Goal: Task Accomplishment & Management: Manage account settings

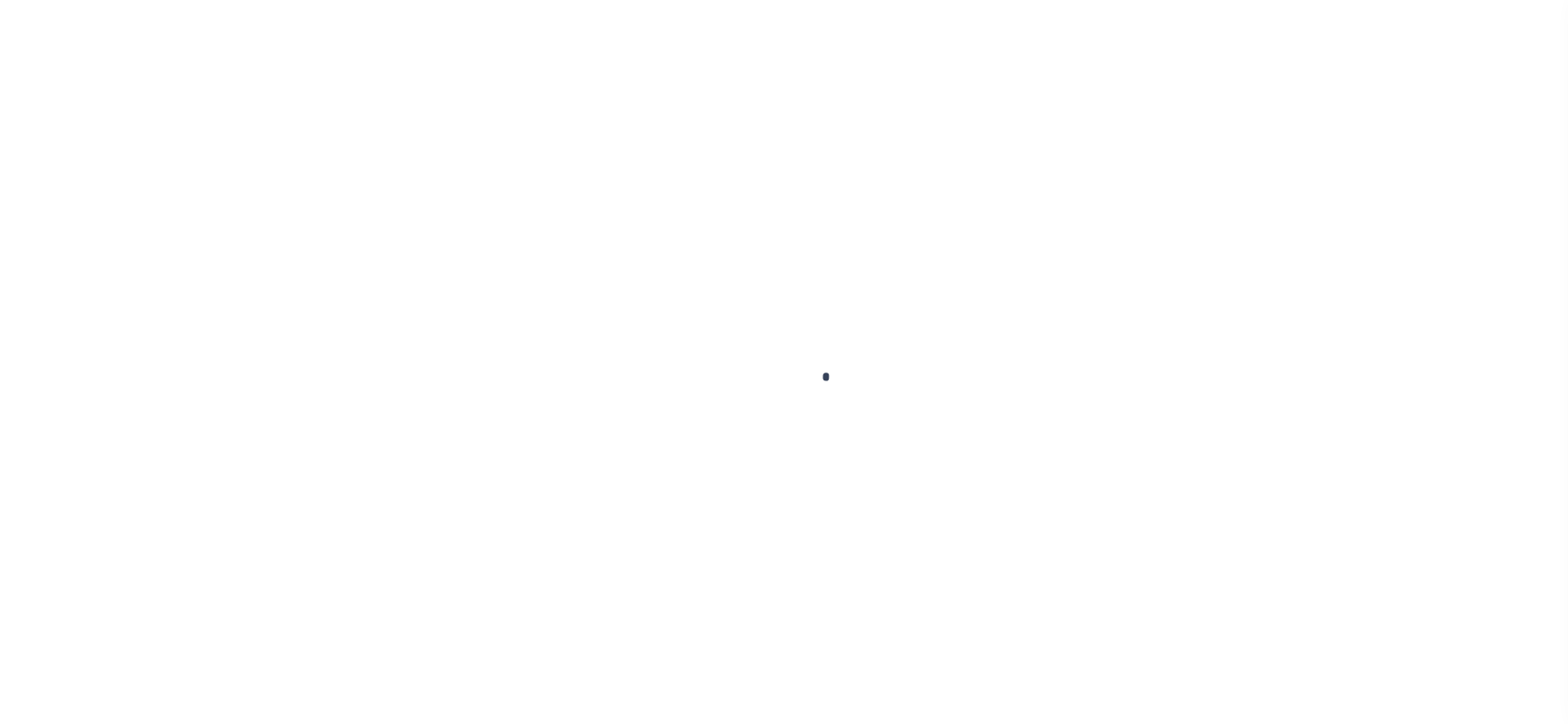
checkbox input "false"
type input "[DATE]"
select select "PYD"
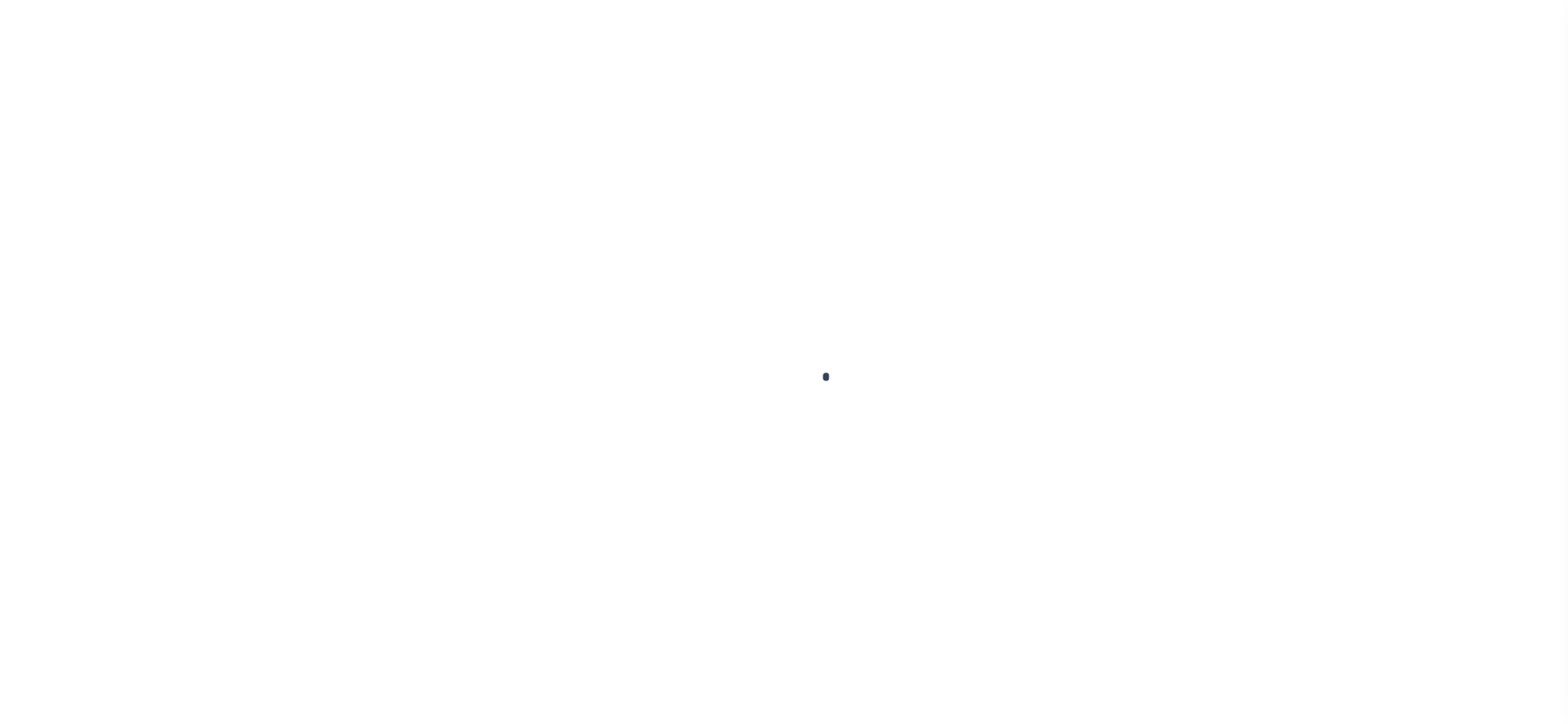
type input "$0"
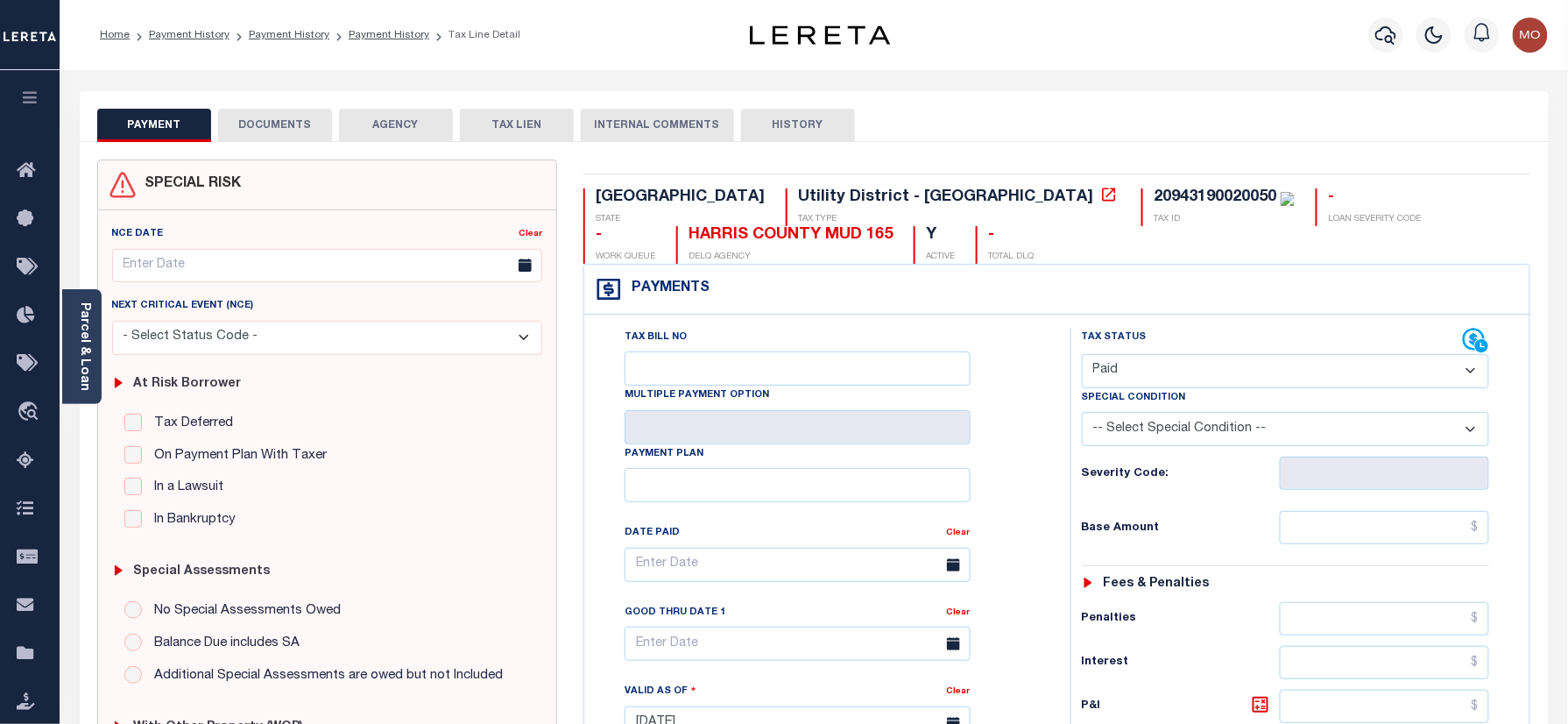
click at [1153, 205] on div "20943190020050" at bounding box center [1214, 197] width 122 height 16
copy div "20943190020050"
click at [277, 130] on button "DOCUMENTS" at bounding box center [275, 125] width 114 height 34
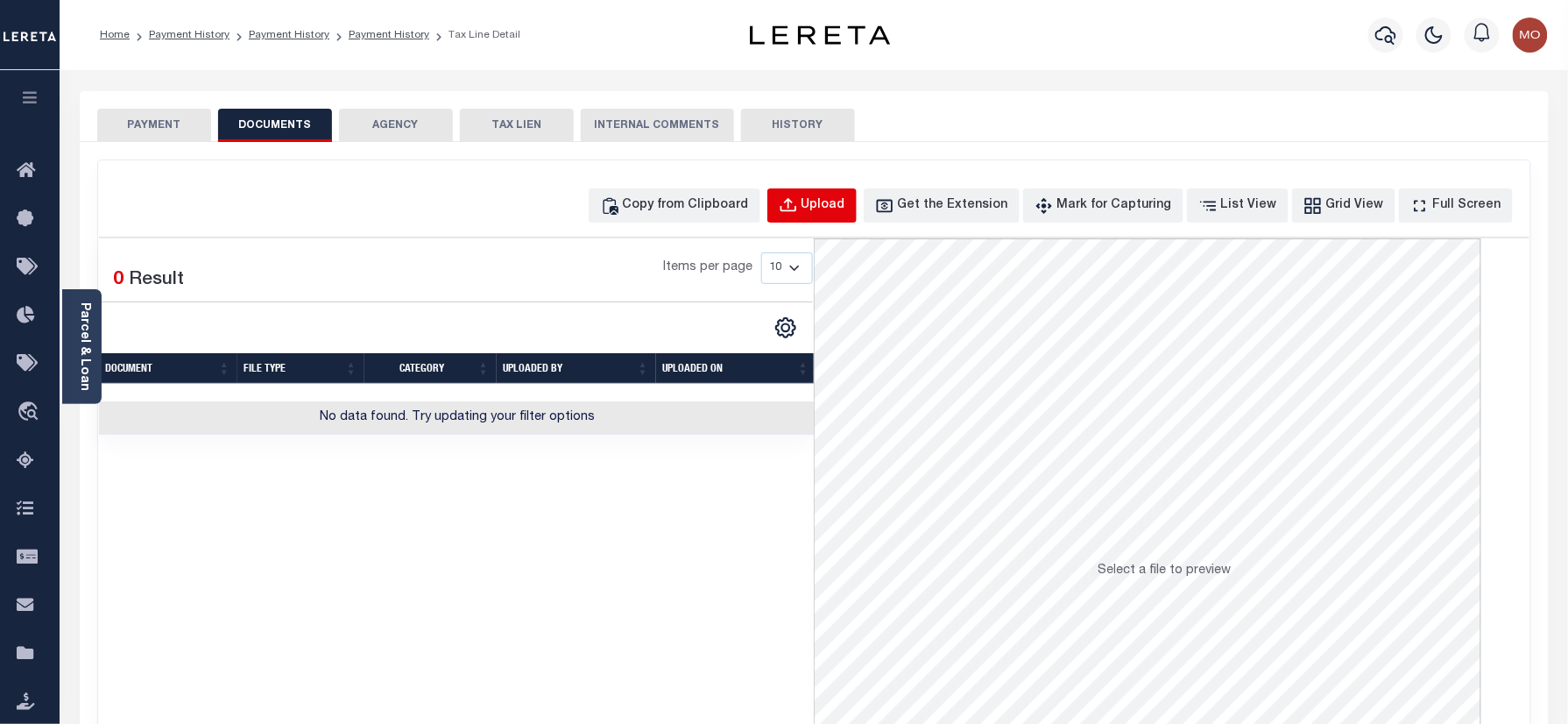
click at [844, 206] on div "Upload" at bounding box center [823, 206] width 44 height 20
select select "POP"
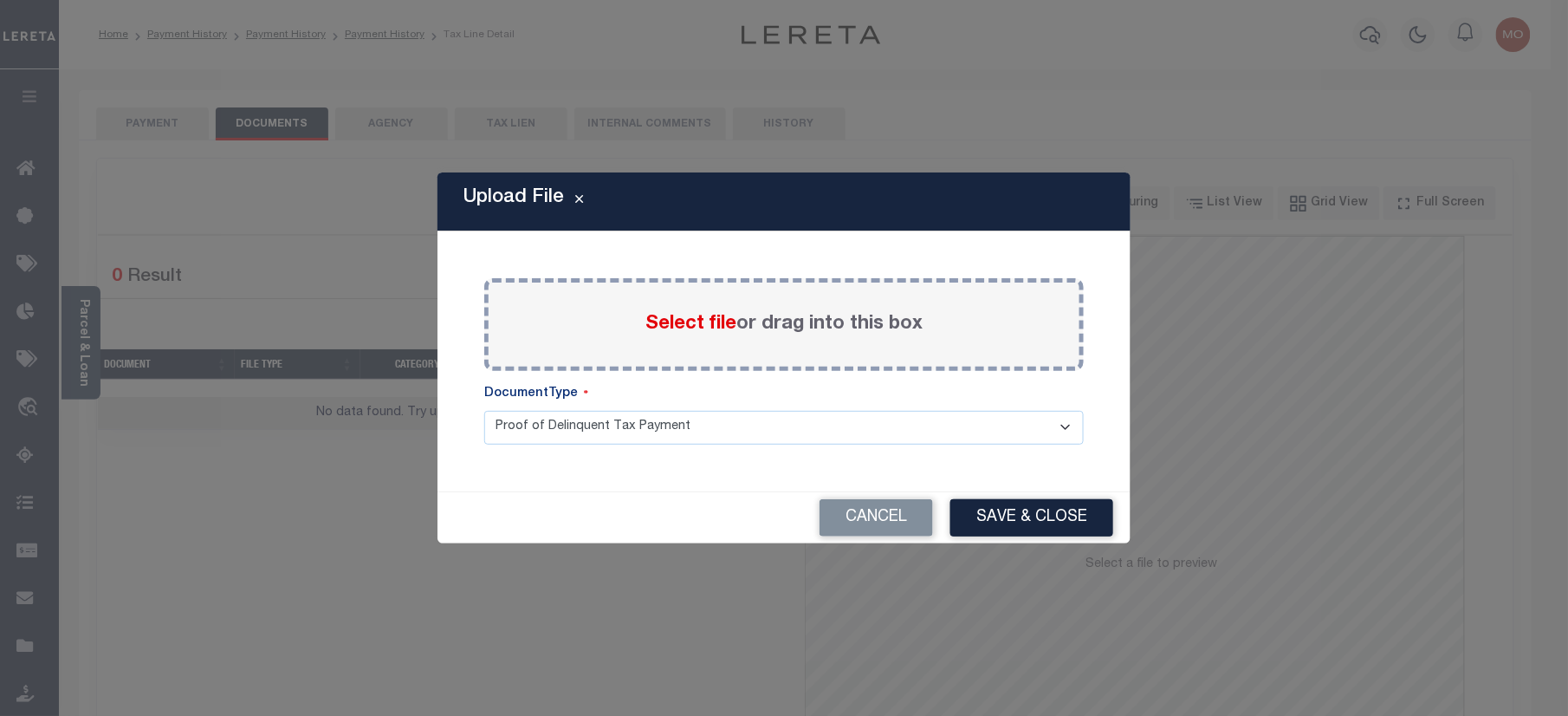
click at [676, 316] on span "Select file" at bounding box center [691, 323] width 91 height 19
click at [0, 0] on input "Select file or drag into this box" at bounding box center [0, 0] width 0 height 0
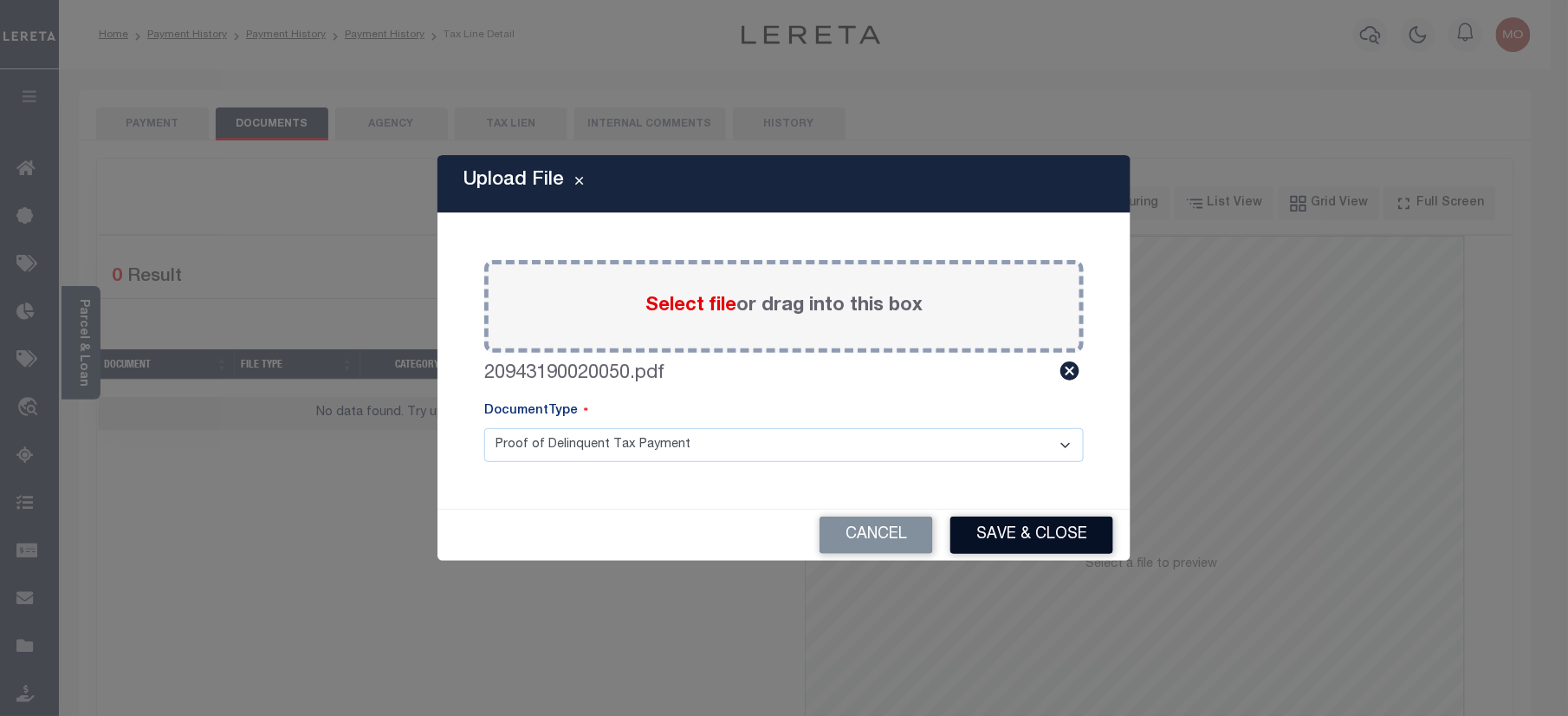
click at [1027, 523] on button "Save & Close" at bounding box center [1032, 535] width 163 height 37
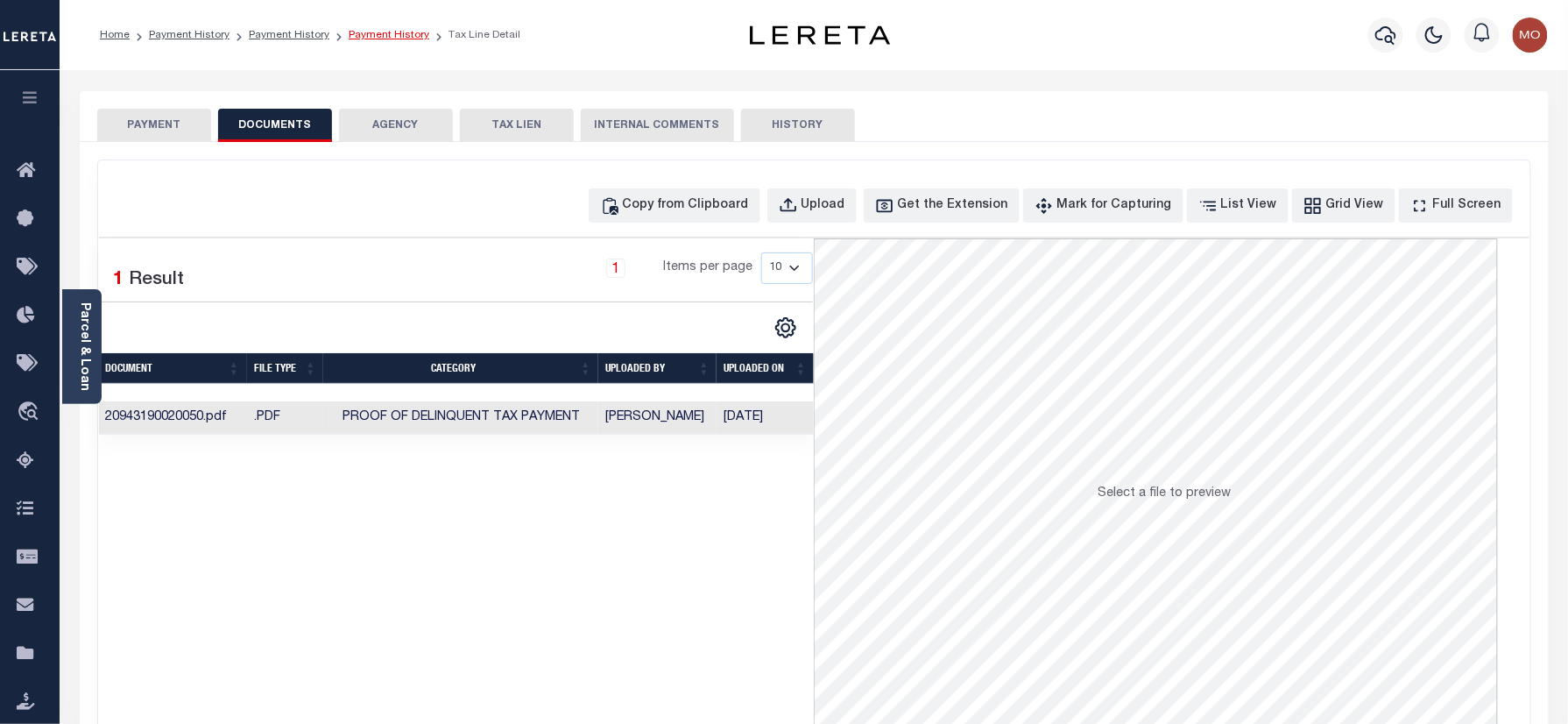
click at [370, 36] on link "Payment History" at bounding box center [388, 35] width 80 height 10
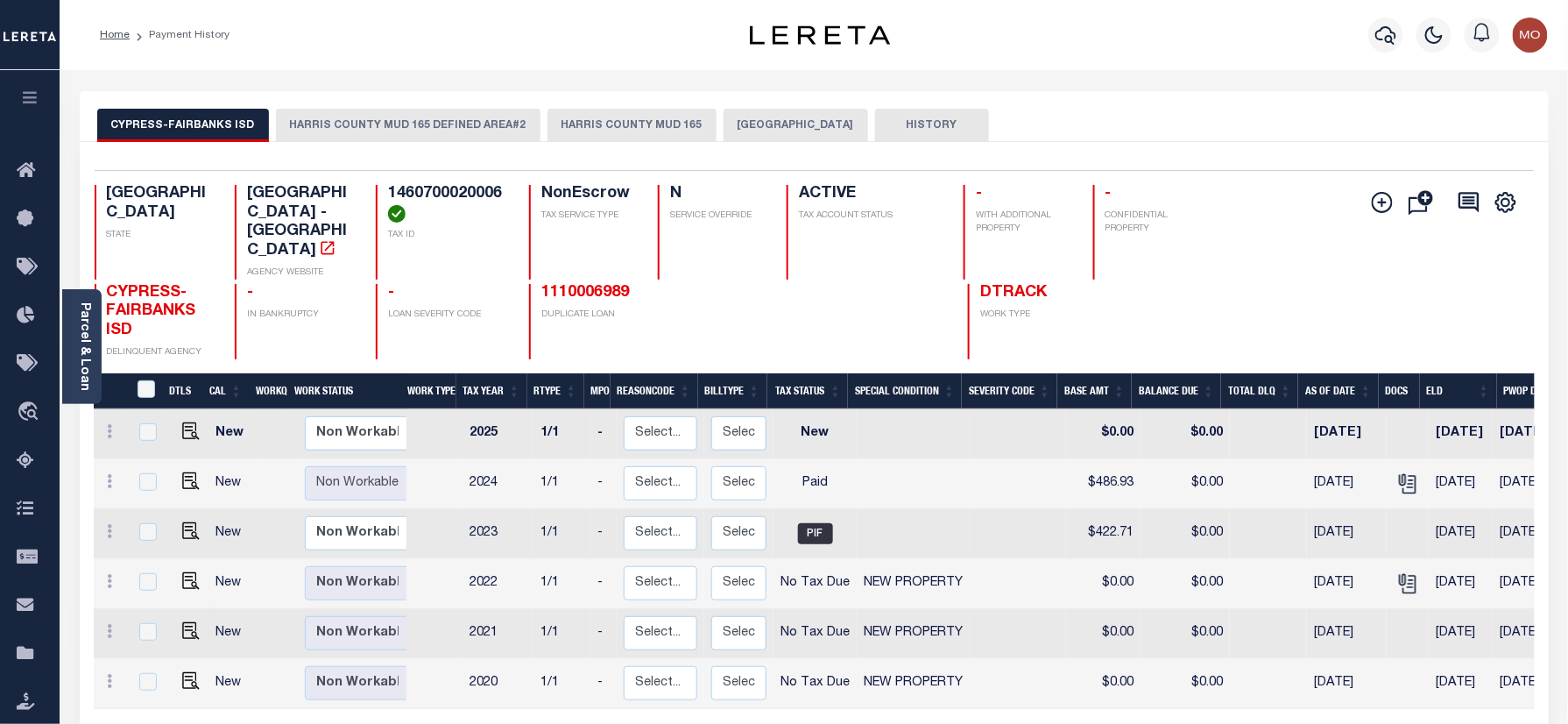
click at [569, 132] on button "HARRIS COUNTY MUD 165" at bounding box center [631, 125] width 169 height 34
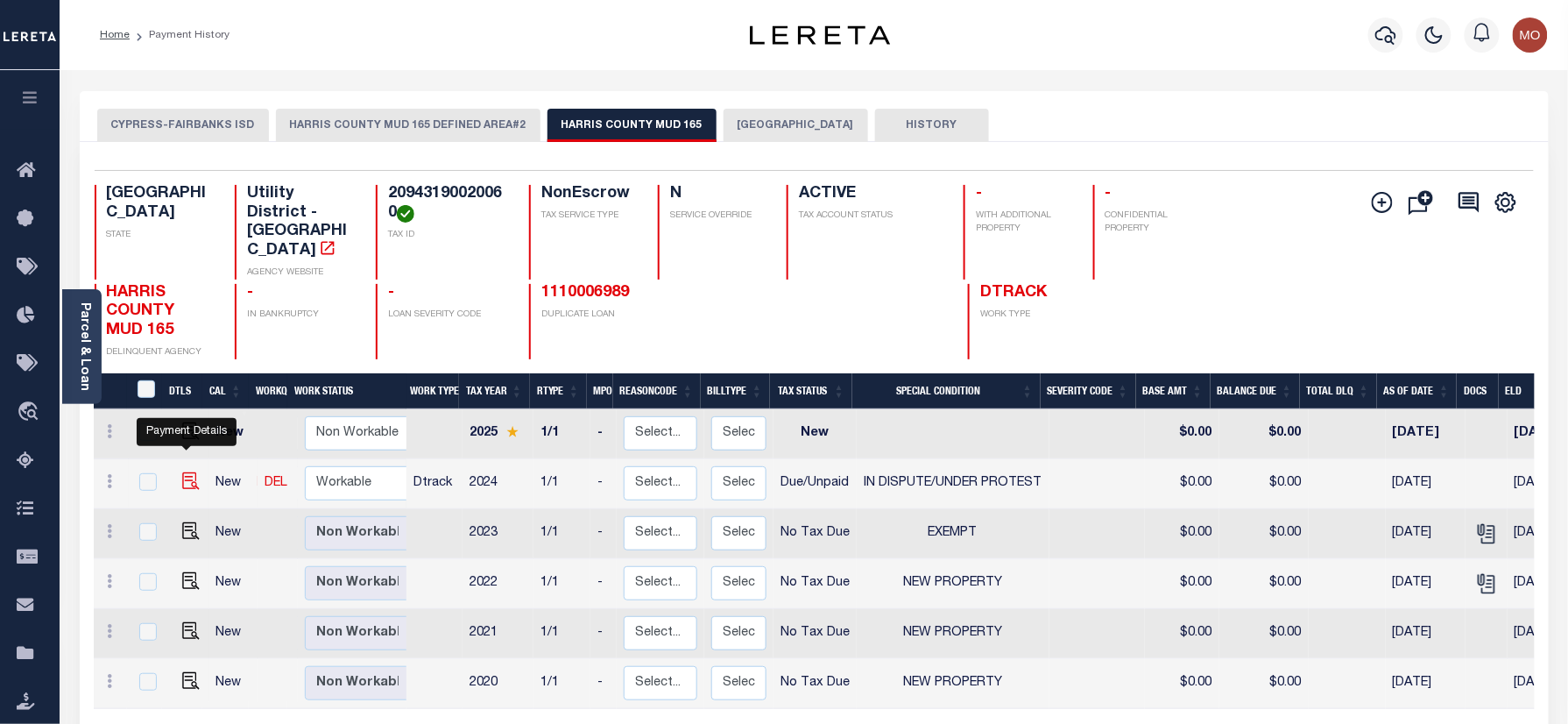
click at [187, 472] on img "" at bounding box center [191, 480] width 18 height 18
checkbox input "true"
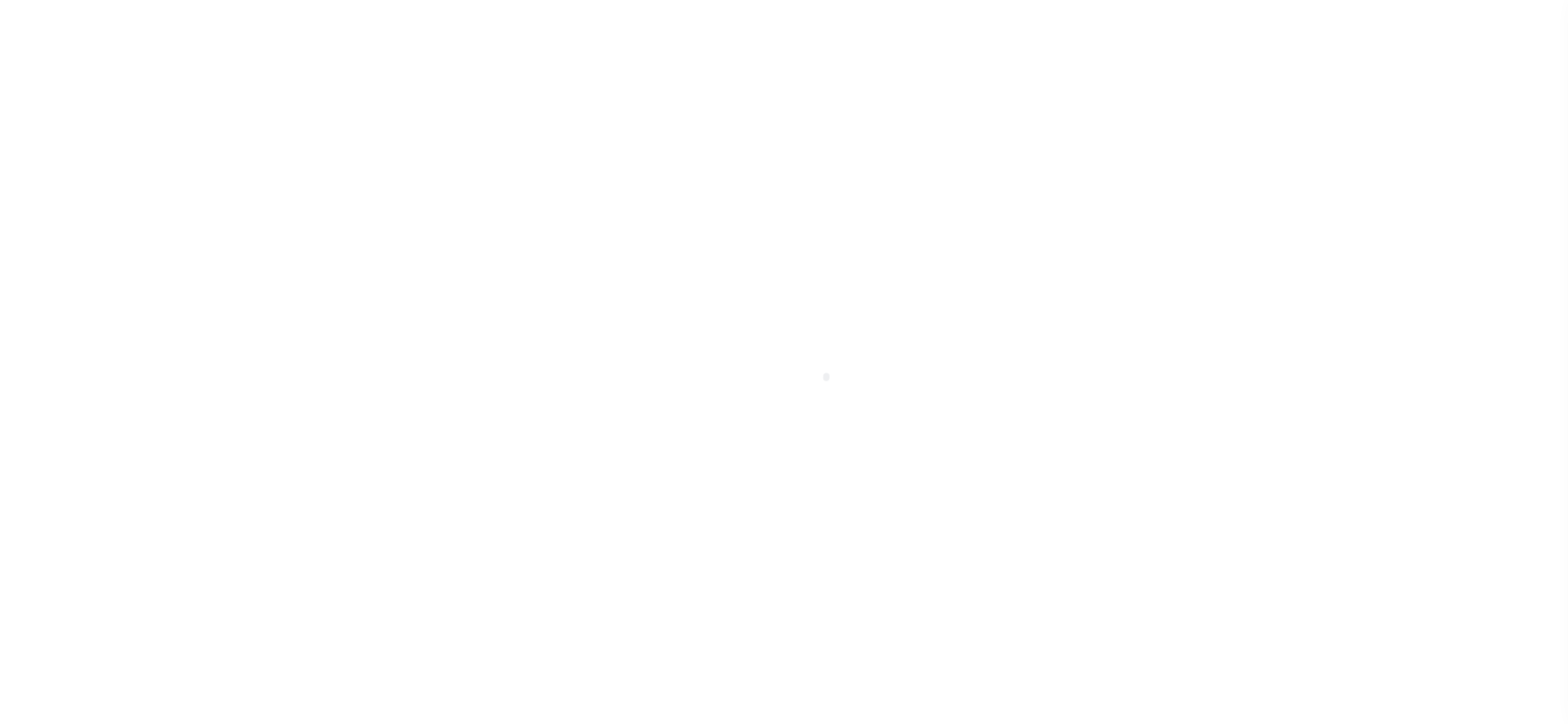
select select "DUE"
select select "14"
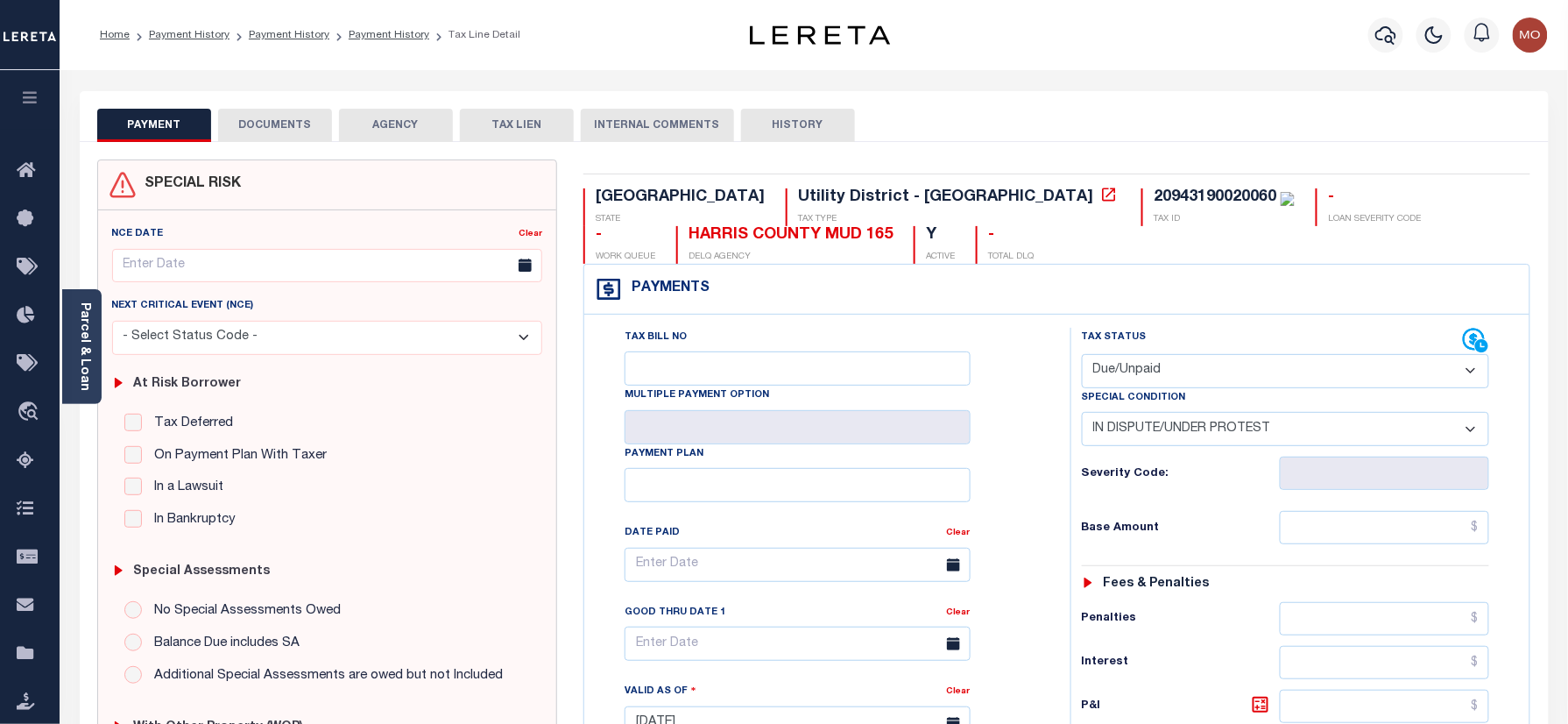
click at [1156, 378] on select "- Select Status Code - Open Due/Unpaid Paid Incomplete No Tax Due Internal Refu…" at bounding box center [1285, 371] width 408 height 35
select select "PYD"
click at [1081, 356] on select "- Select Status Code - Open Due/Unpaid Paid Incomplete No Tax Due Internal Refu…" at bounding box center [1285, 371] width 408 height 35
select select "0"
type input "[DATE]"
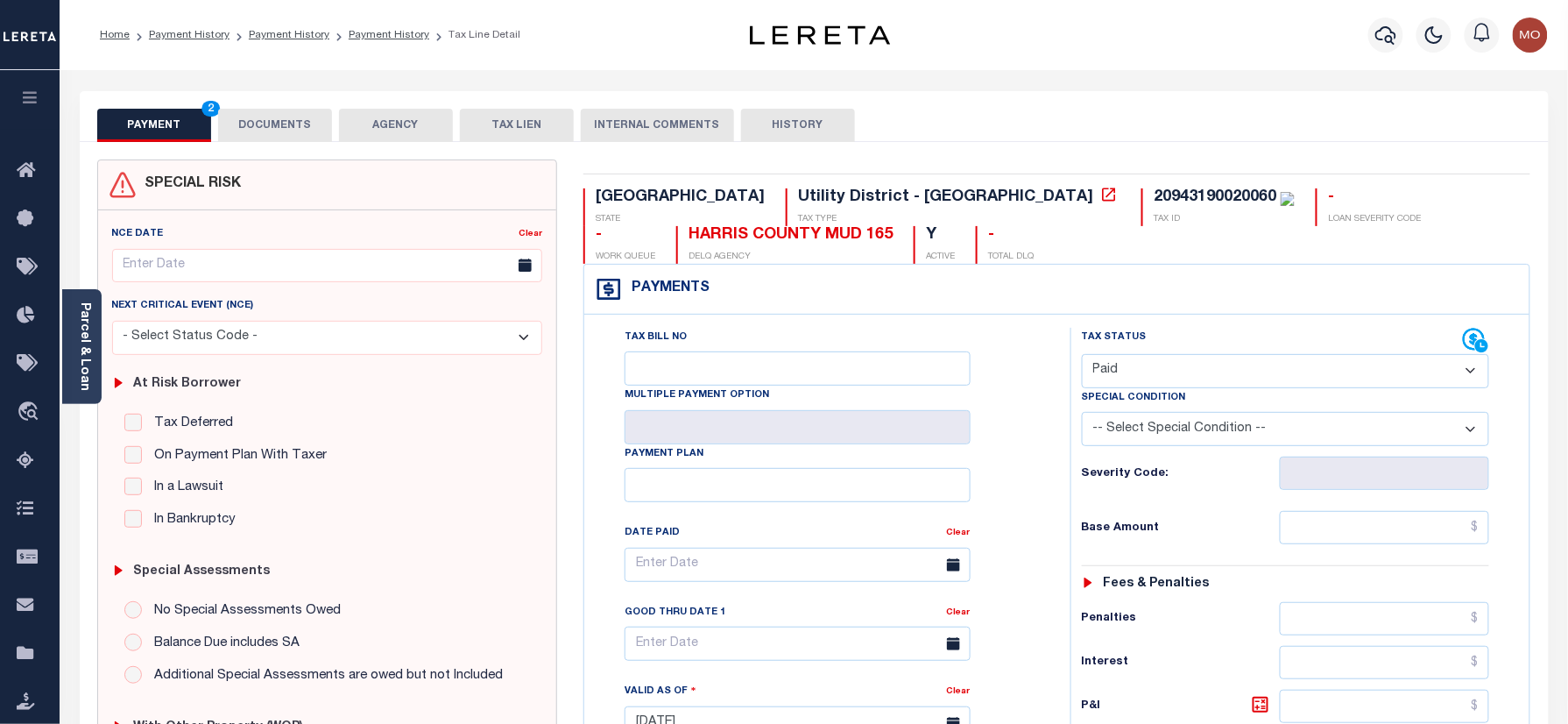
click at [1026, 492] on div "Tax Bill No Multiple Payment Option Payment Plan Clear" at bounding box center [823, 574] width 443 height 491
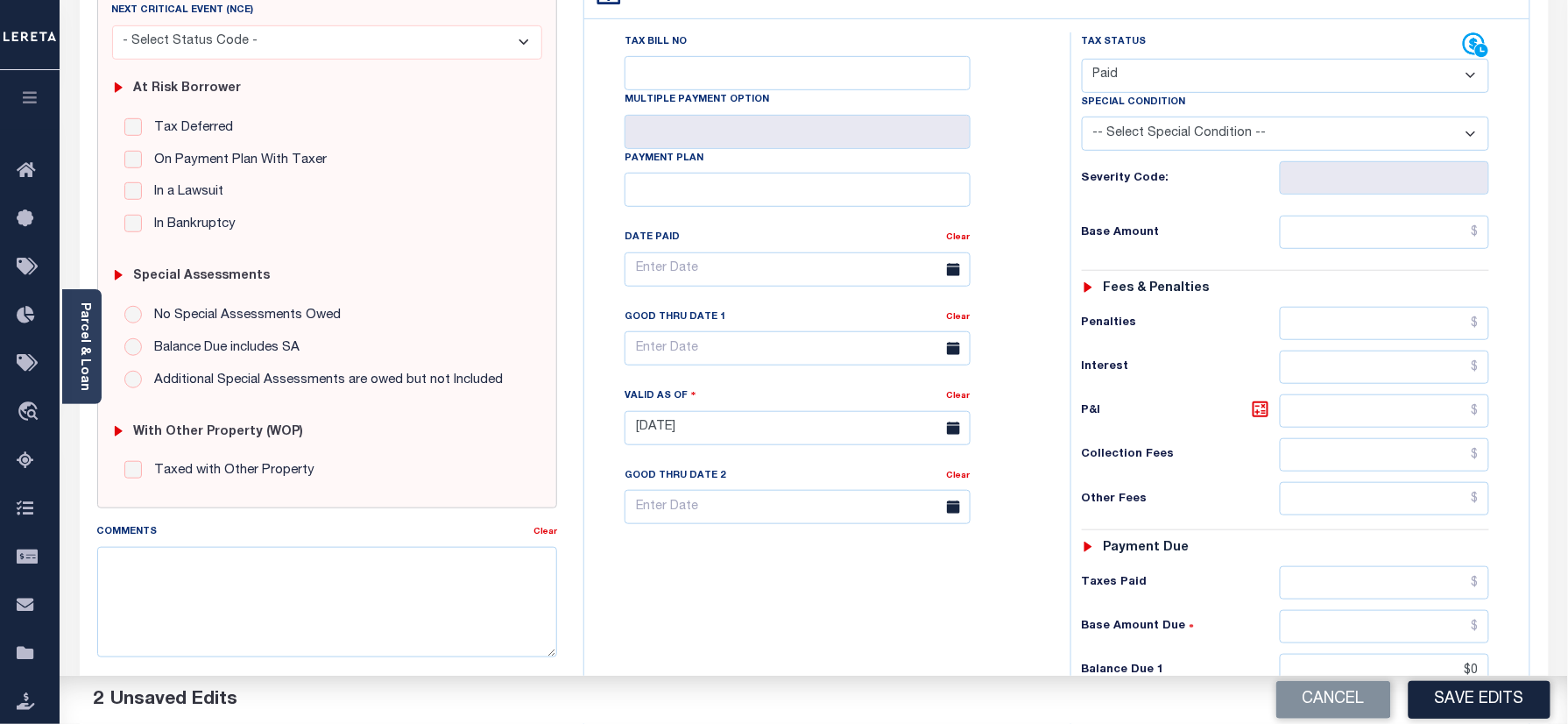
scroll to position [467, 0]
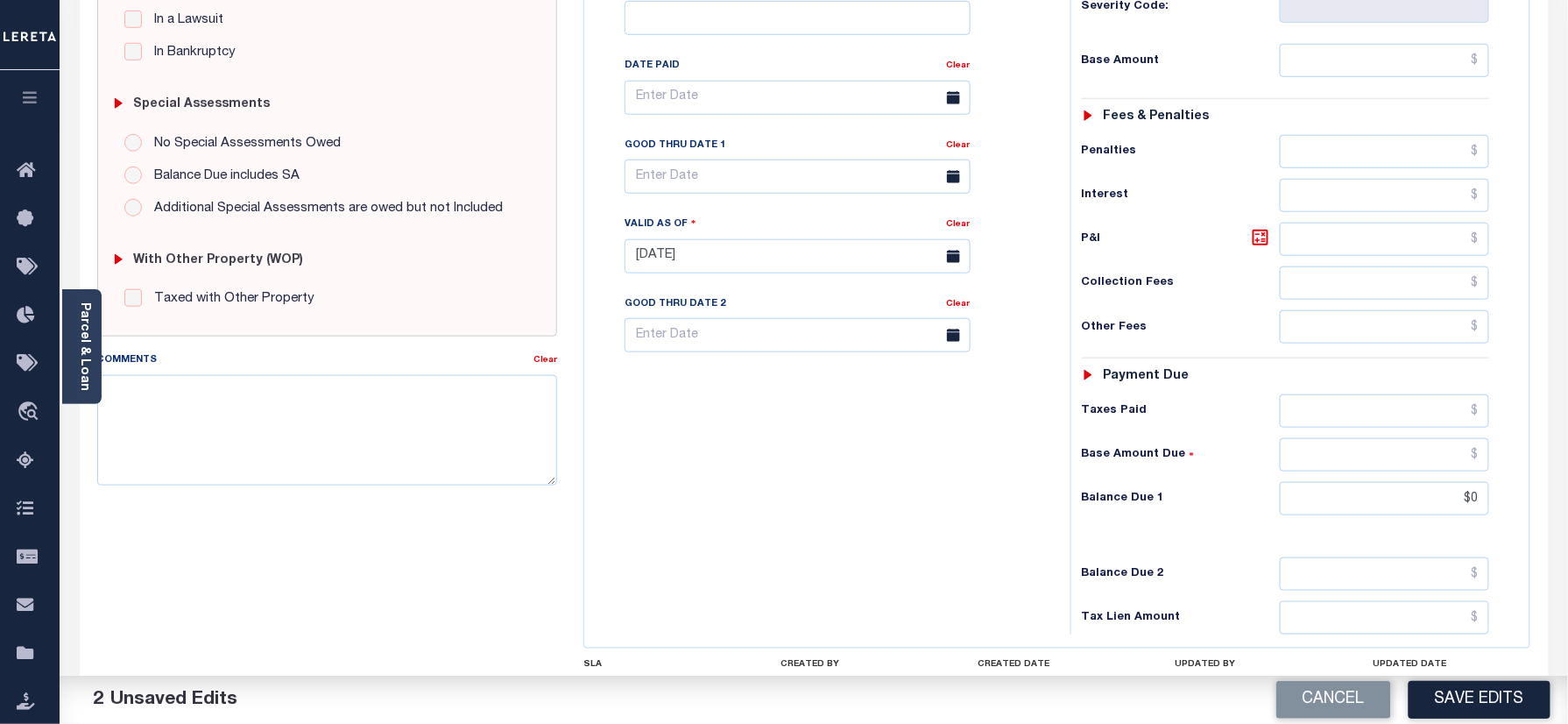
drag, startPoint x: 698, startPoint y: 500, endPoint x: 726, endPoint y: 509, distance: 29.4
click at [700, 496] on div "Tax Bill No Multiple Payment Option Payment Plan Clear" at bounding box center [823, 248] width 469 height 774
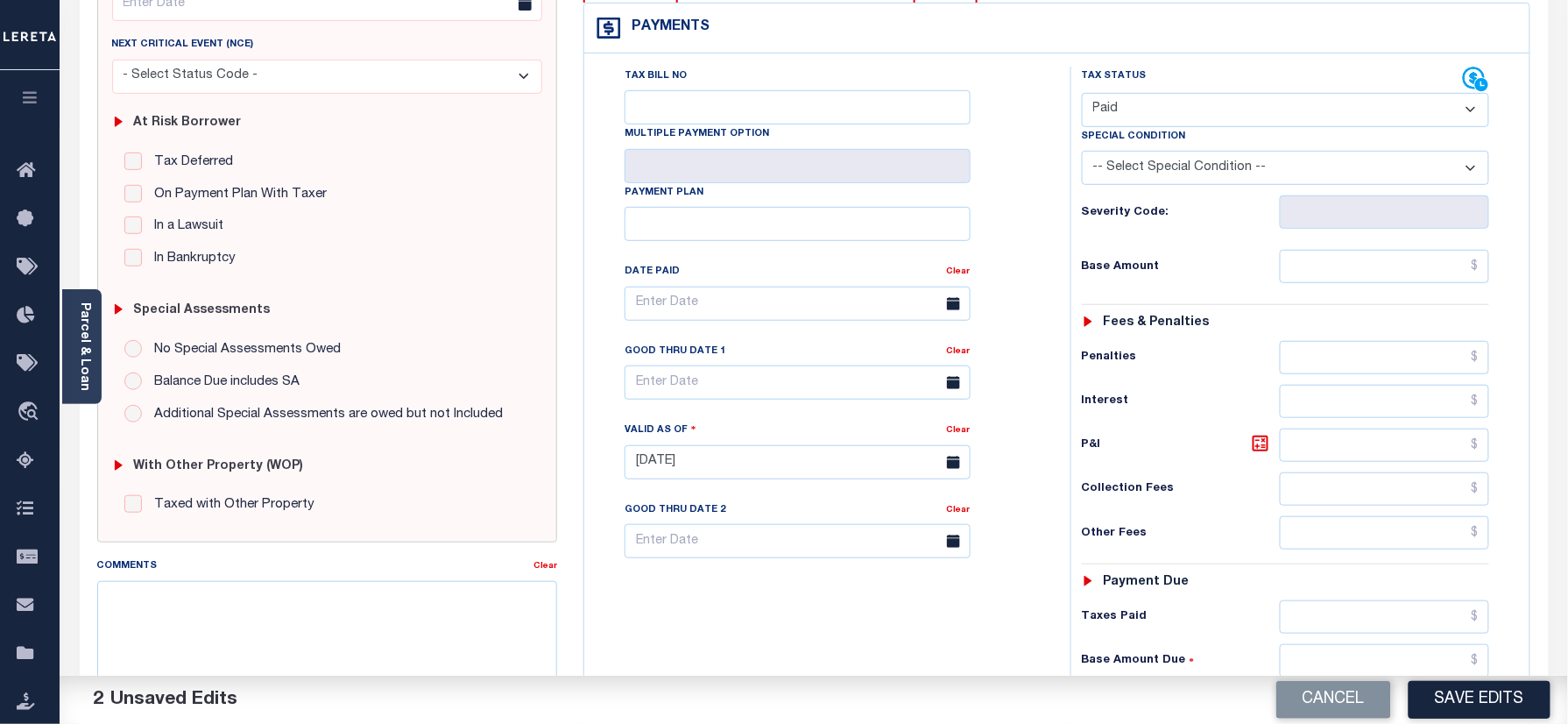
scroll to position [0, 0]
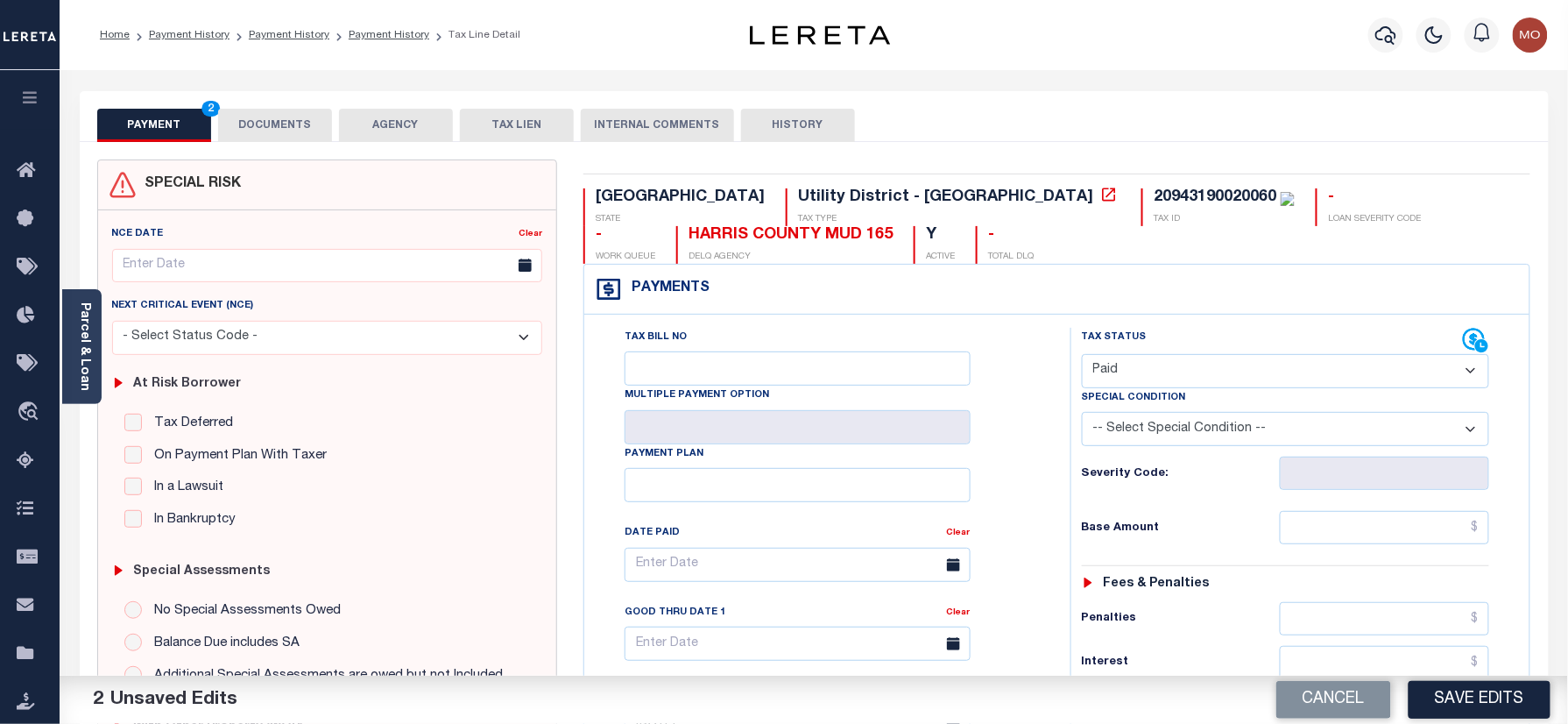
click at [1153, 201] on div "20943190020060" at bounding box center [1214, 197] width 122 height 16
copy div "20943190020060"
click at [261, 124] on button "DOCUMENTS" at bounding box center [275, 125] width 114 height 34
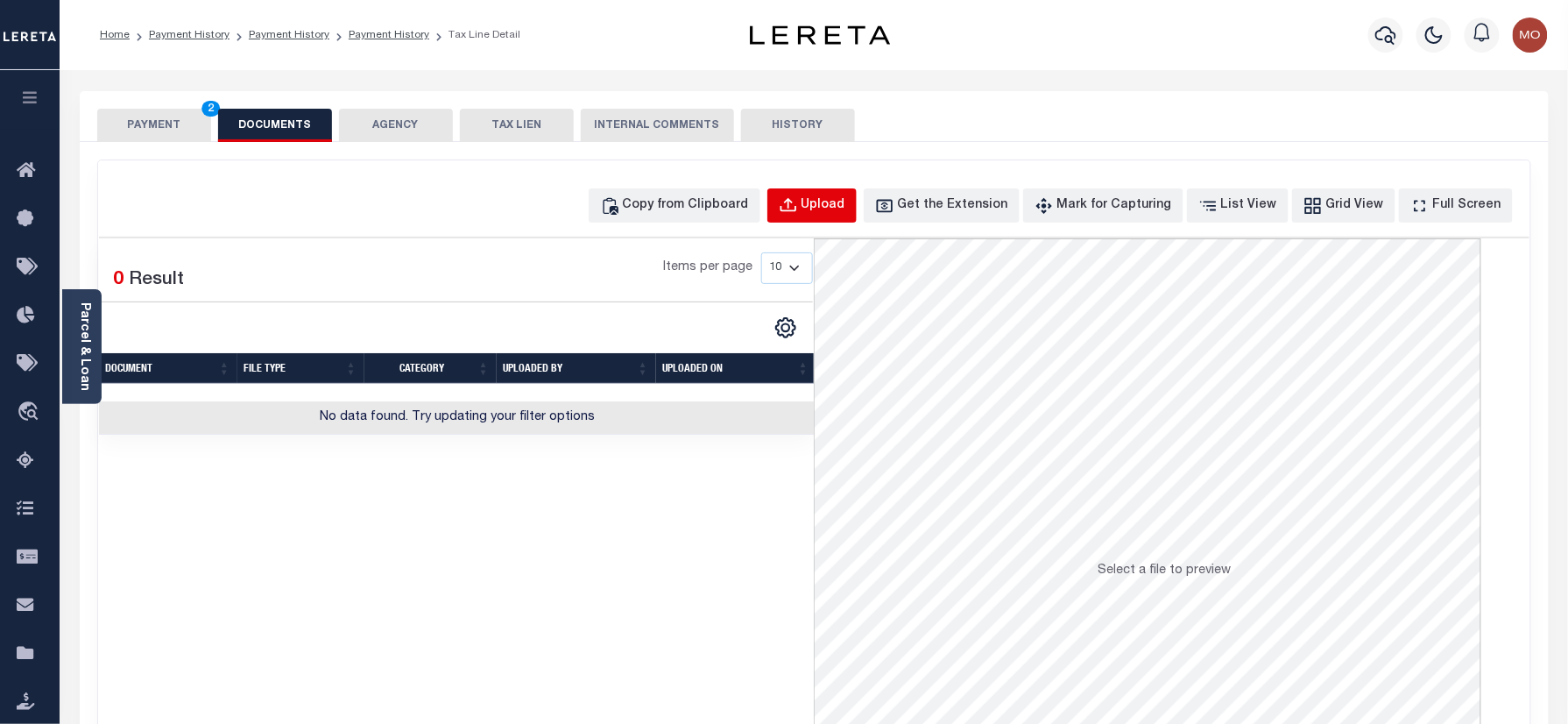
click at [830, 202] on button "Upload" at bounding box center [812, 206] width 90 height 35
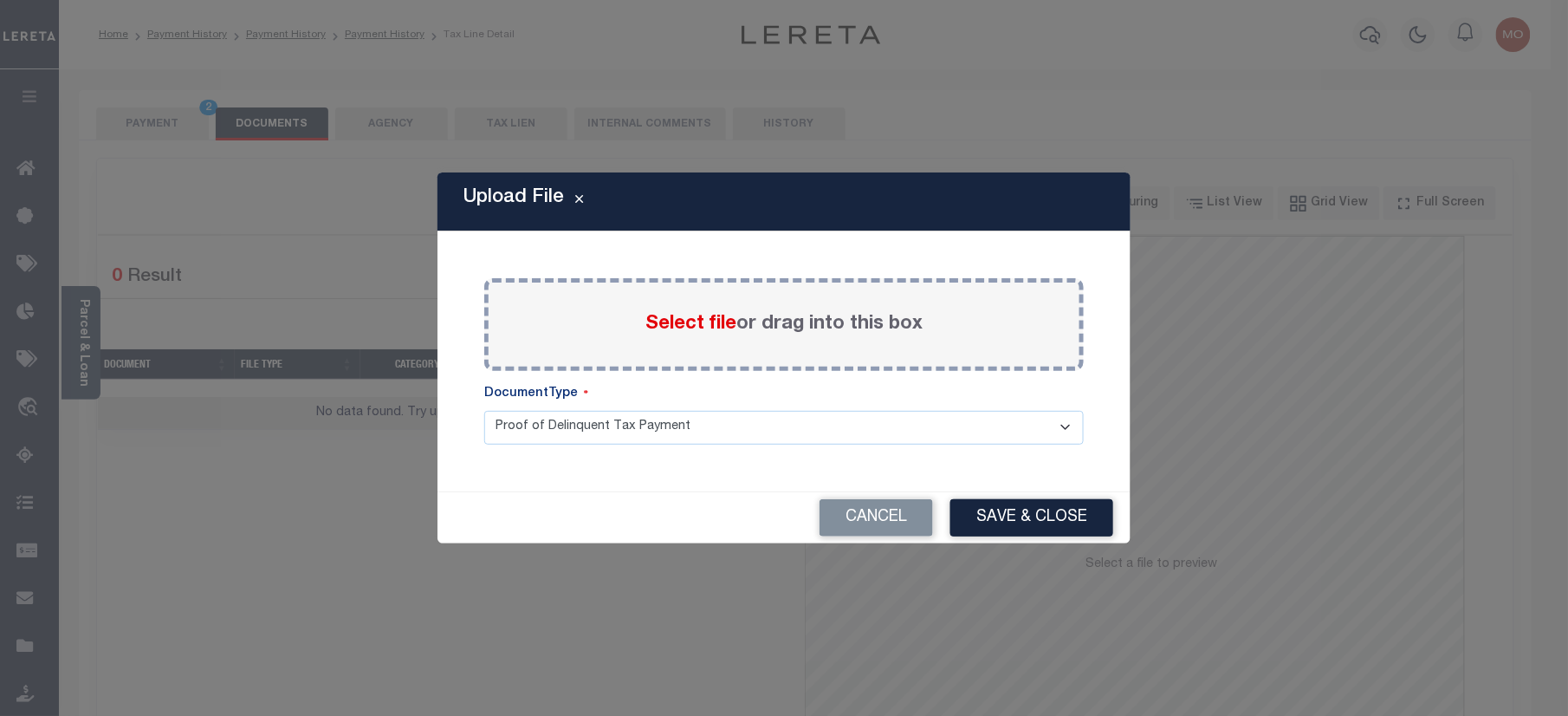
click at [679, 324] on span "Select file" at bounding box center [691, 323] width 91 height 19
click at [0, 0] on input "Select file or drag into this box" at bounding box center [0, 0] width 0 height 0
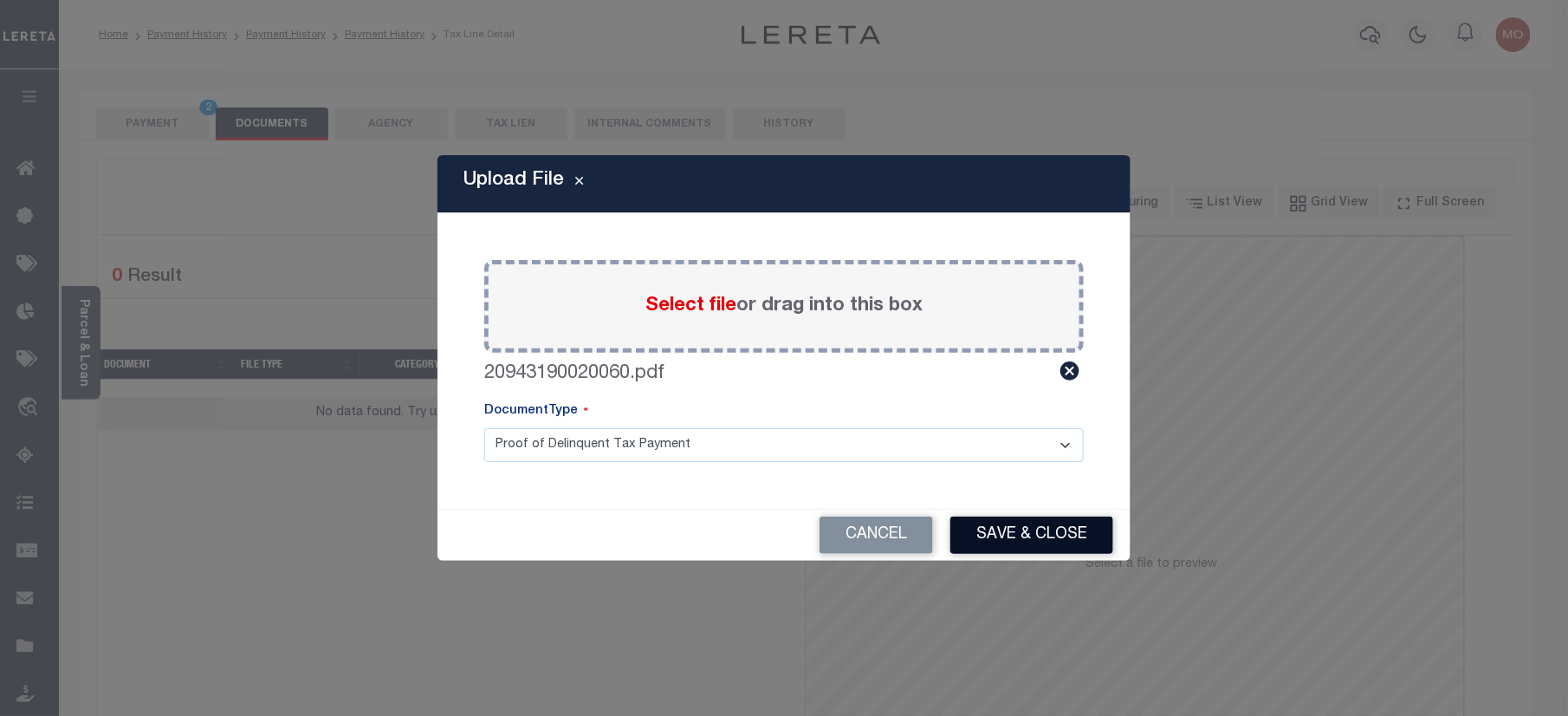
click at [1019, 549] on button "Save & Close" at bounding box center [1032, 535] width 163 height 37
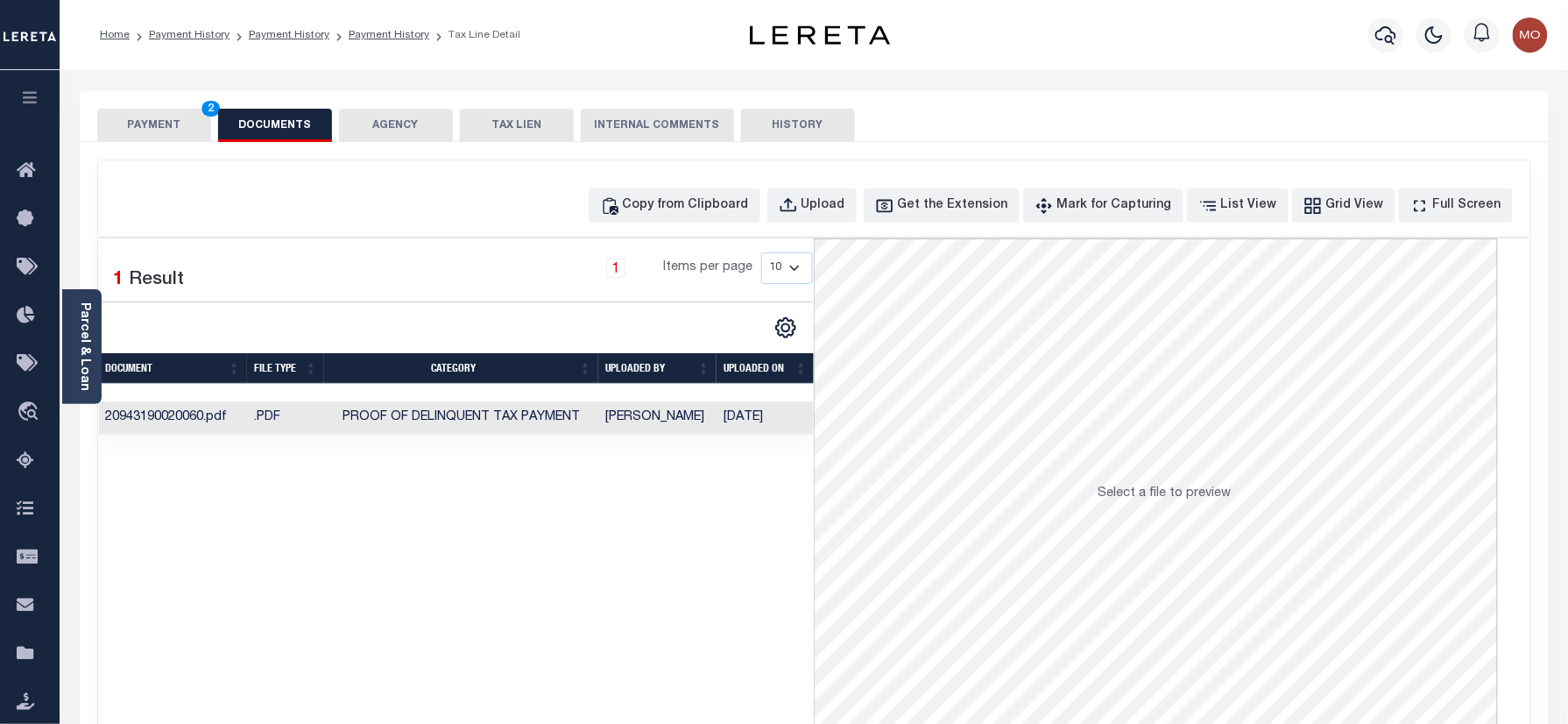
click at [169, 106] on div "PAYMENT 2 DOCUMENTS AGENCY DELINQUENT PAYEE TAX LIEN" at bounding box center [813, 117] width 1469 height 50
click at [168, 108] on button "PAYMENT 2" at bounding box center [154, 125] width 114 height 34
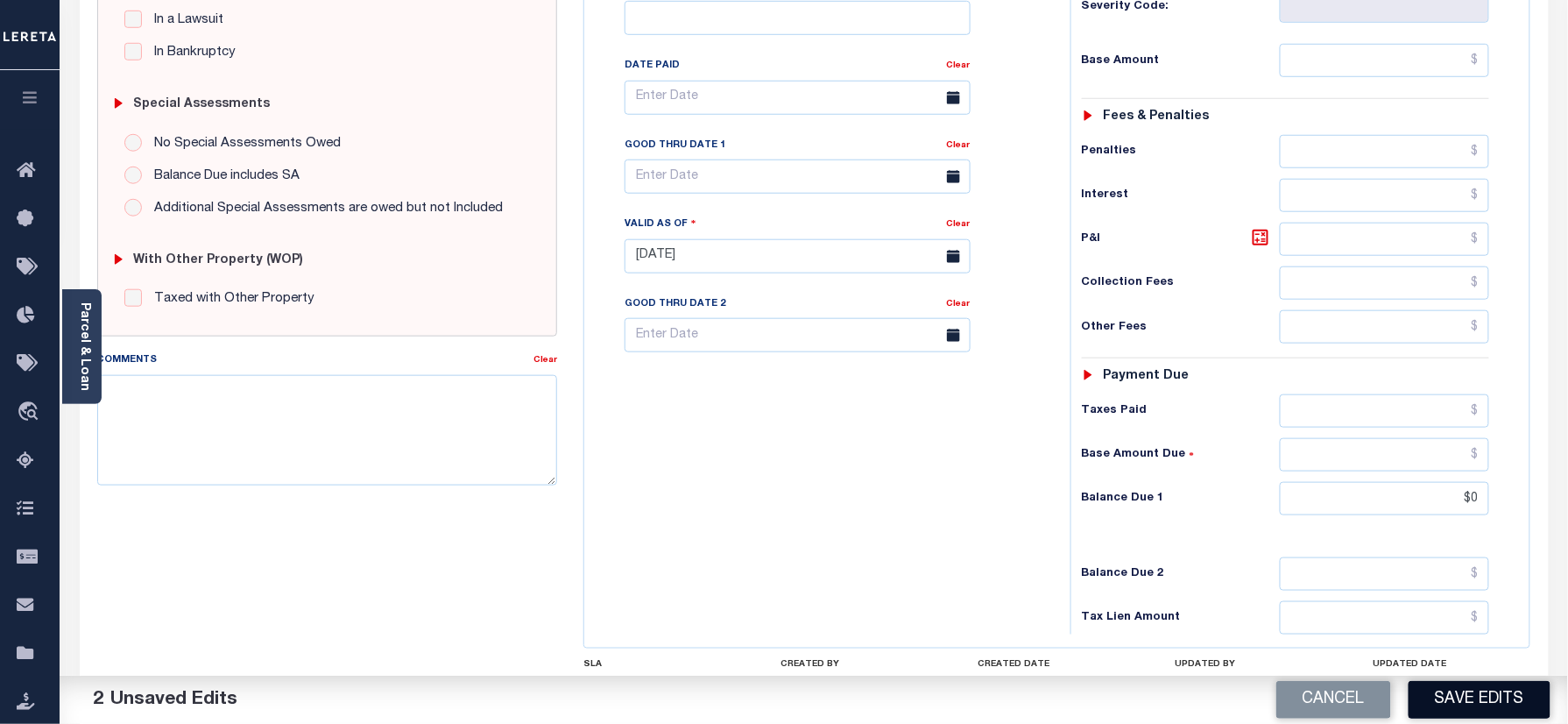
click at [1476, 685] on button "Save Edits" at bounding box center [1479, 700] width 142 height 37
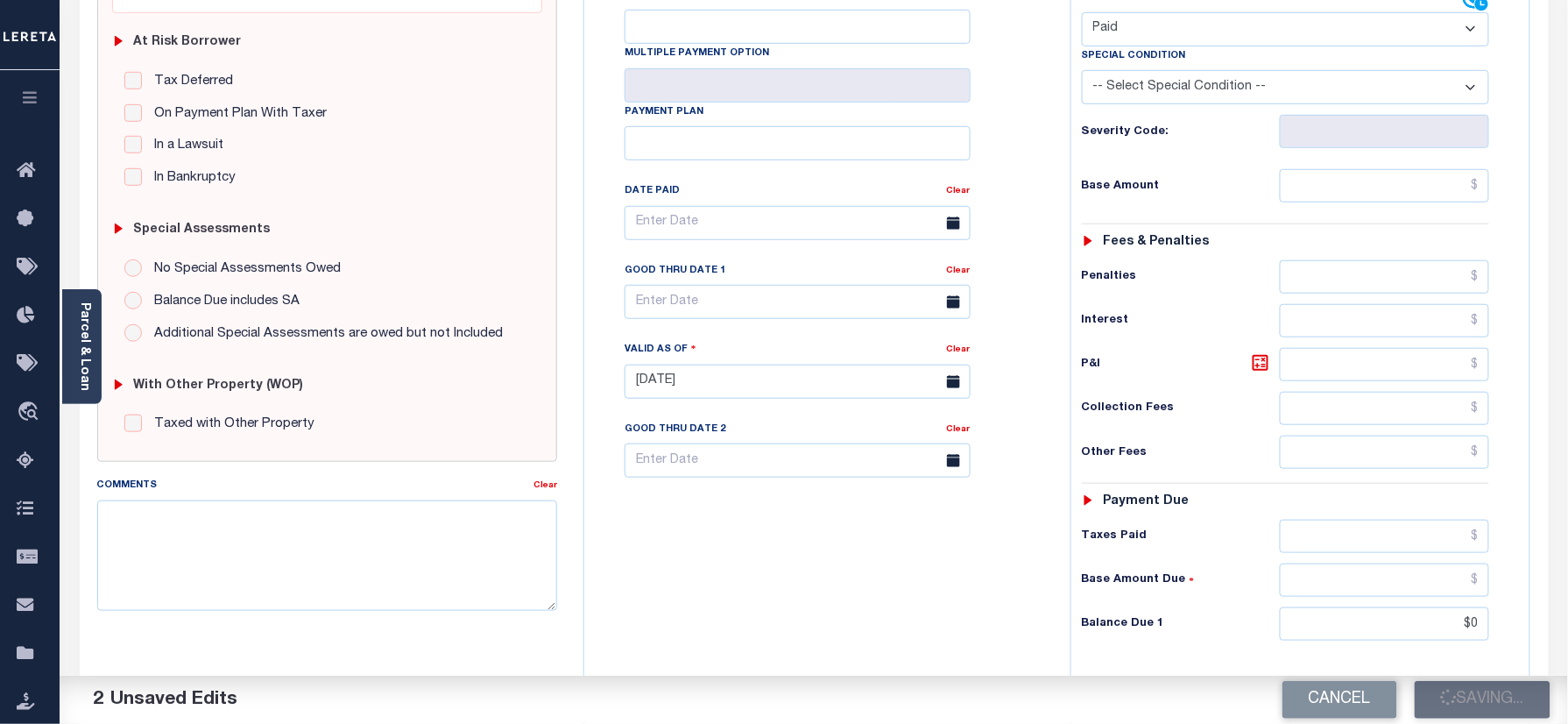
scroll to position [117, 0]
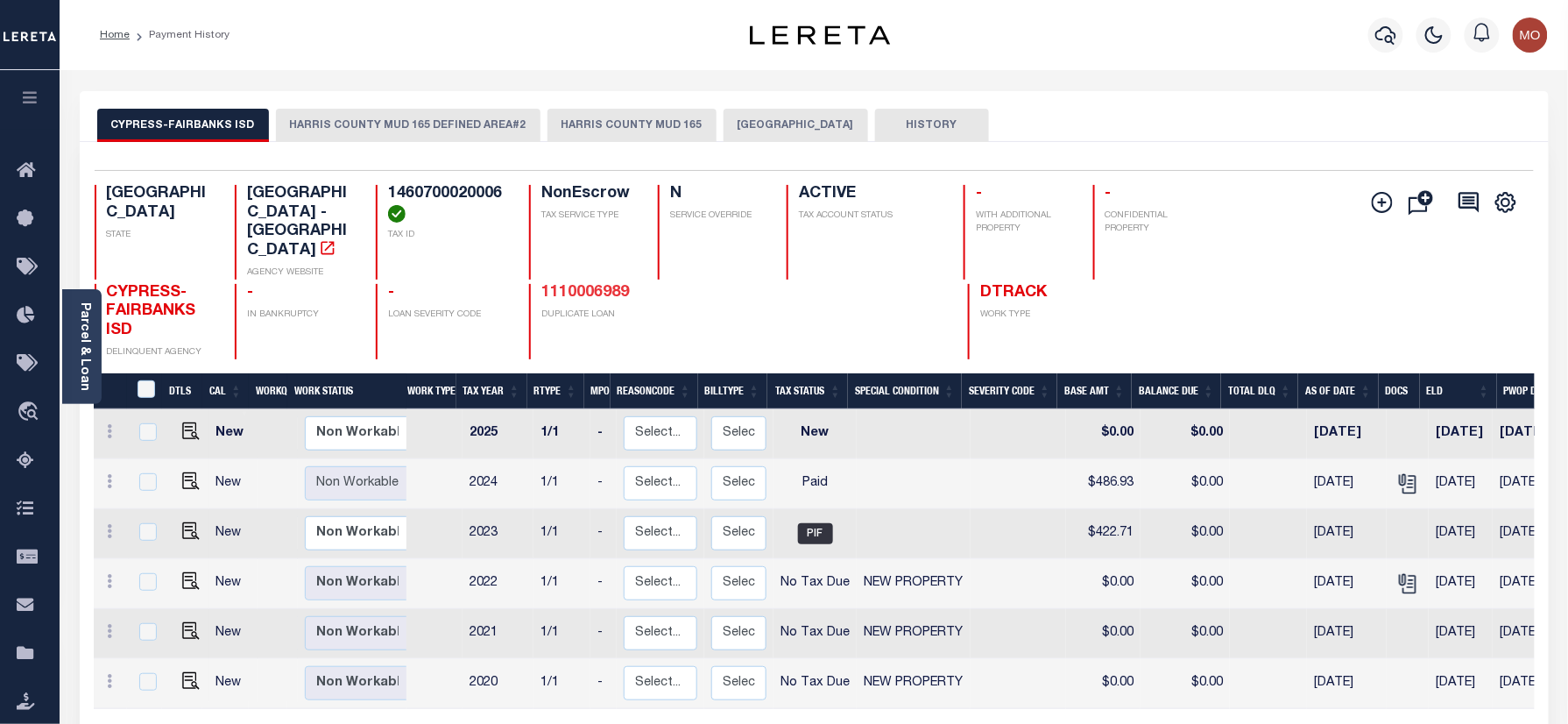
click at [579, 285] on link "1110006989" at bounding box center [586, 292] width 88 height 16
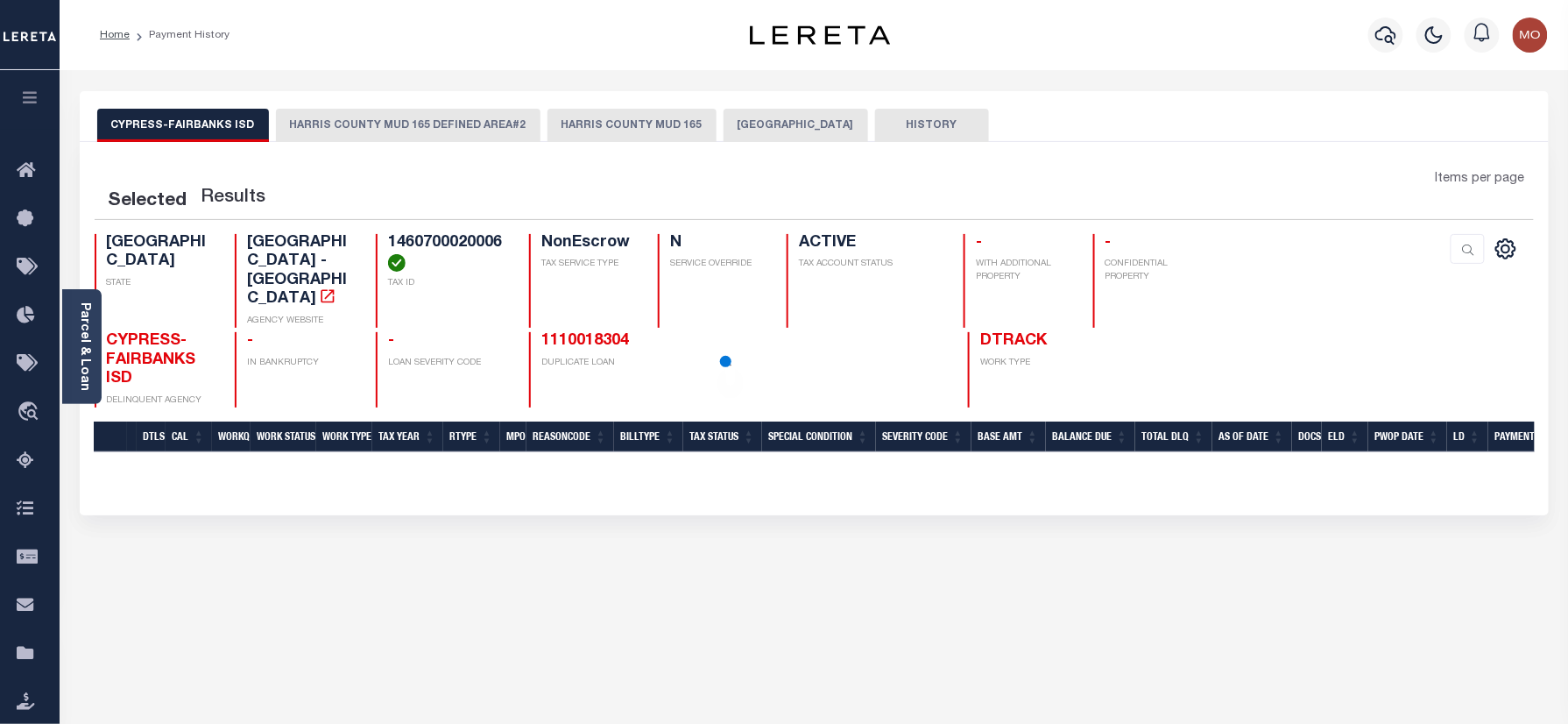
click at [599, 110] on button "HARRIS COUNTY MUD 165" at bounding box center [631, 125] width 169 height 34
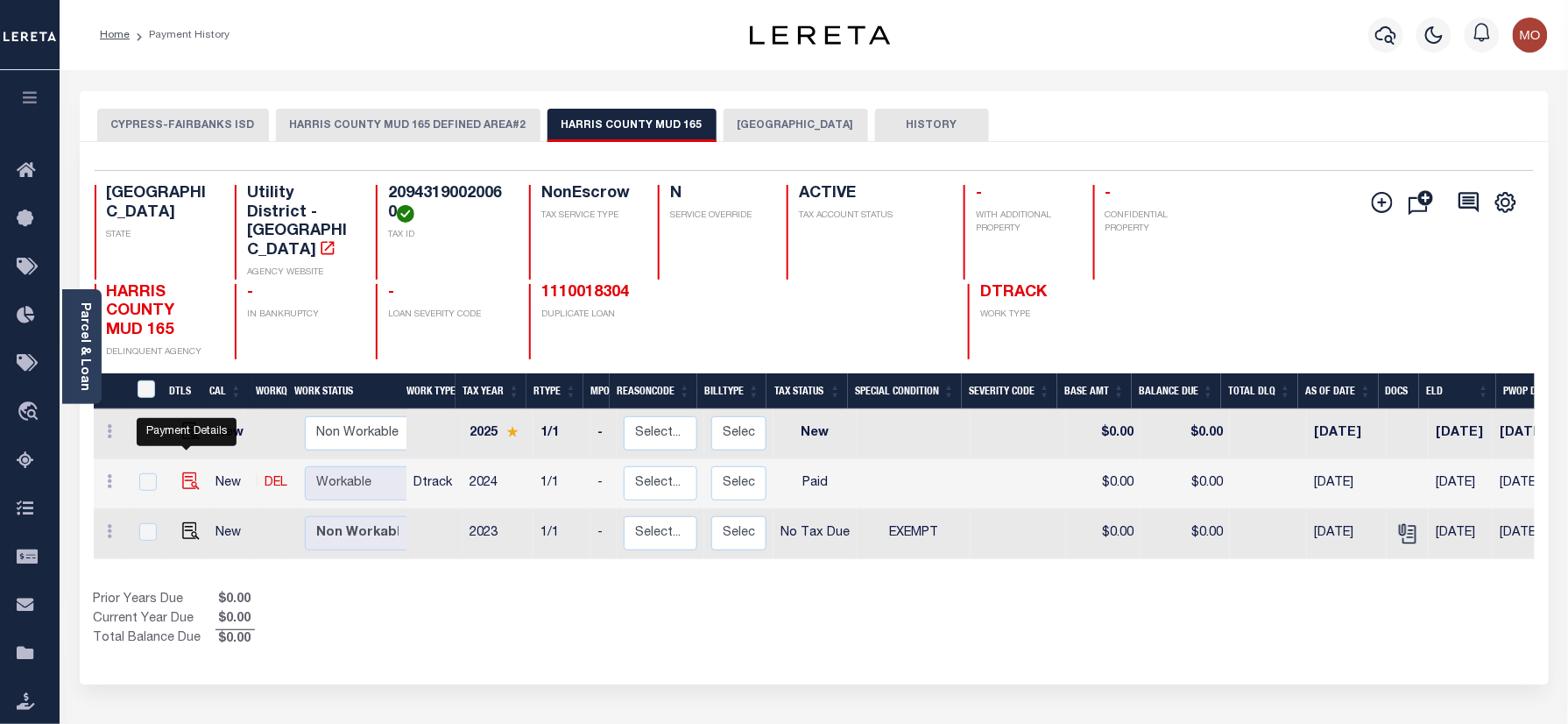
click at [191, 472] on img "" at bounding box center [191, 480] width 18 height 18
checkbox input "true"
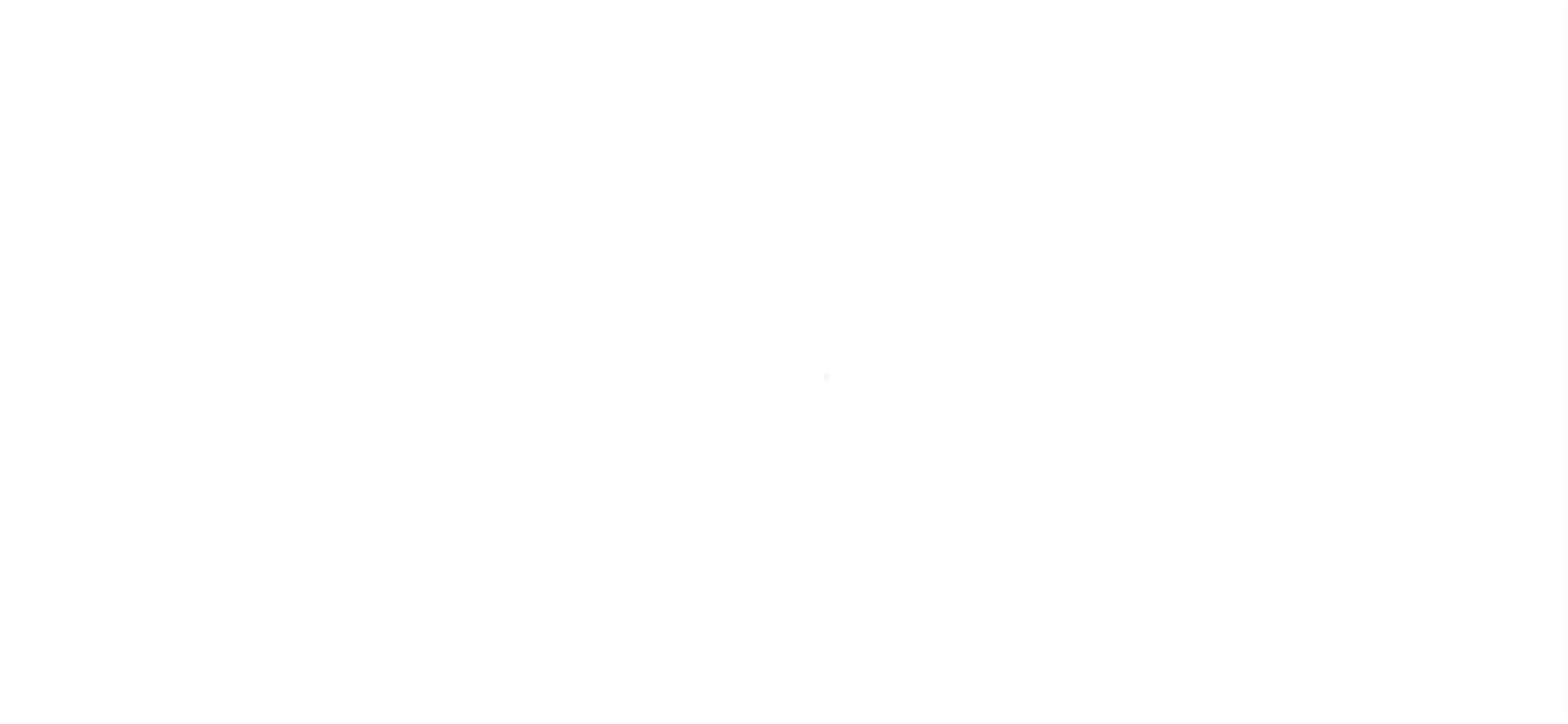
select select "PYD"
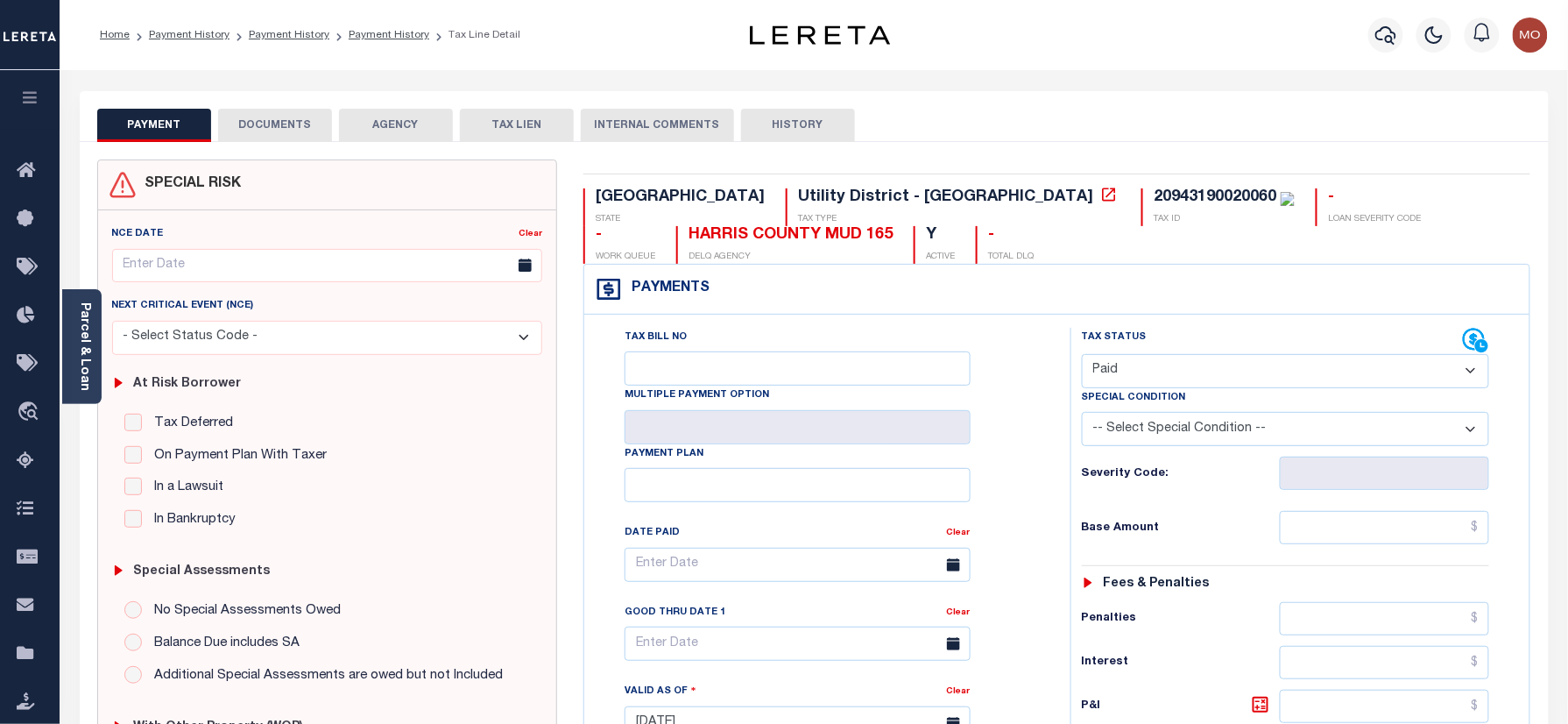
click at [278, 120] on button "DOCUMENTS" at bounding box center [275, 125] width 114 height 34
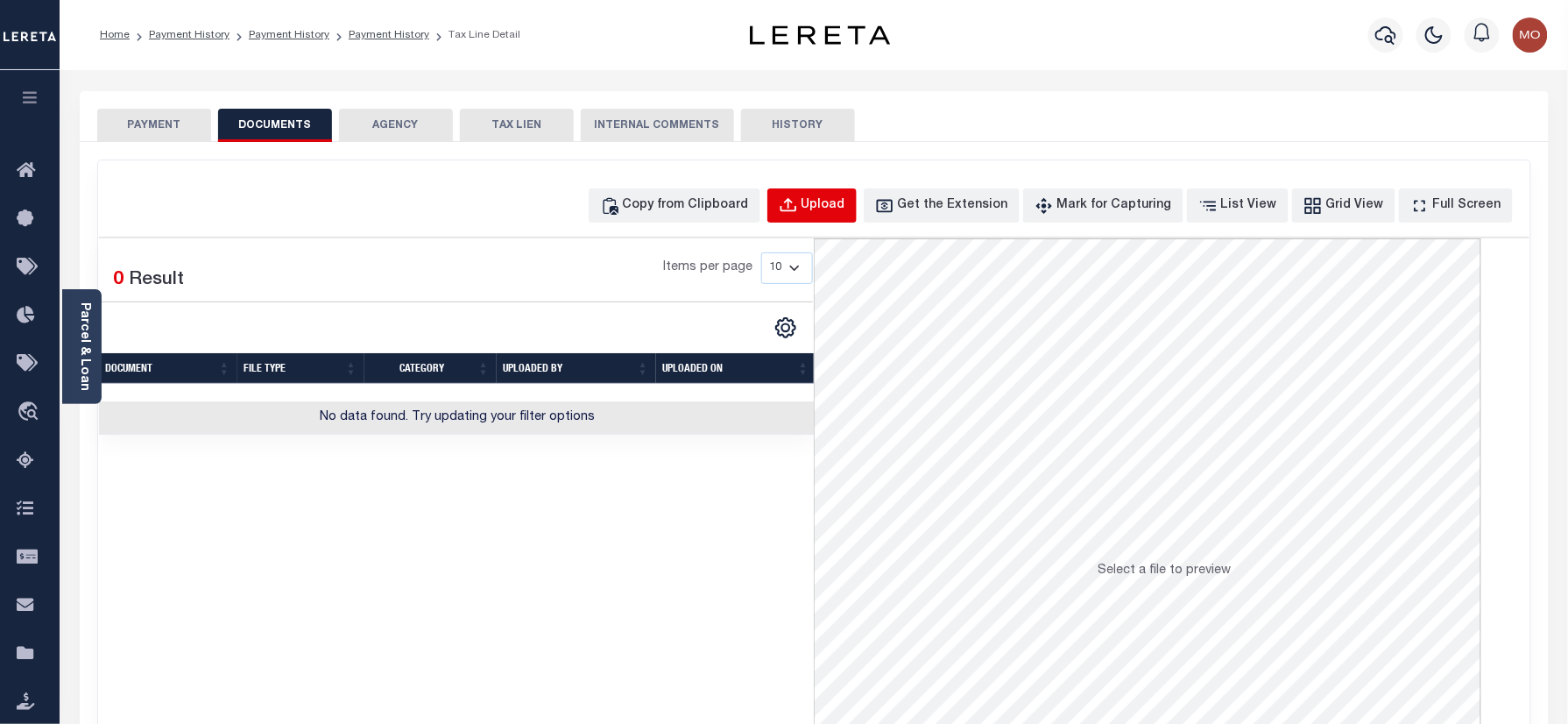
click at [838, 205] on div "Upload" at bounding box center [823, 206] width 44 height 20
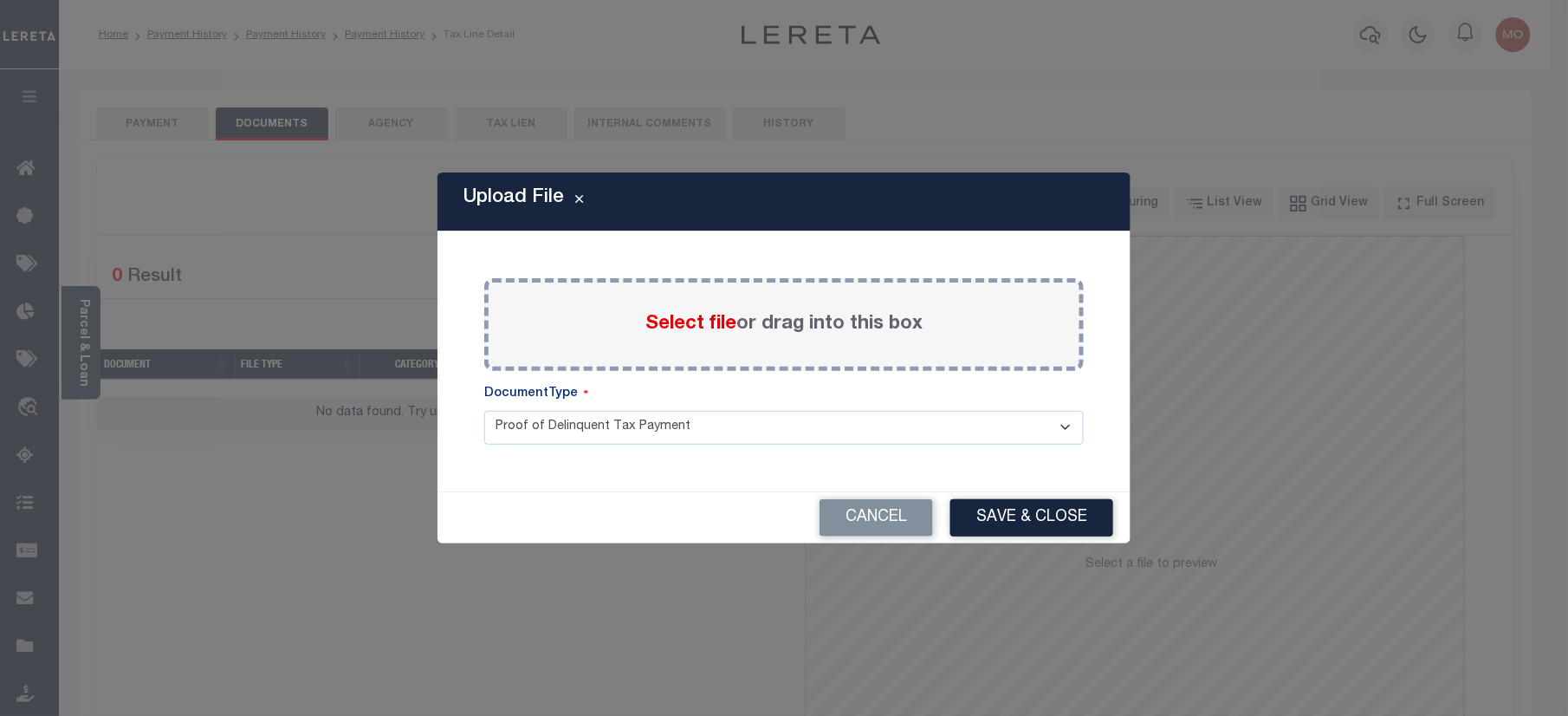
click at [675, 319] on span "Select file" at bounding box center [691, 323] width 91 height 19
click at [0, 0] on input "Select file or drag into this box" at bounding box center [0, 0] width 0 height 0
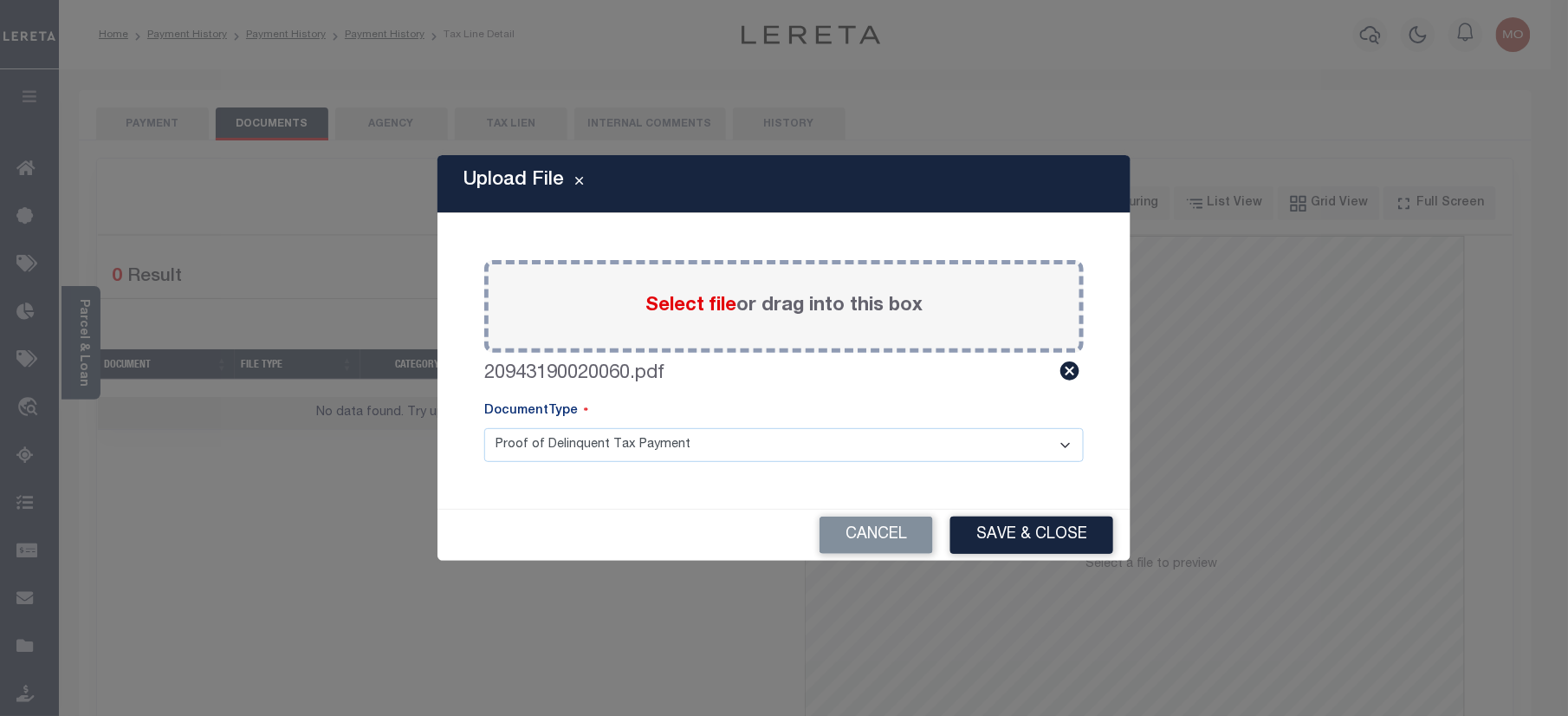
drag, startPoint x: 1021, startPoint y: 540, endPoint x: 1030, endPoint y: 605, distance: 65.6
click at [1024, 540] on button "Save & Close" at bounding box center [1032, 535] width 163 height 37
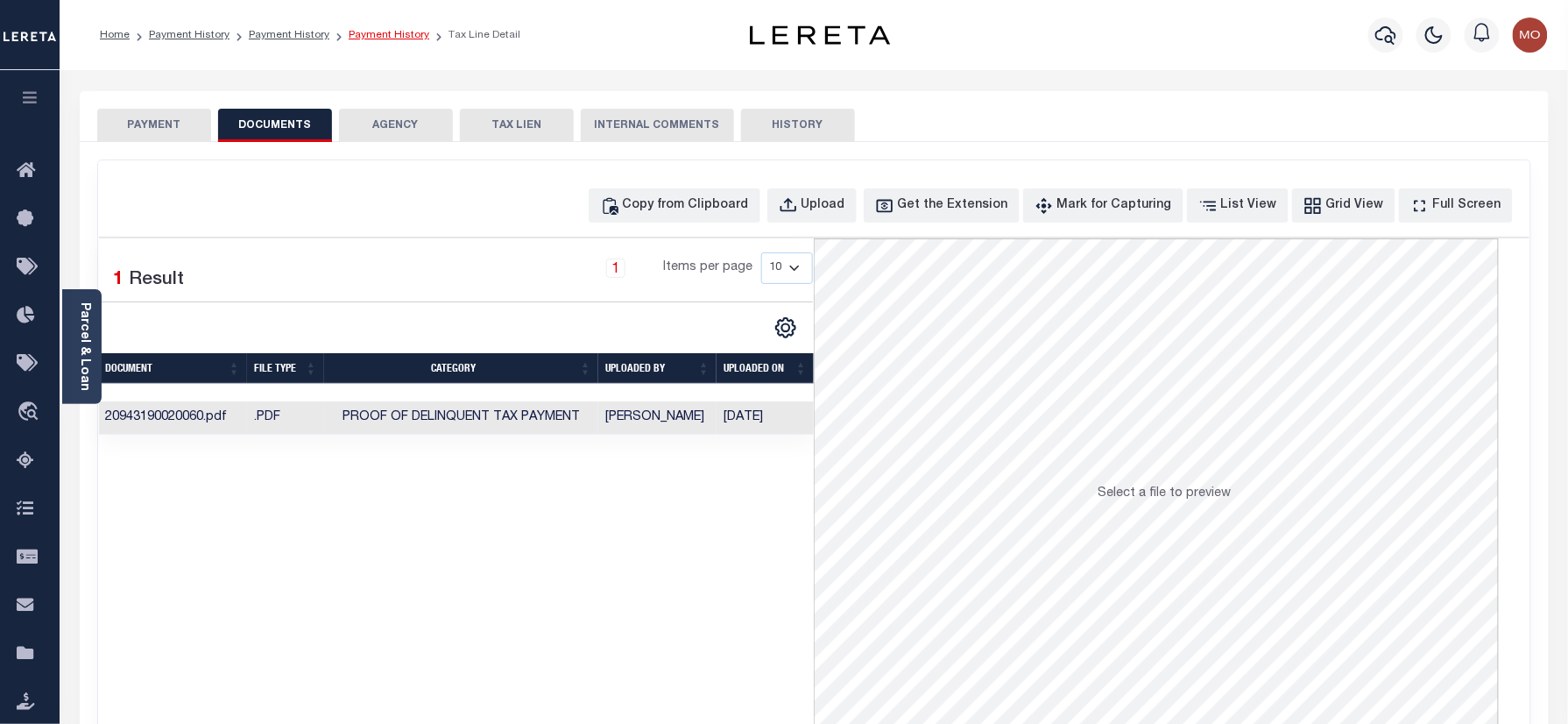
click at [374, 35] on link "Payment History" at bounding box center [388, 35] width 80 height 10
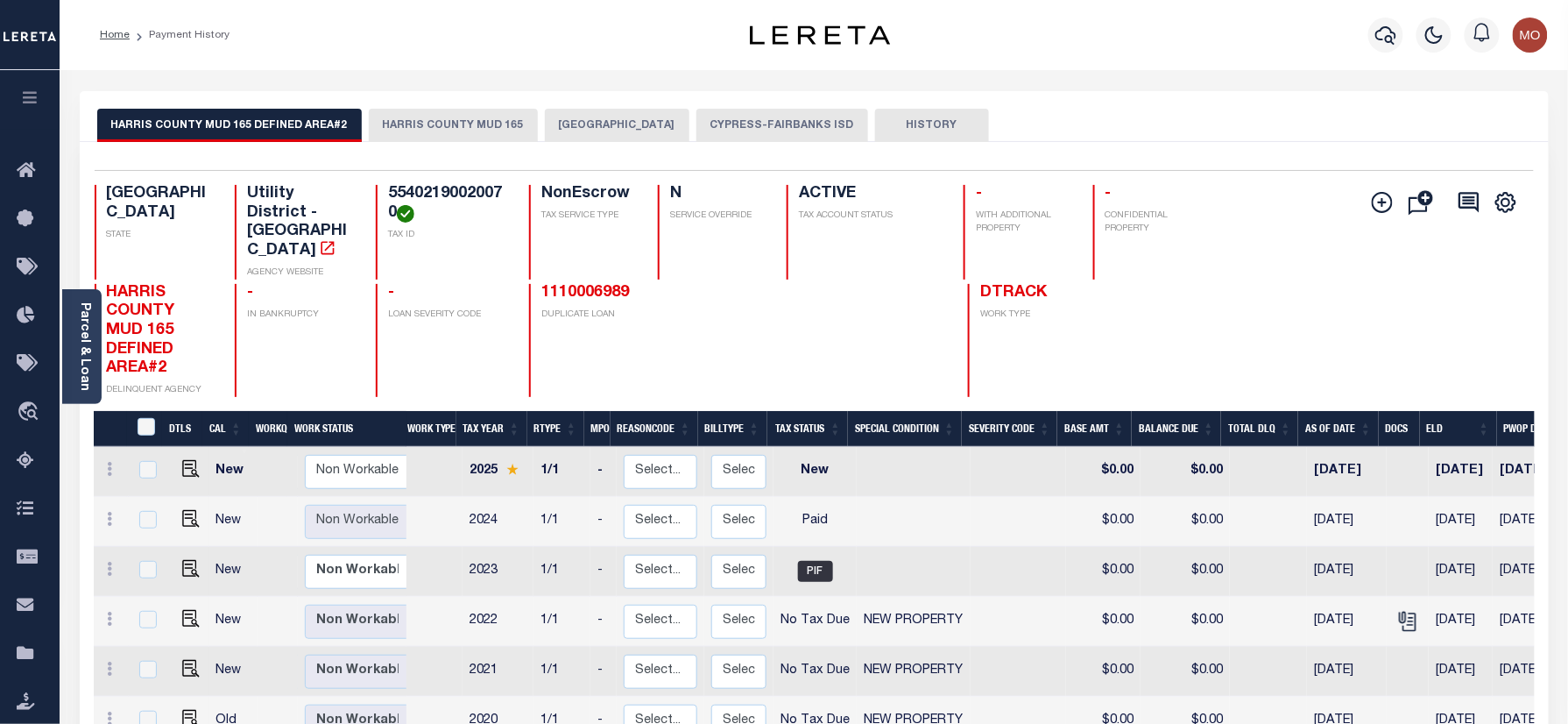
drag, startPoint x: 471, startPoint y: 122, endPoint x: 472, endPoint y: 136, distance: 14.0
click at [471, 122] on button "HARRIS COUNTY MUD 165" at bounding box center [453, 125] width 169 height 34
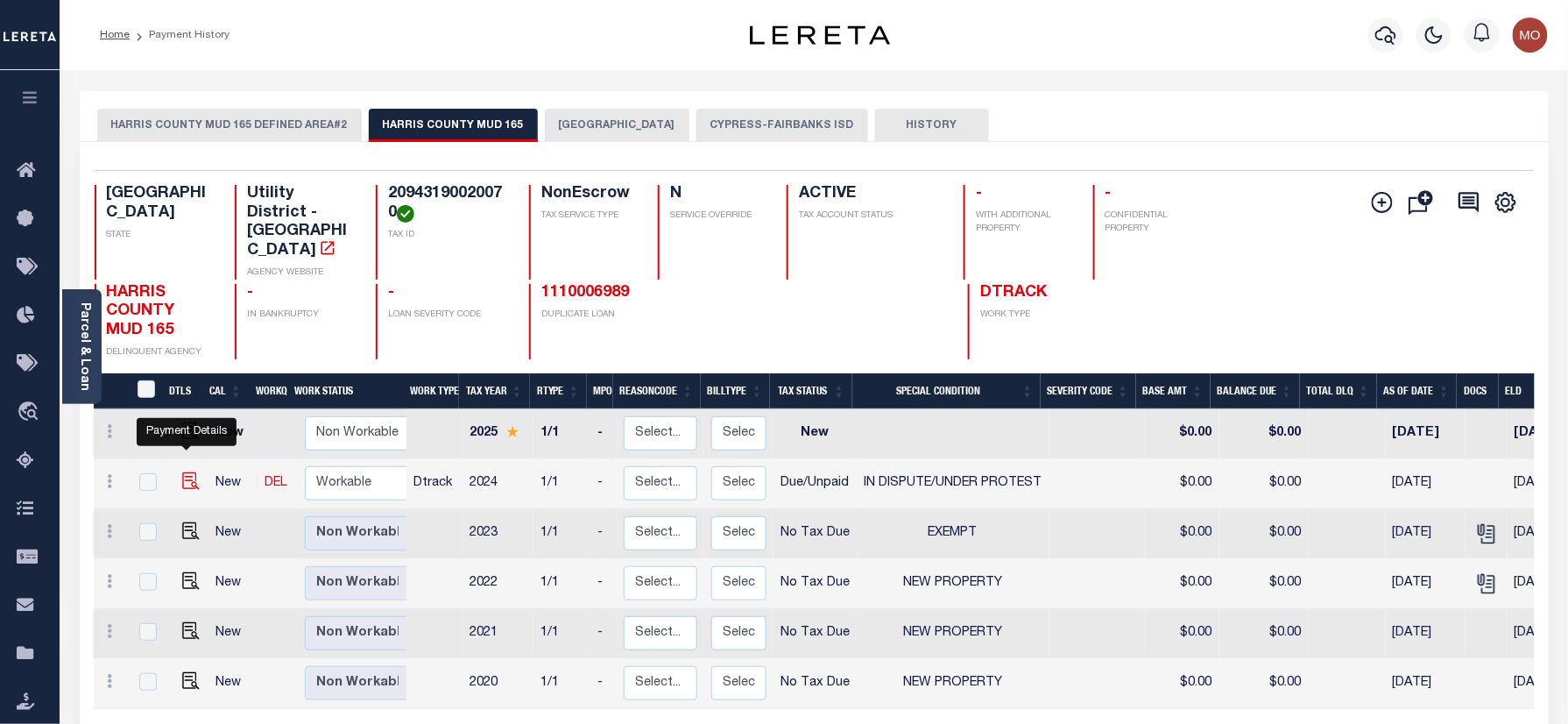
click at [182, 472] on img "" at bounding box center [191, 480] width 18 height 18
checkbox input "true"
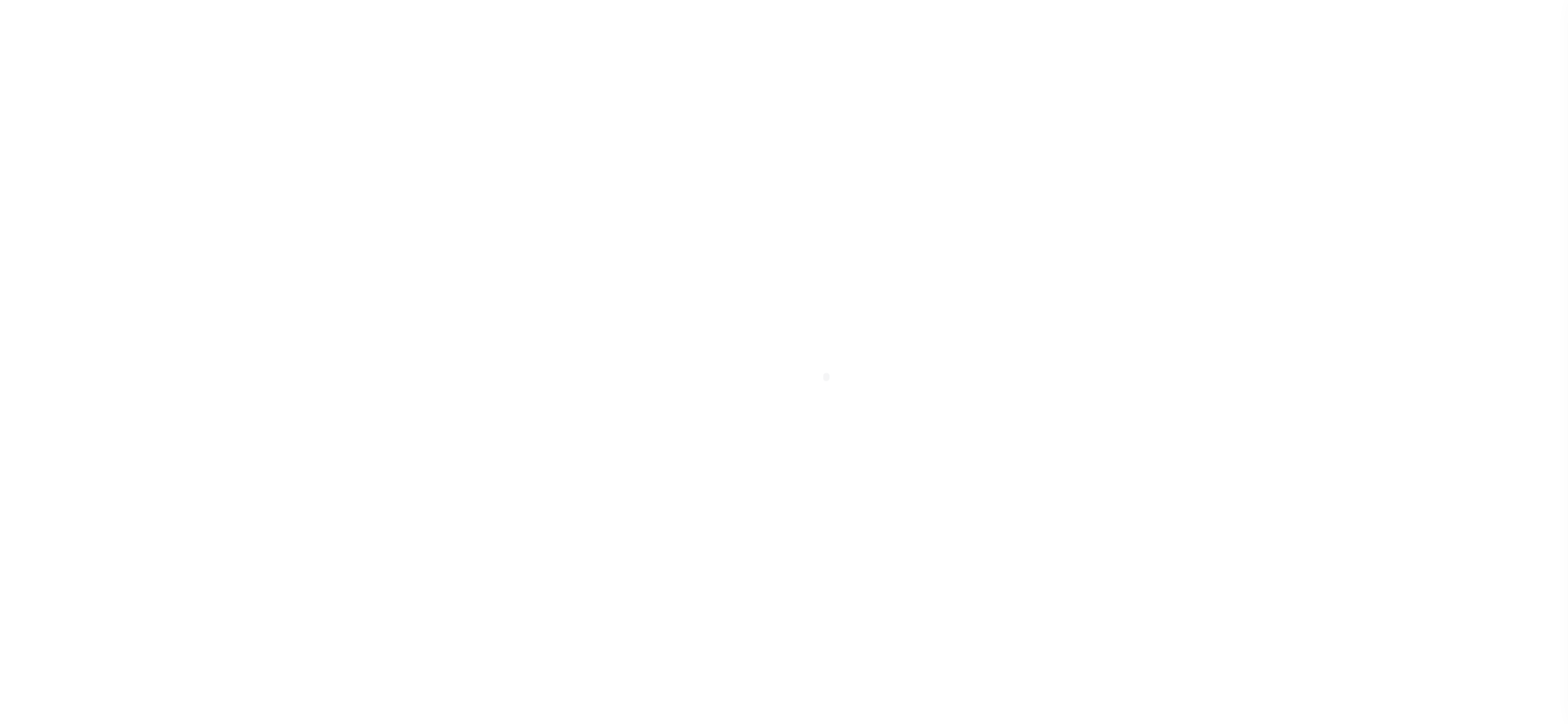
select select "DUE"
select select "14"
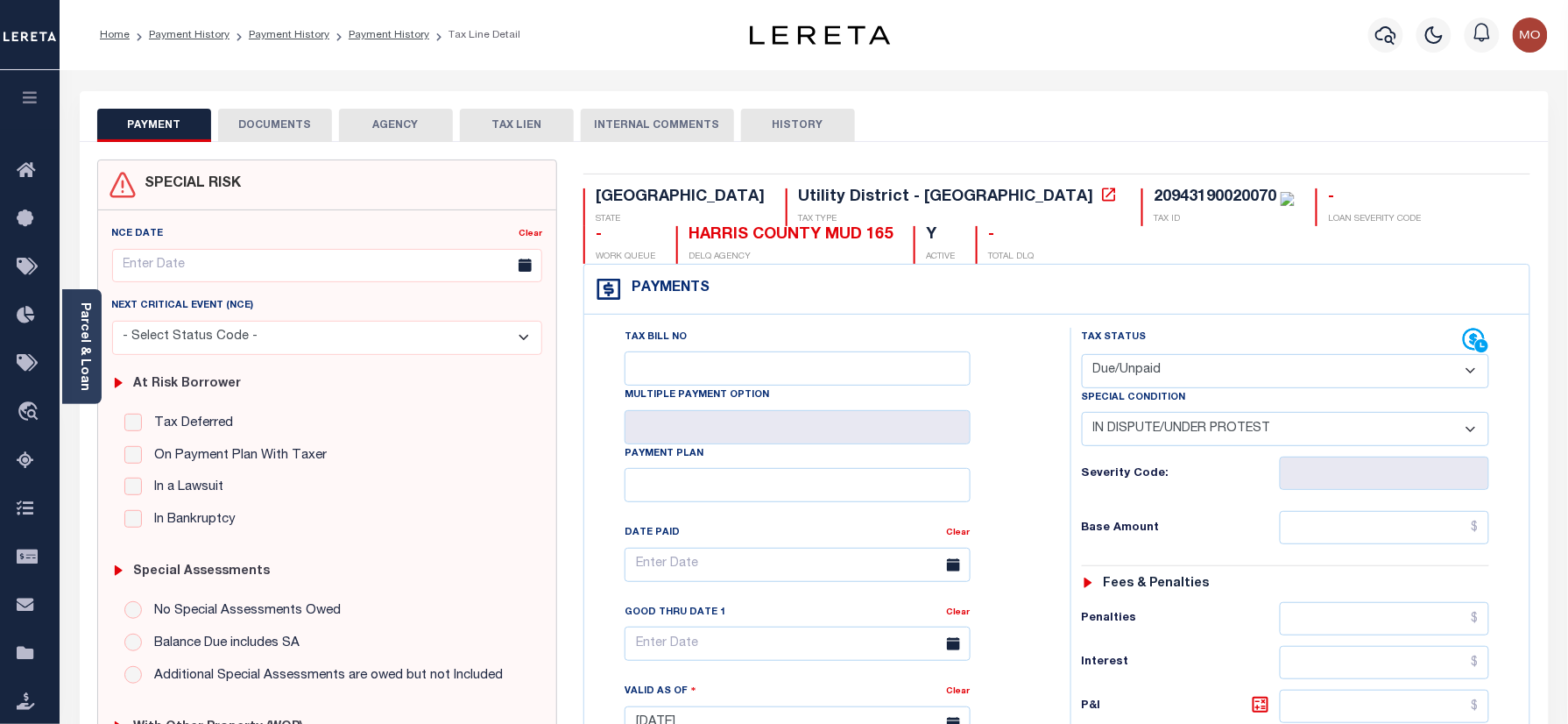
drag, startPoint x: 1150, startPoint y: 376, endPoint x: 1170, endPoint y: 390, distance: 24.4
click at [1152, 376] on select "- Select Status Code - Open Due/Unpaid Paid Incomplete No Tax Due Internal Refu…" at bounding box center [1285, 371] width 408 height 35
select select "PYD"
click at [1081, 356] on select "- Select Status Code - Open Due/Unpaid Paid Incomplete No Tax Due Internal Refu…" at bounding box center [1285, 371] width 408 height 35
select select "0"
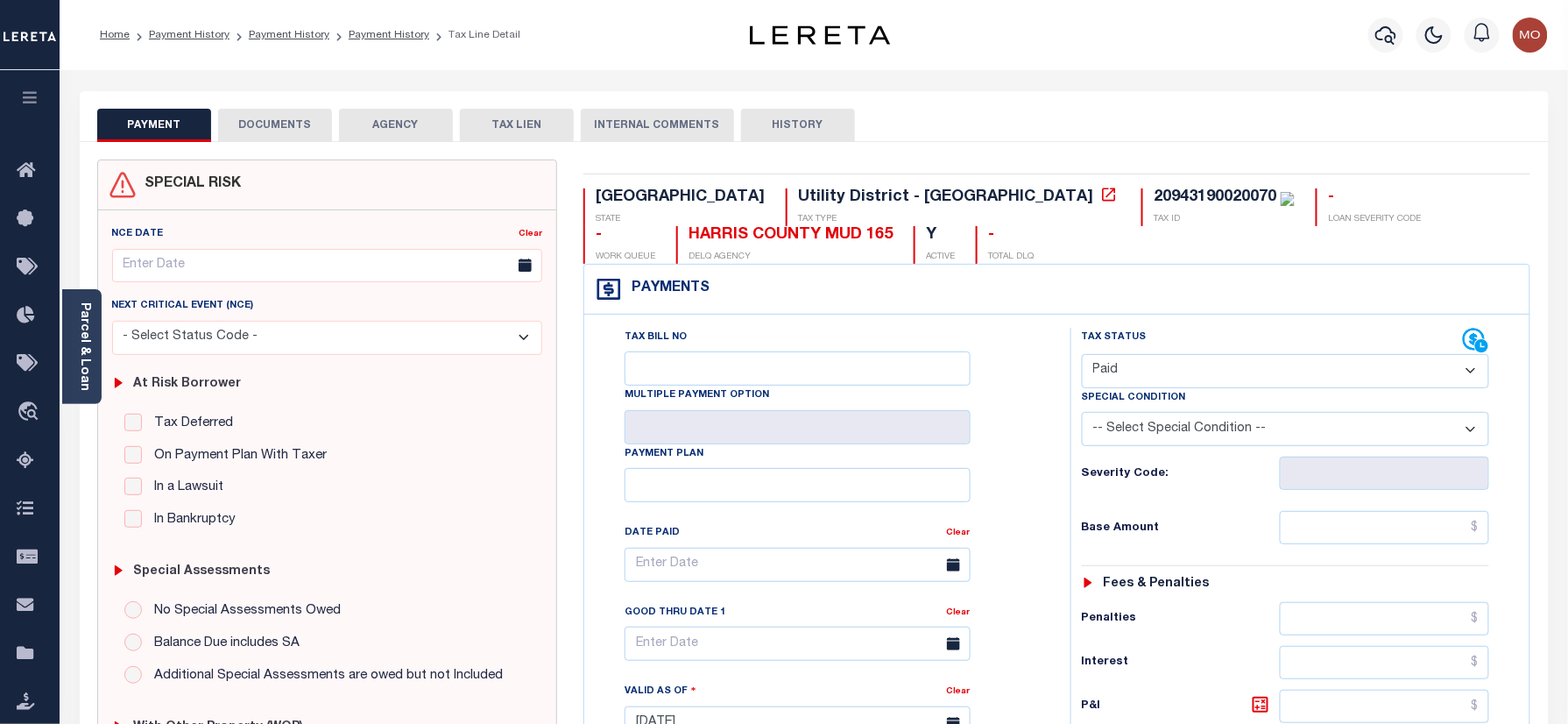
type input "[DATE]"
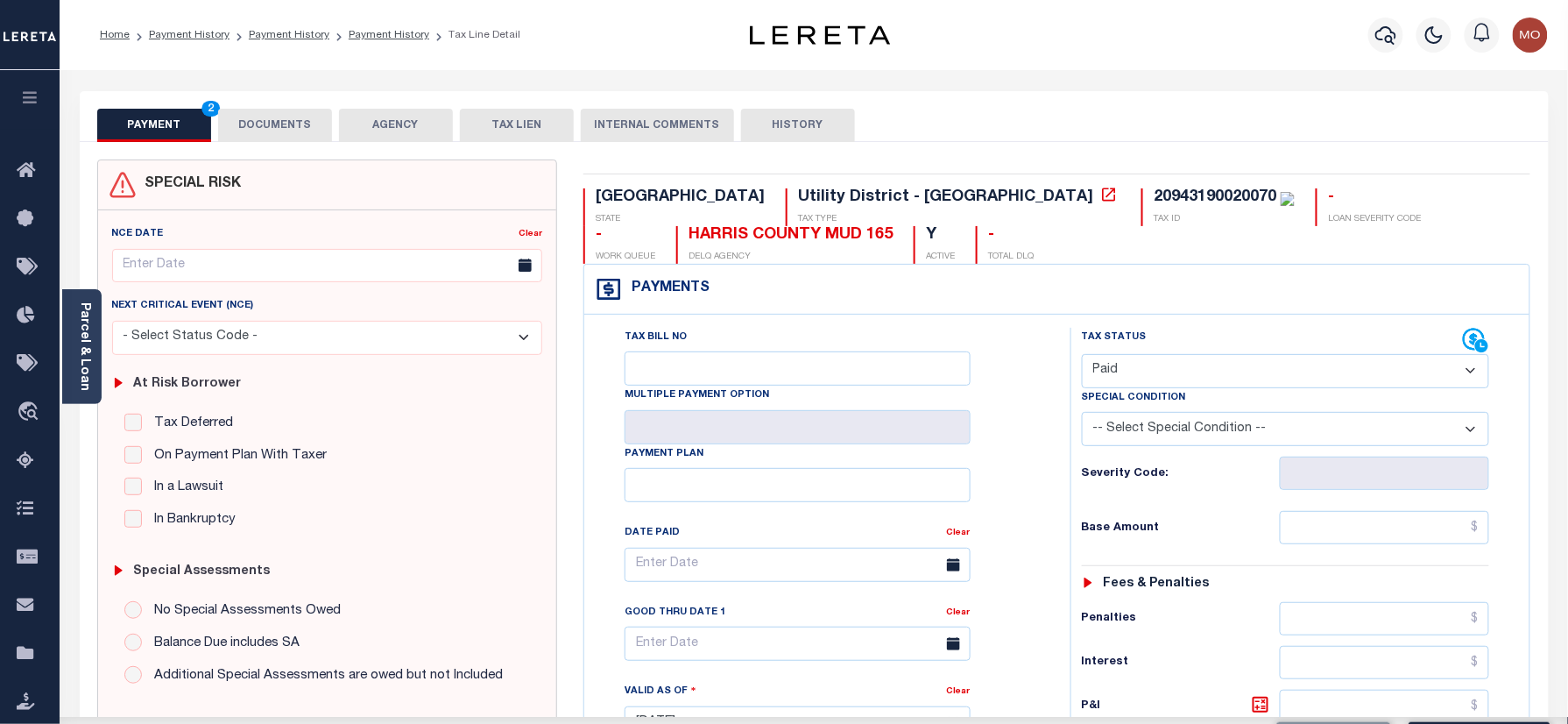
click at [1038, 486] on div "Tax Bill No Multiple Payment Option Payment Plan Clear" at bounding box center [823, 574] width 443 height 491
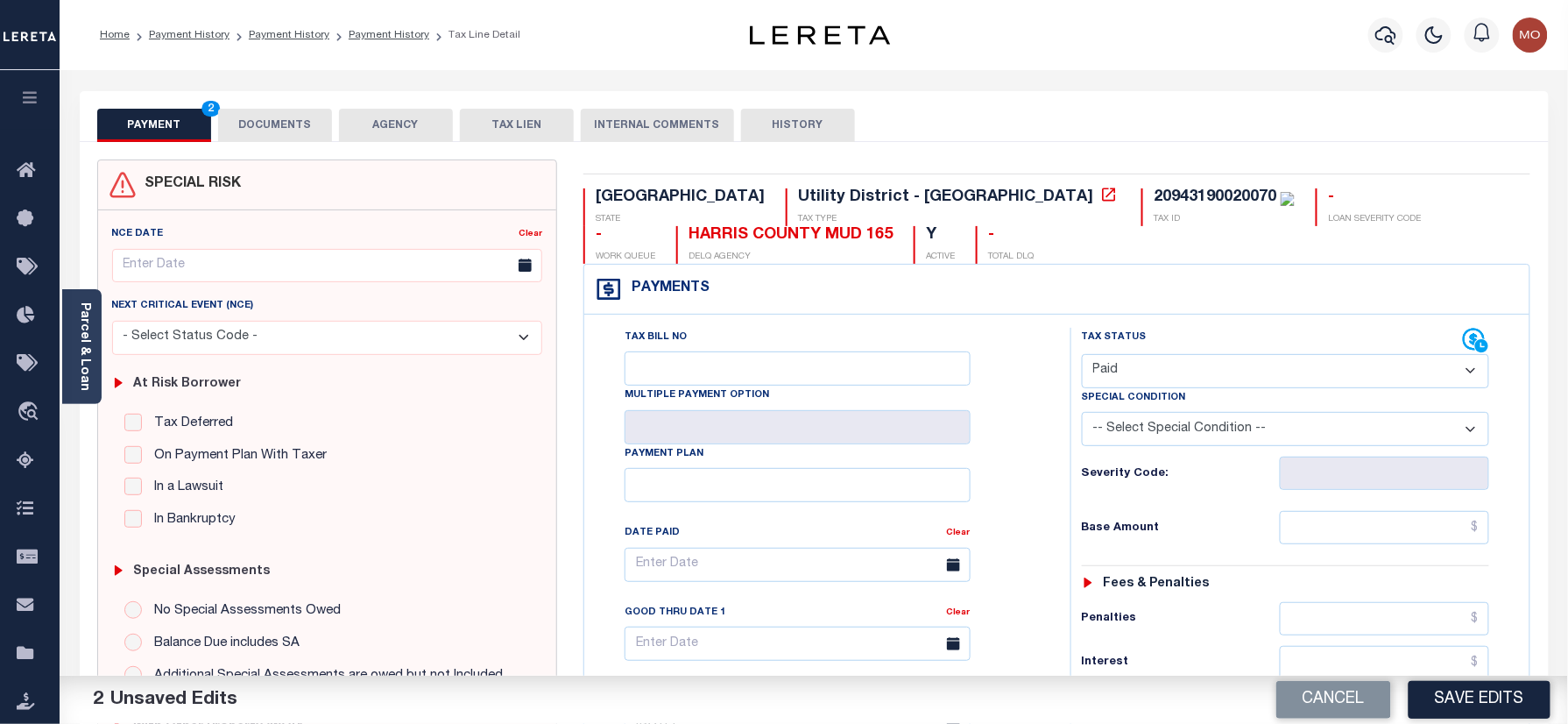
click at [288, 120] on button "DOCUMENTS" at bounding box center [275, 125] width 114 height 34
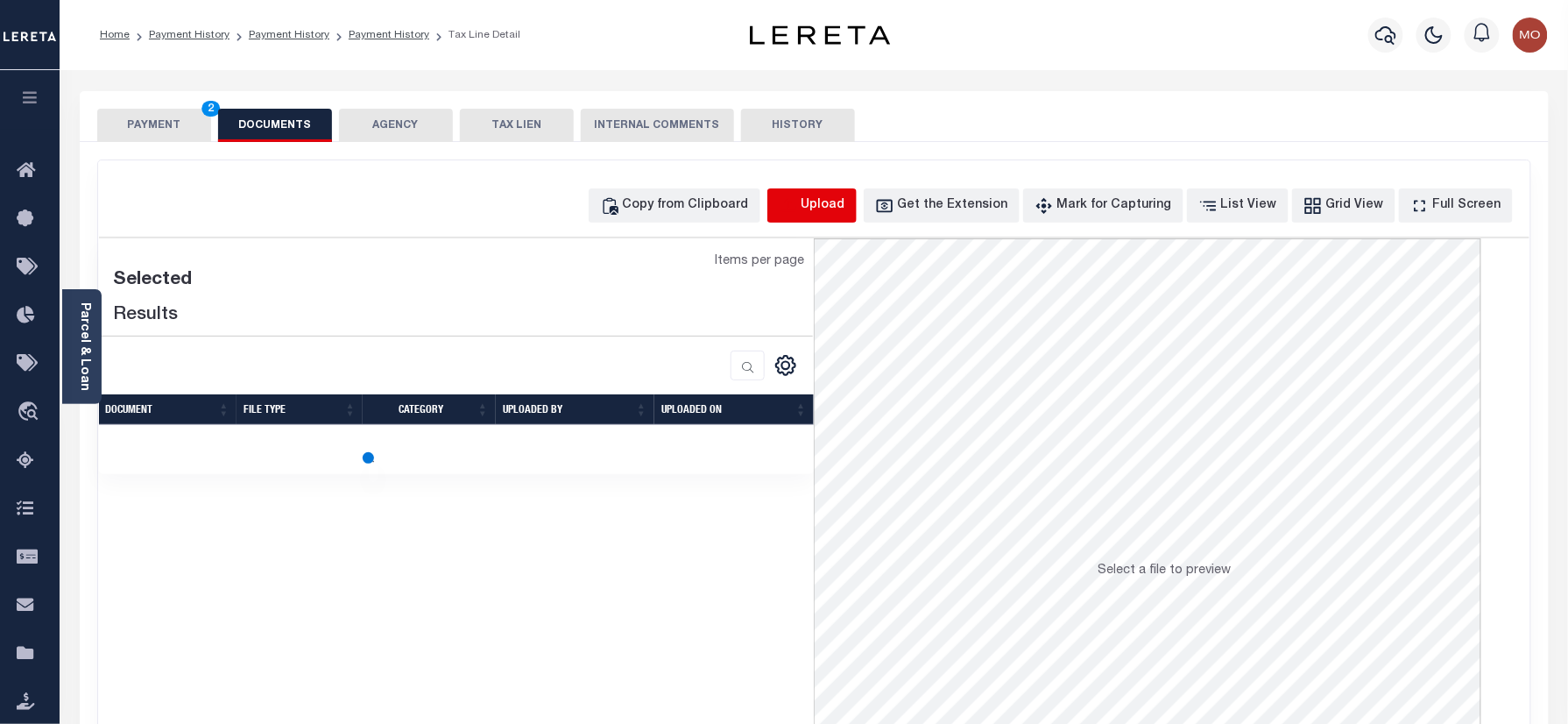
click at [796, 201] on icon "button" at bounding box center [787, 204] width 16 height 14
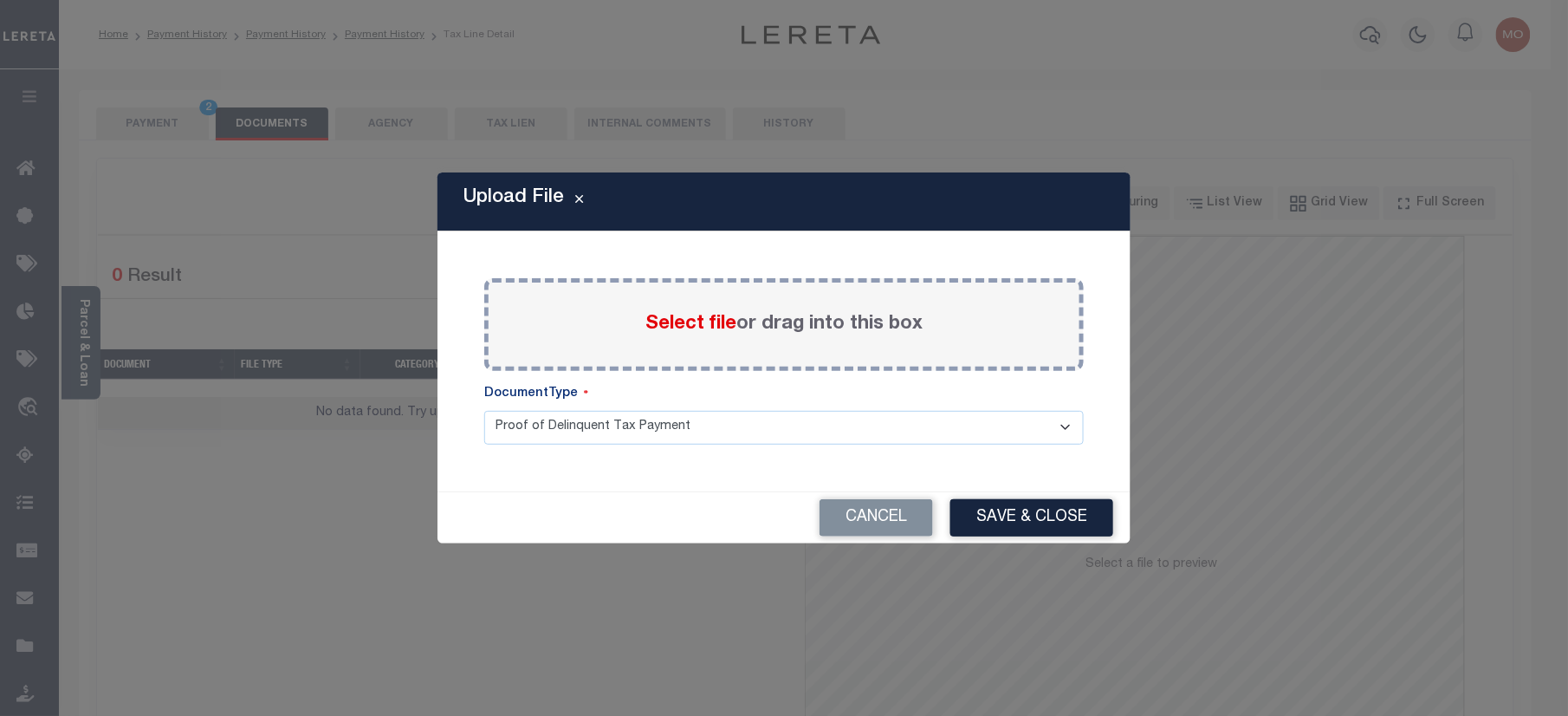
click at [669, 317] on span "Select file" at bounding box center [691, 323] width 91 height 19
click at [0, 0] on input "Select file or drag into this box" at bounding box center [0, 0] width 0 height 0
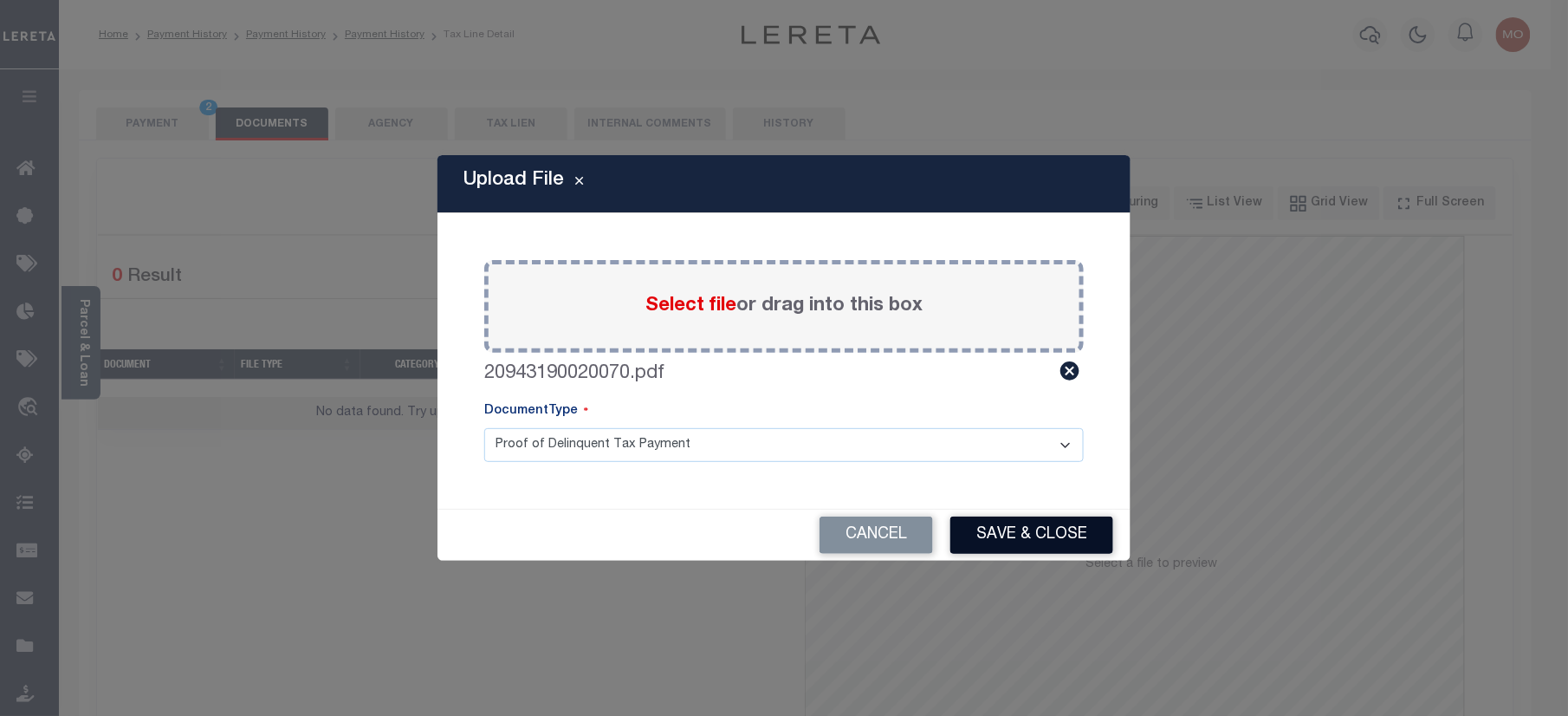
click at [1034, 522] on button "Save & Close" at bounding box center [1032, 535] width 163 height 37
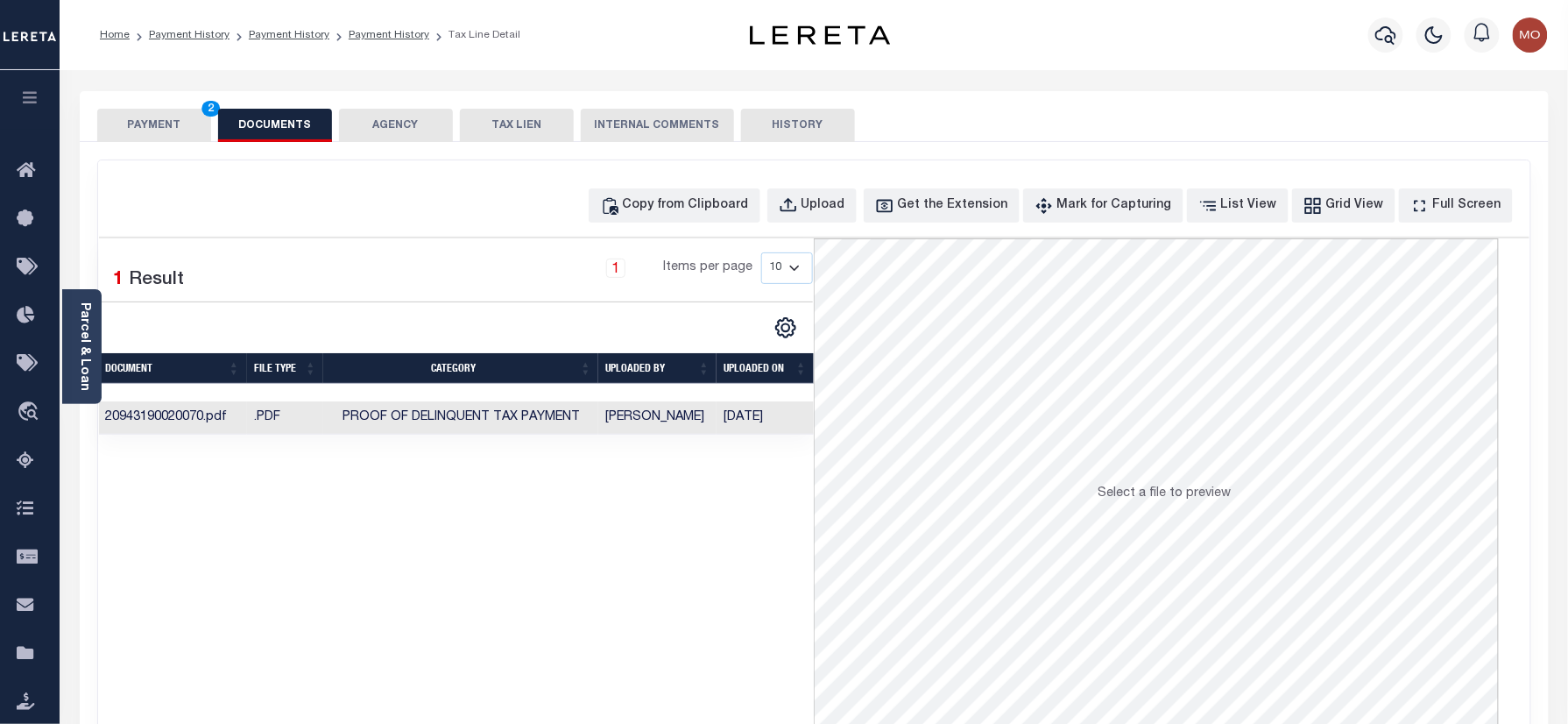
click at [169, 118] on button "PAYMENT 2" at bounding box center [154, 125] width 114 height 34
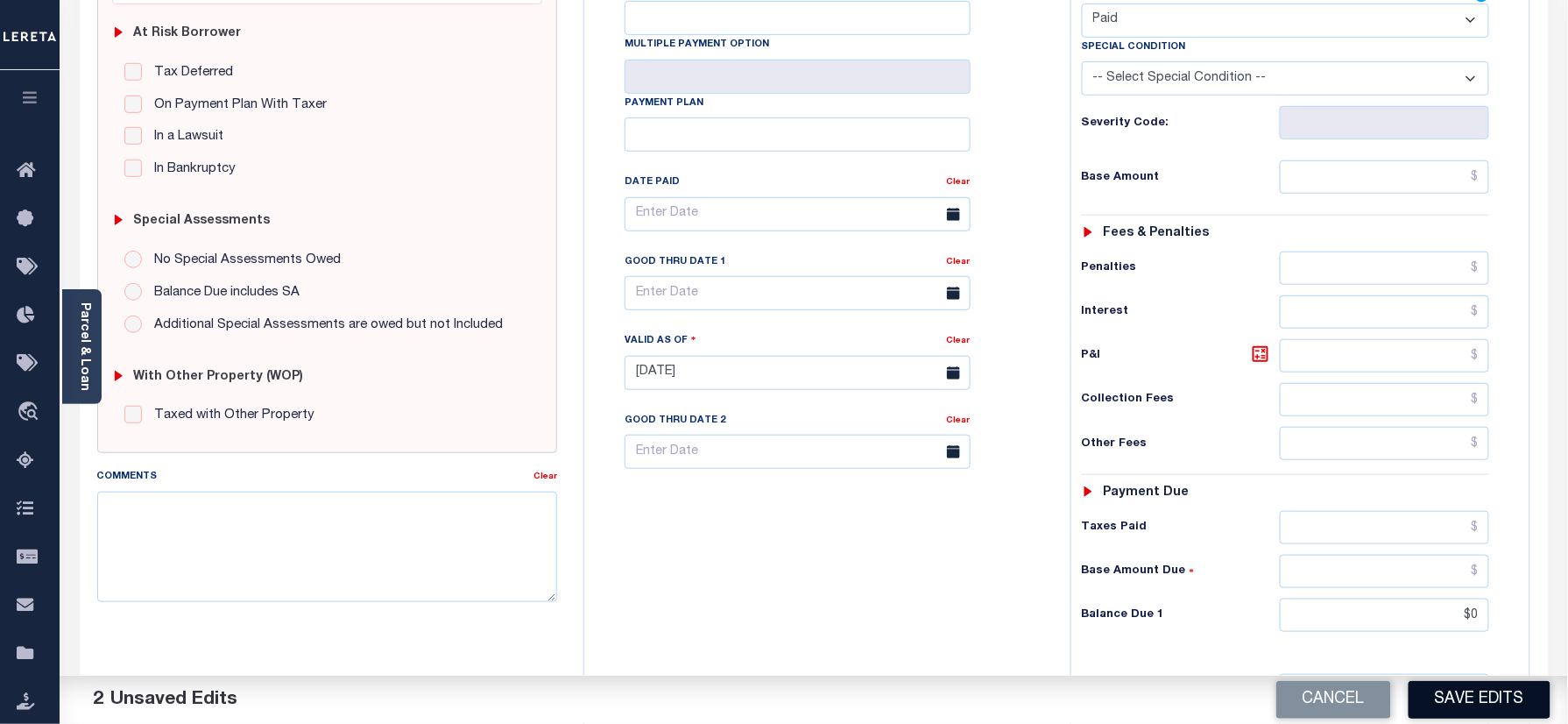
click at [1461, 699] on button "Save Edits" at bounding box center [1479, 700] width 142 height 37
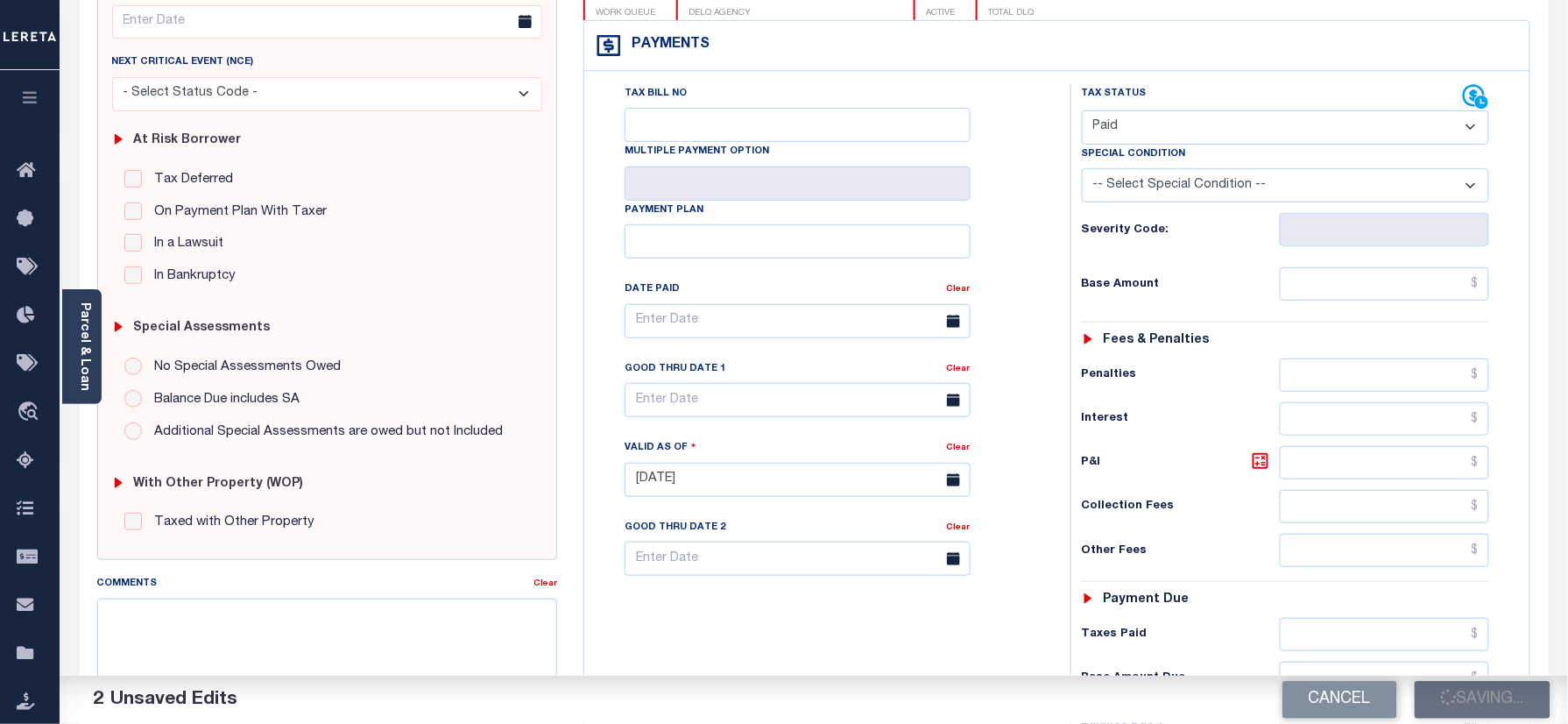
scroll to position [117, 0]
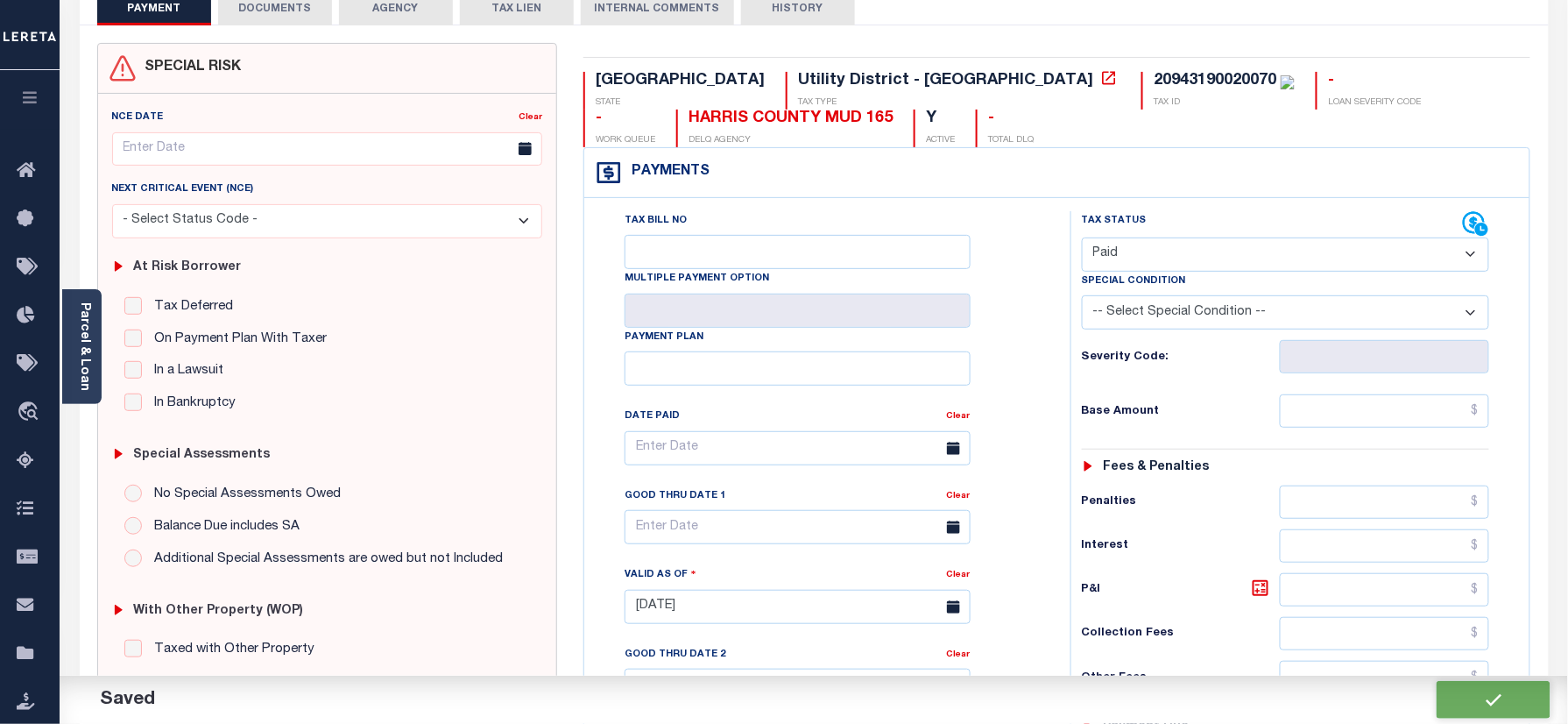
checkbox input "false"
type input "$0"
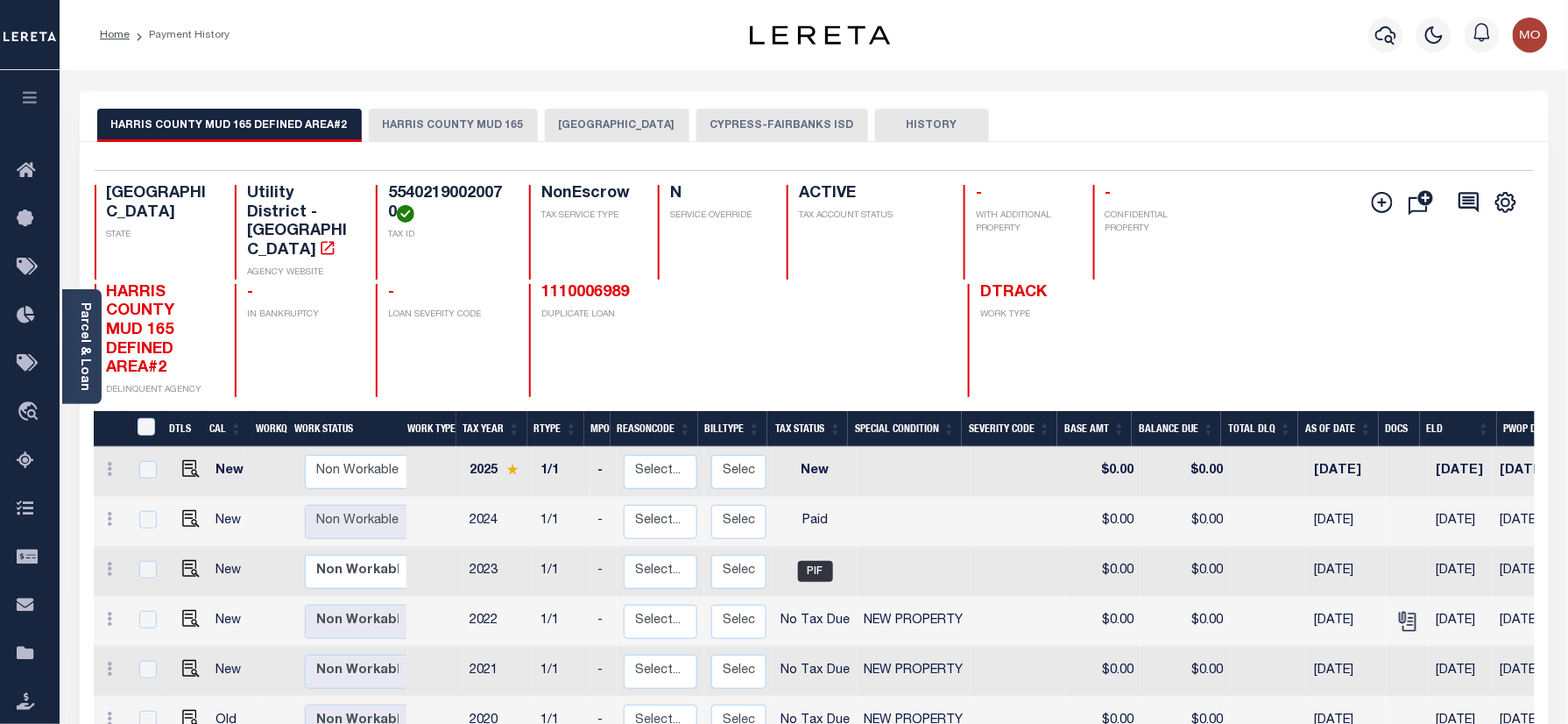
click at [422, 123] on button "HARRIS COUNTY MUD 165" at bounding box center [453, 125] width 169 height 34
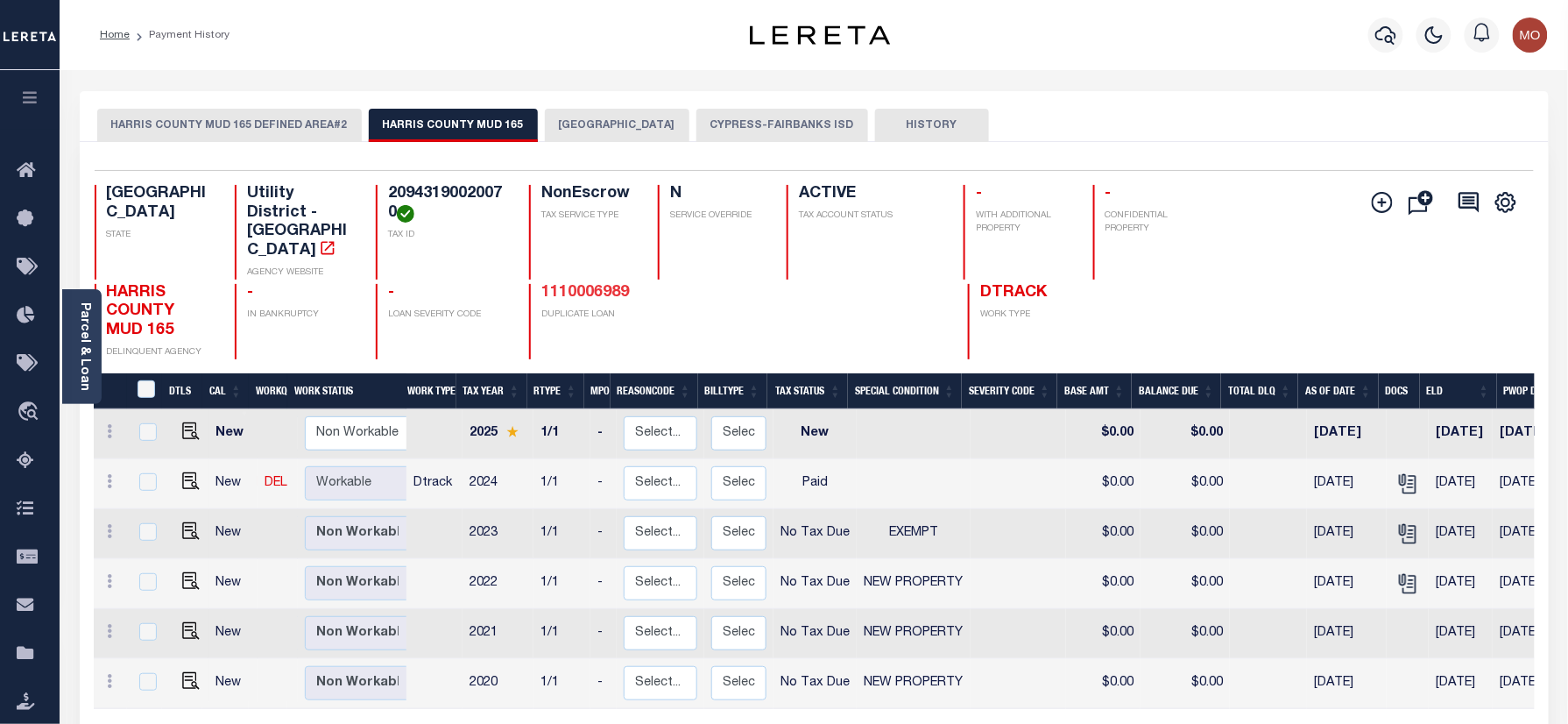
click at [569, 285] on link "1110006989" at bounding box center [586, 292] width 88 height 16
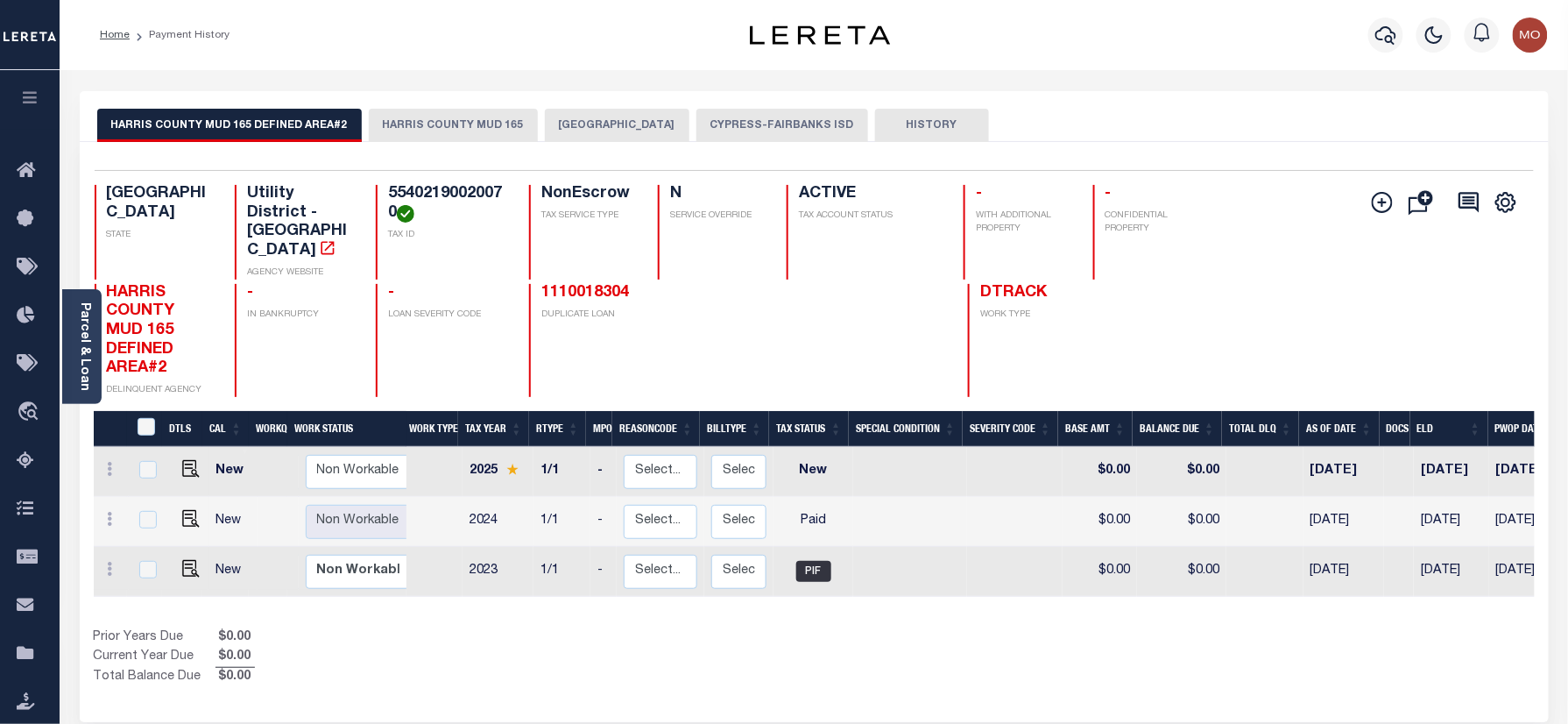
click at [575, 121] on button "[GEOGRAPHIC_DATA]" at bounding box center [616, 125] width 145 height 34
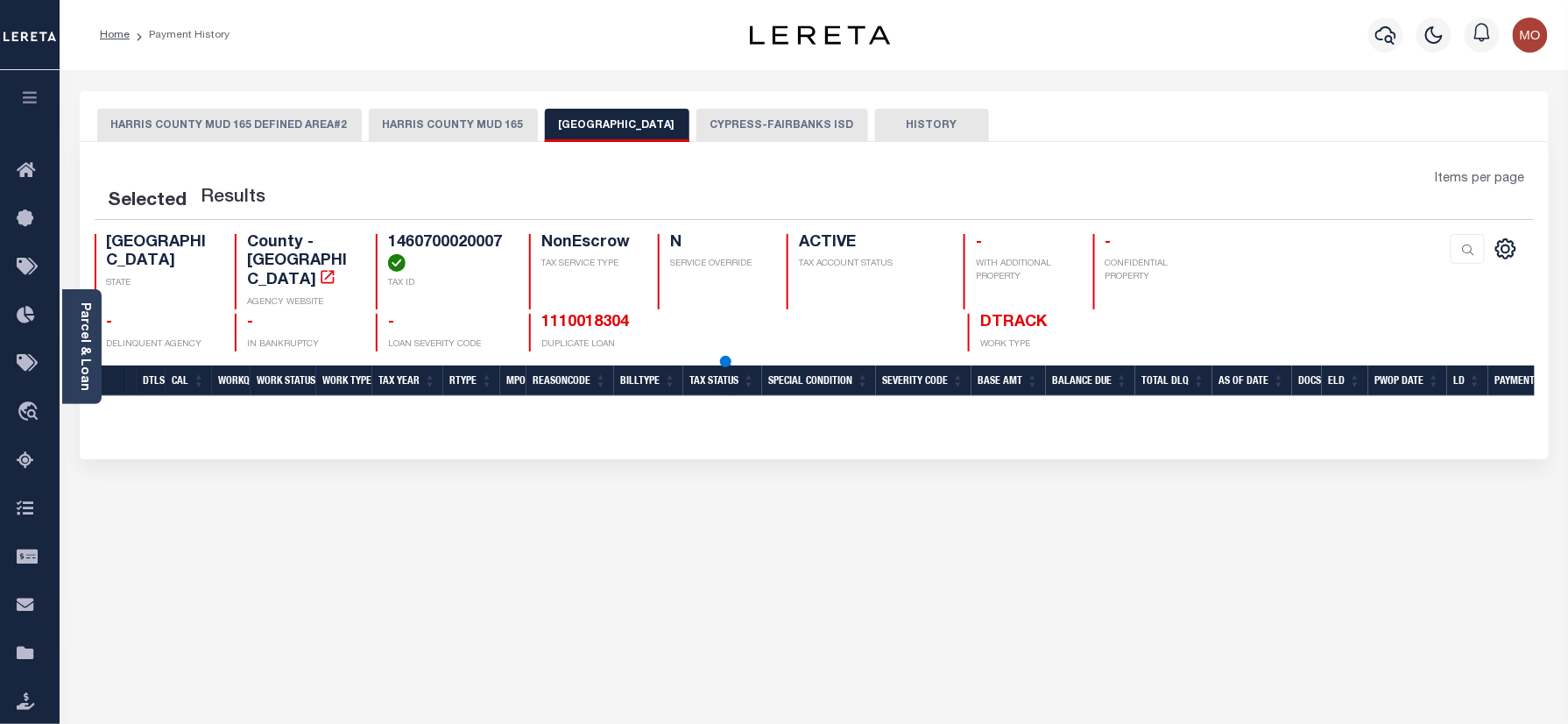
click at [445, 123] on button "HARRIS COUNTY MUD 165" at bounding box center [453, 125] width 169 height 34
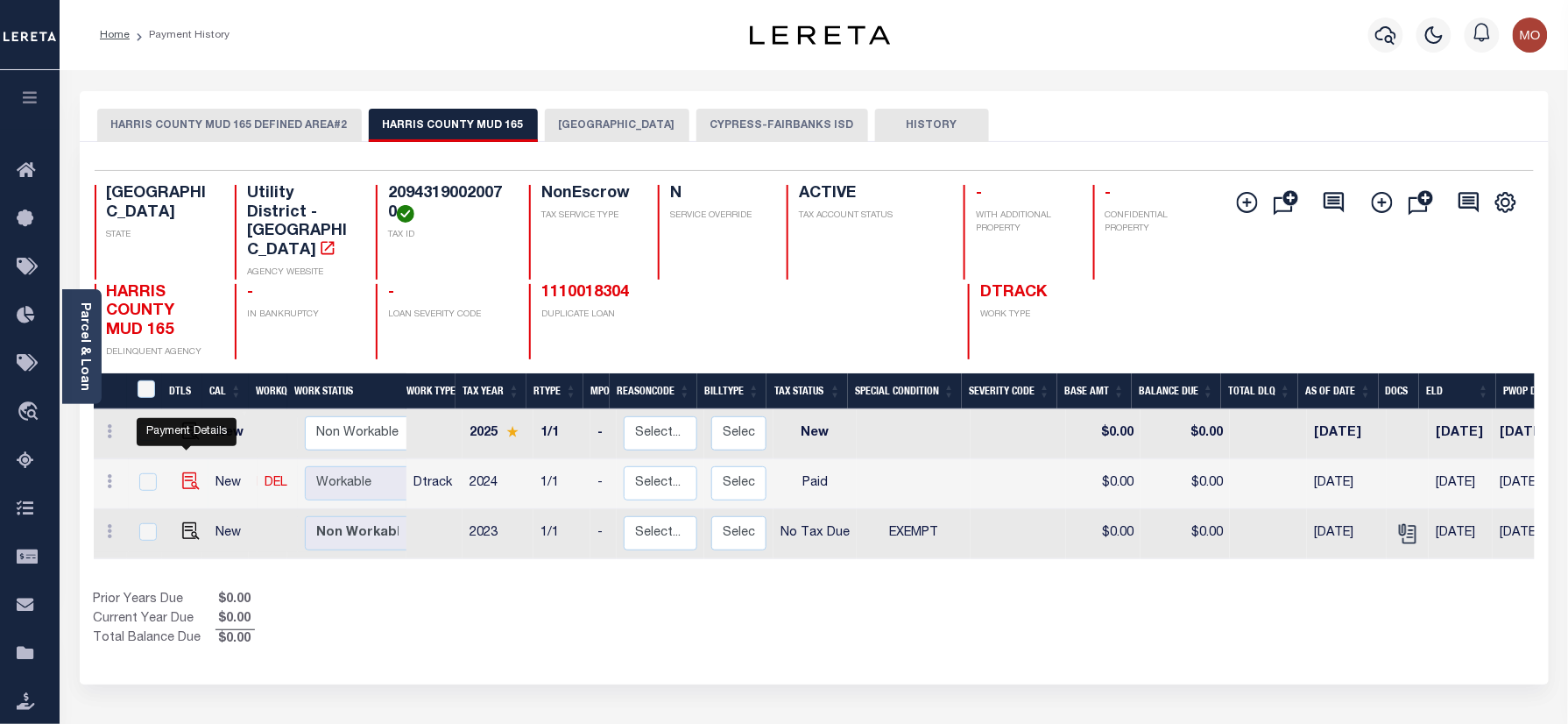
click at [190, 472] on img "" at bounding box center [191, 480] width 18 height 18
checkbox input "true"
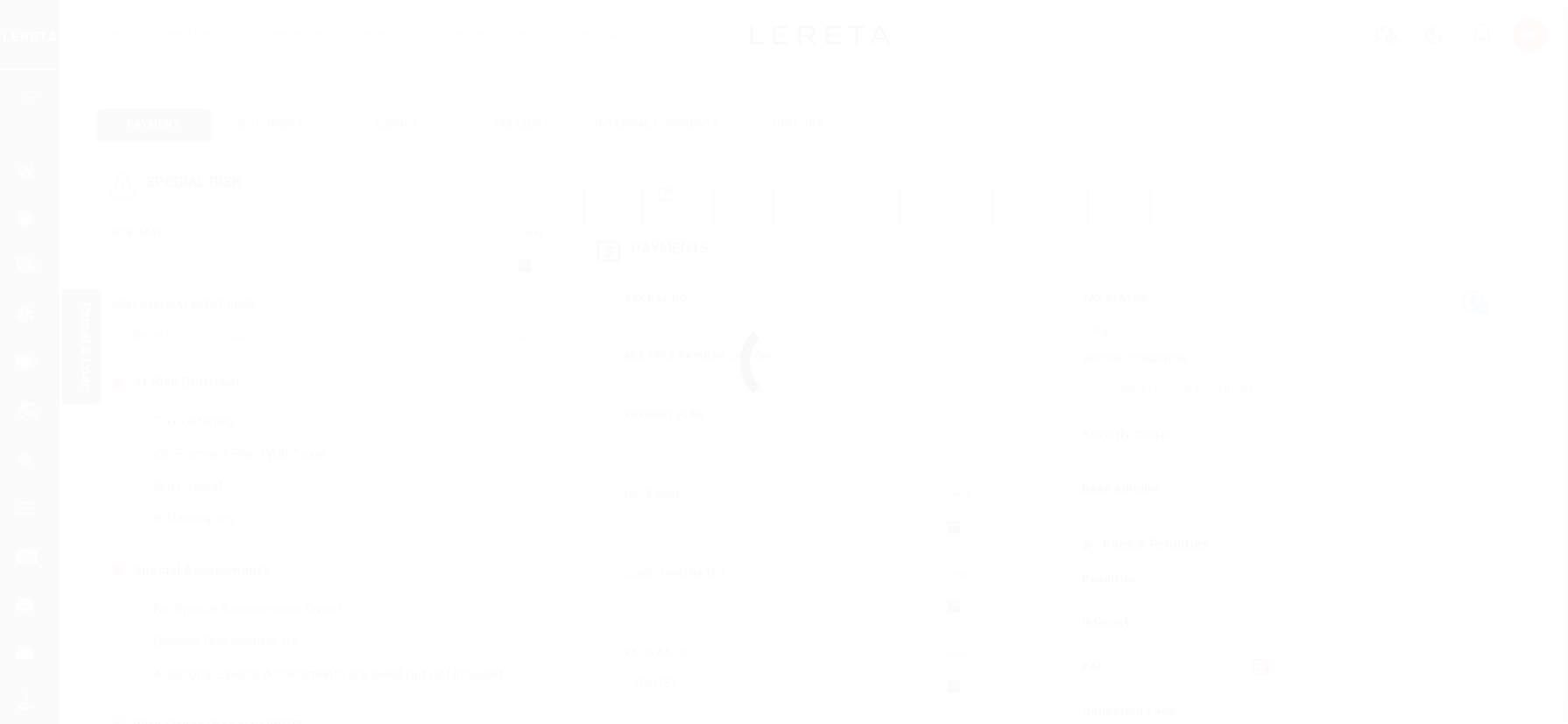
select select "PYD"
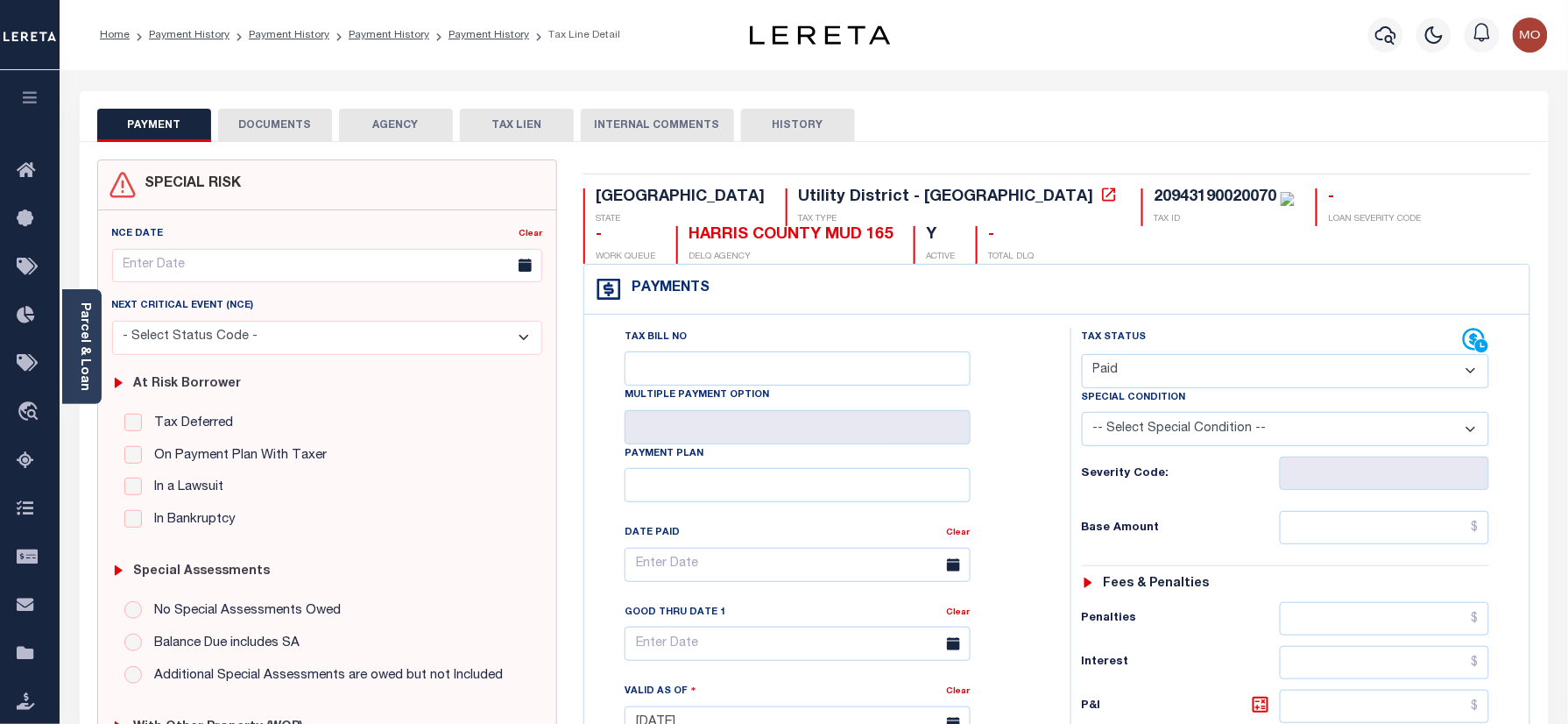
click at [278, 113] on button "DOCUMENTS" at bounding box center [275, 125] width 114 height 34
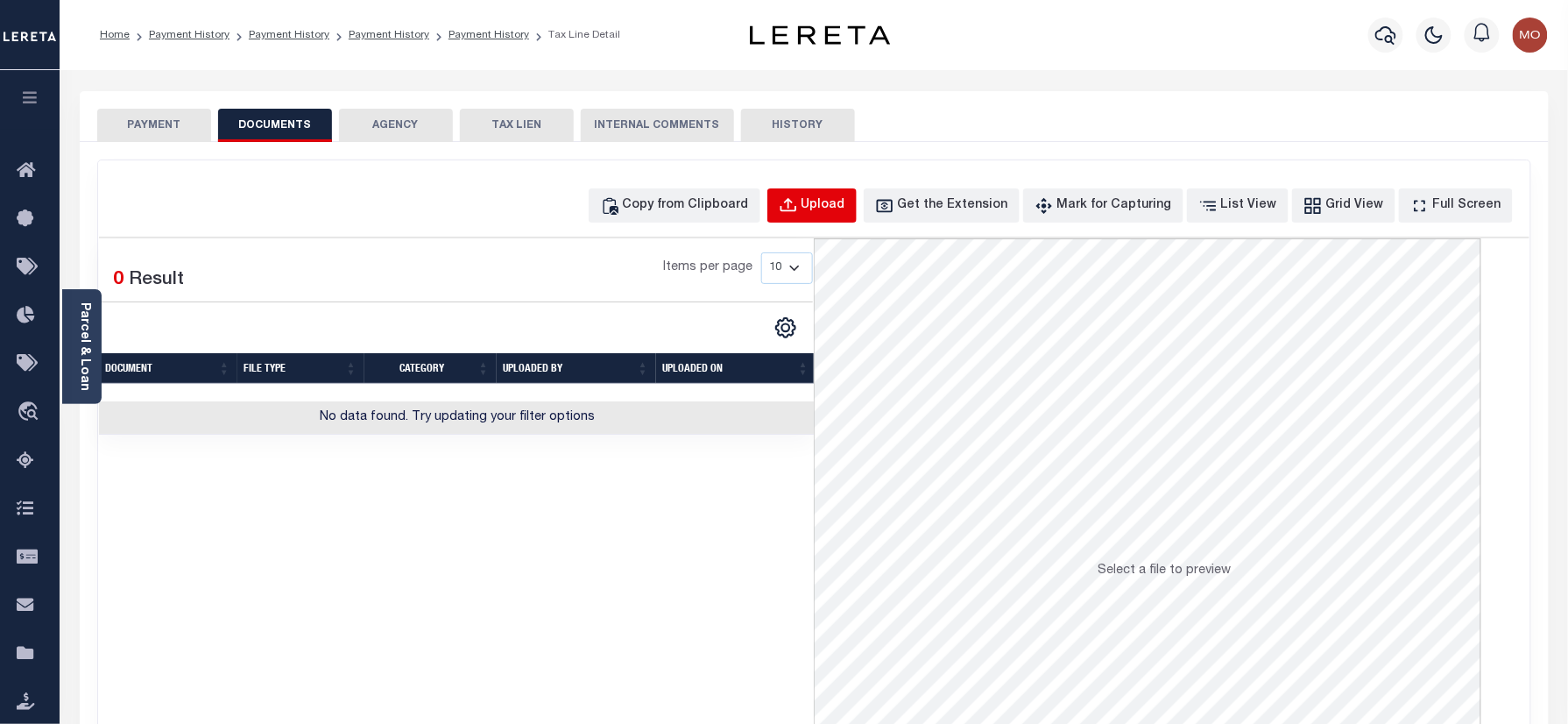
click at [844, 205] on div "Upload" at bounding box center [823, 206] width 44 height 20
select select "POP"
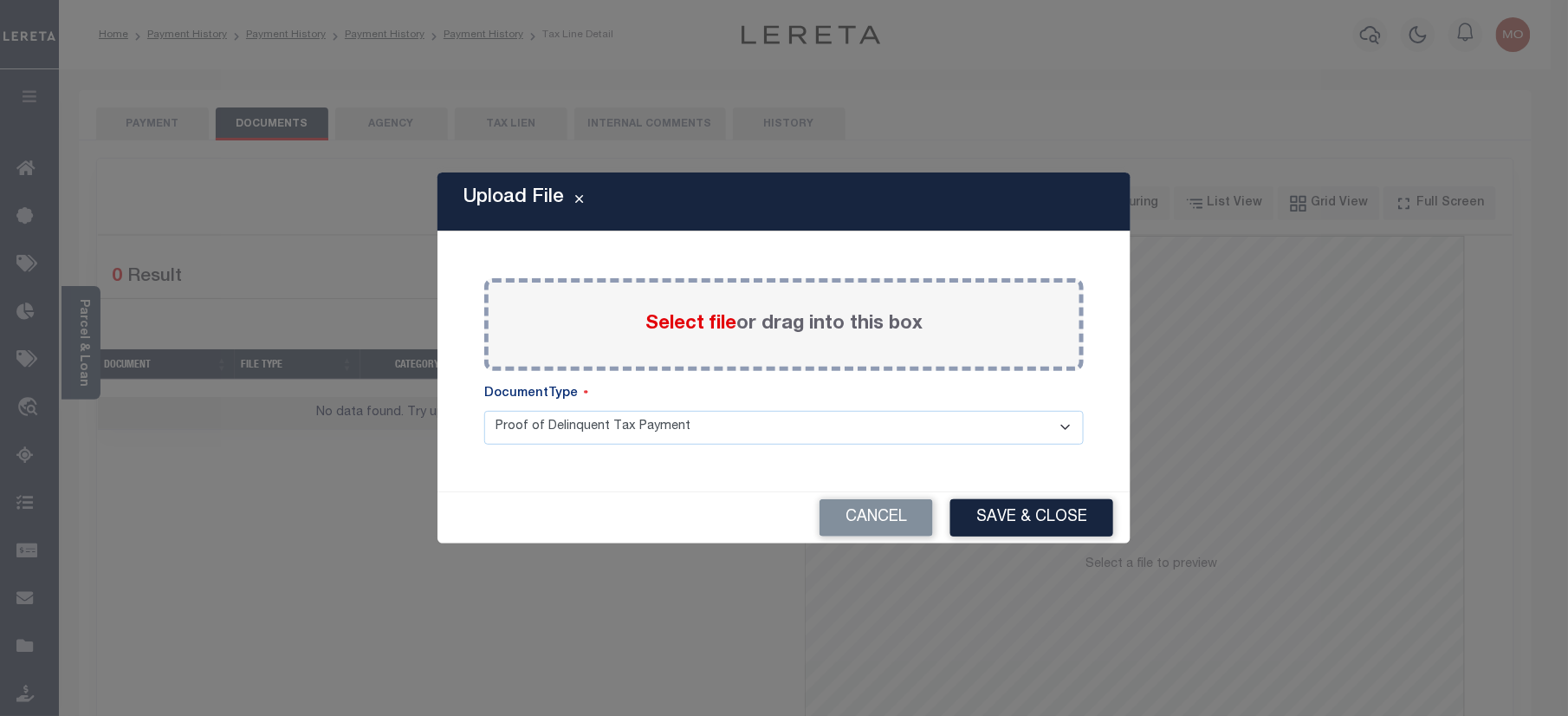
click at [671, 327] on span "Select file" at bounding box center [691, 323] width 91 height 19
click at [0, 0] on input "Select file or drag into this box" at bounding box center [0, 0] width 0 height 0
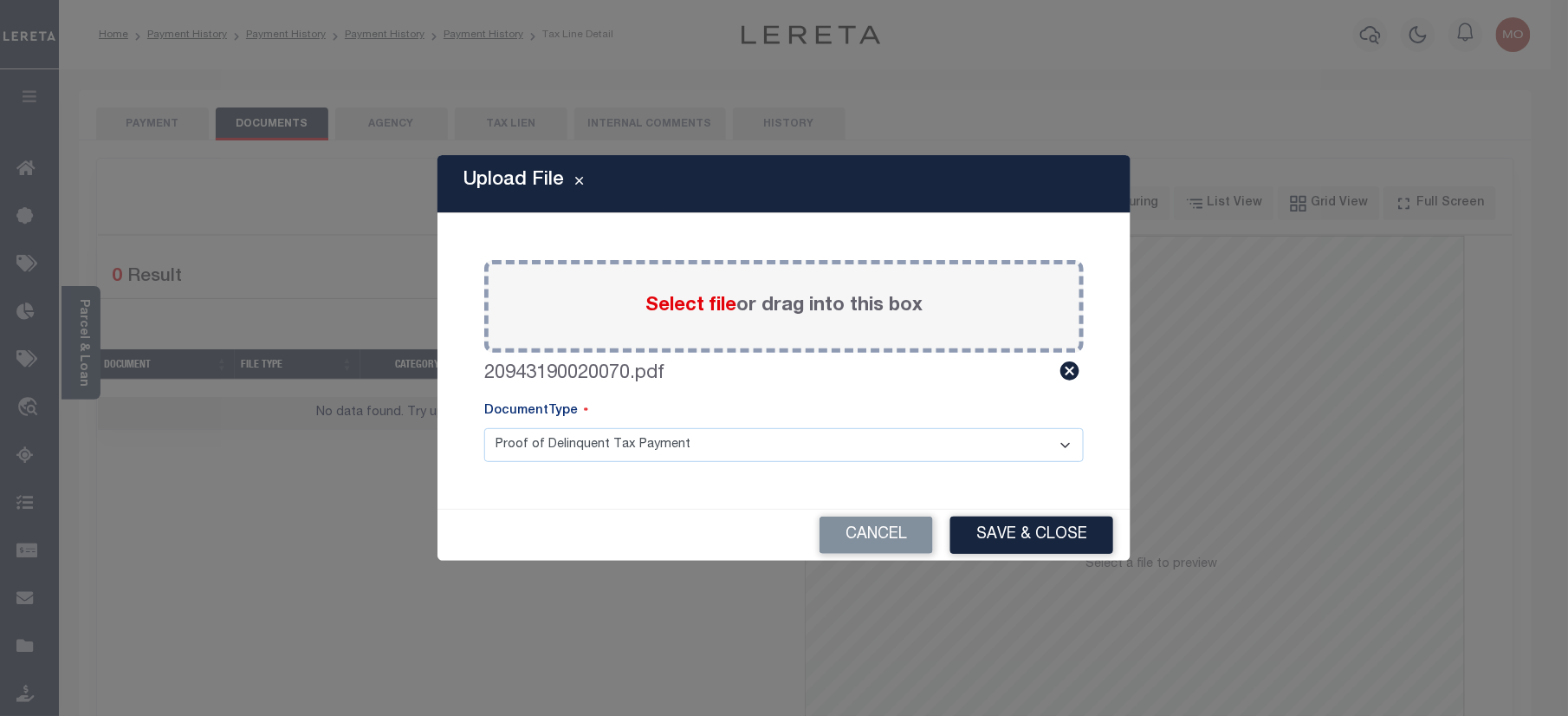
click at [1041, 539] on button "Save & Close" at bounding box center [1032, 535] width 163 height 37
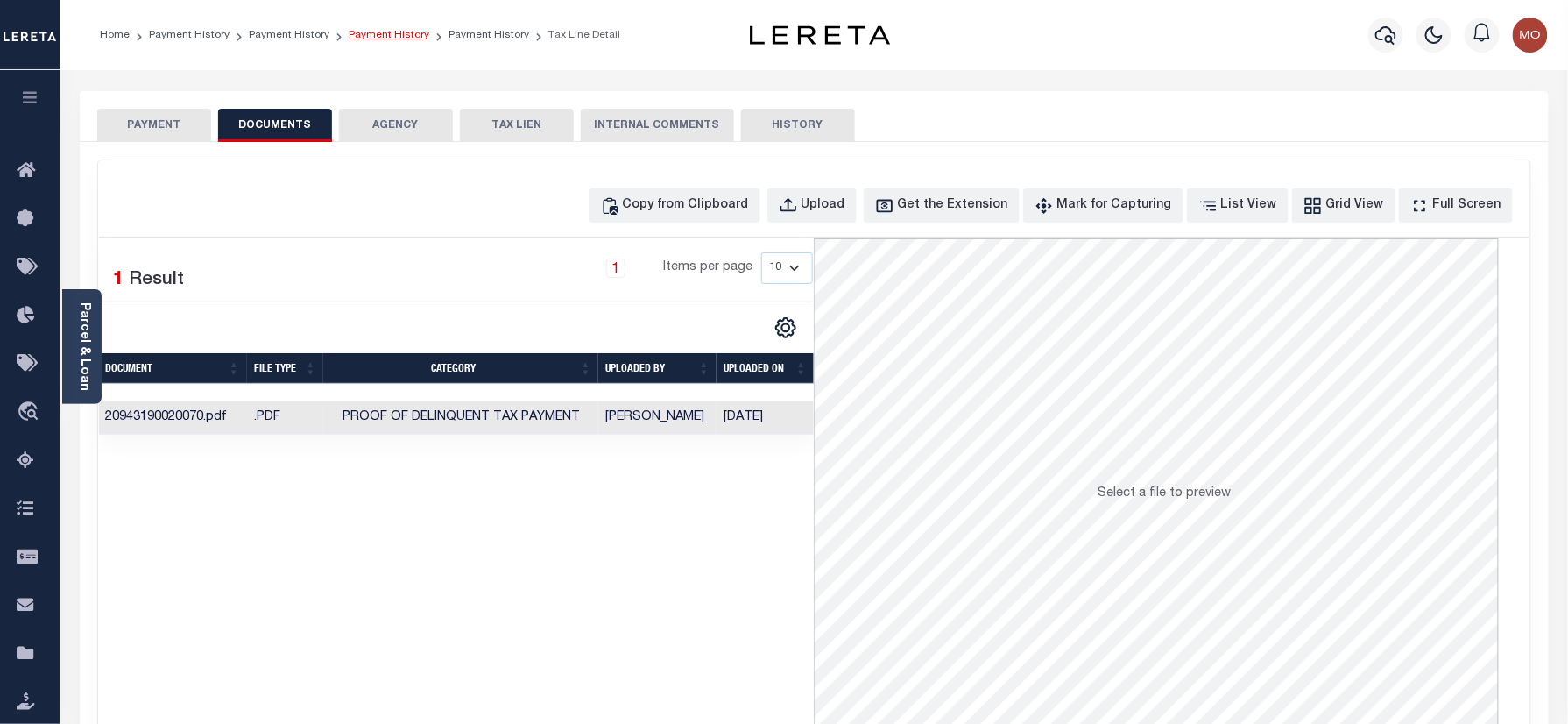
click at [408, 35] on link "Payment History" at bounding box center [388, 35] width 80 height 10
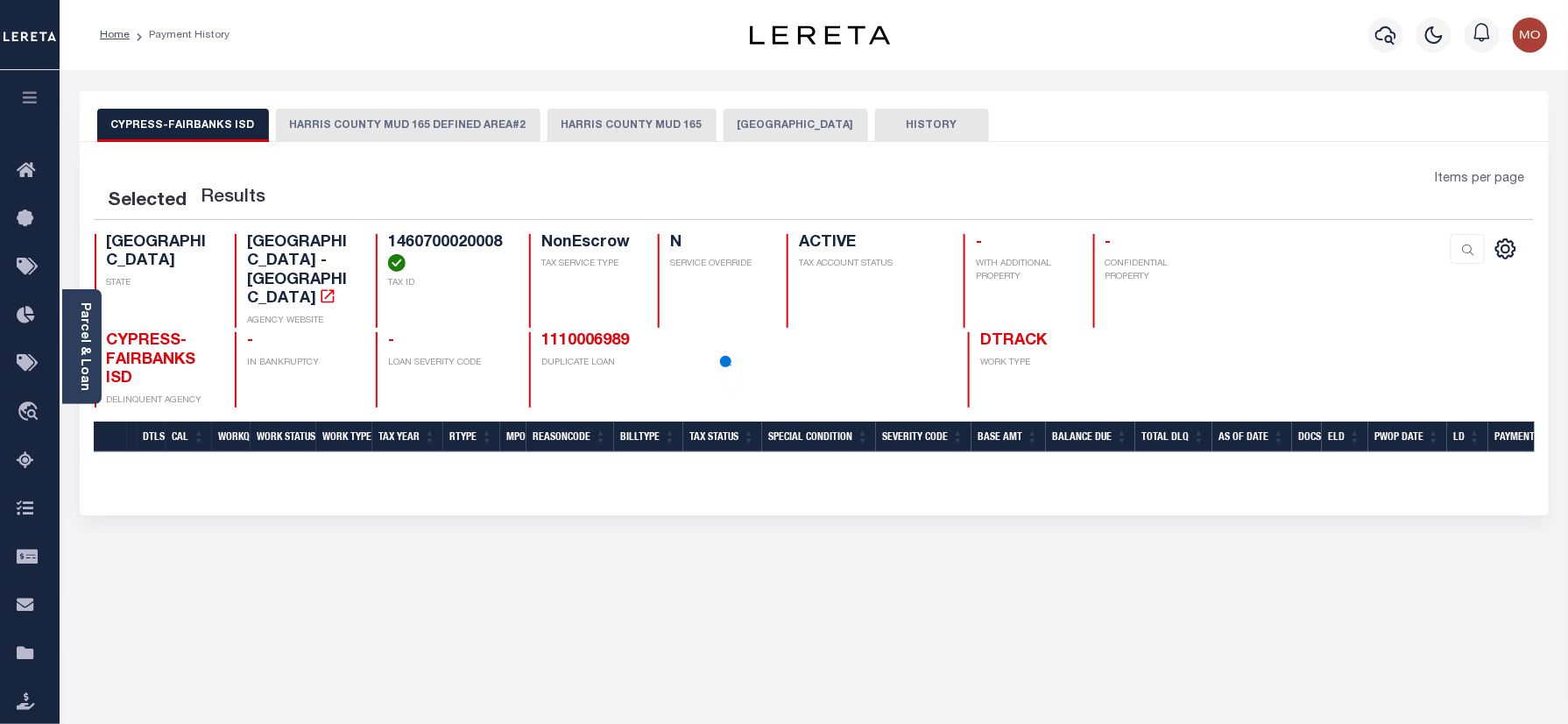
click at [600, 109] on button "HARRIS COUNTY MUD 165" at bounding box center [631, 125] width 169 height 34
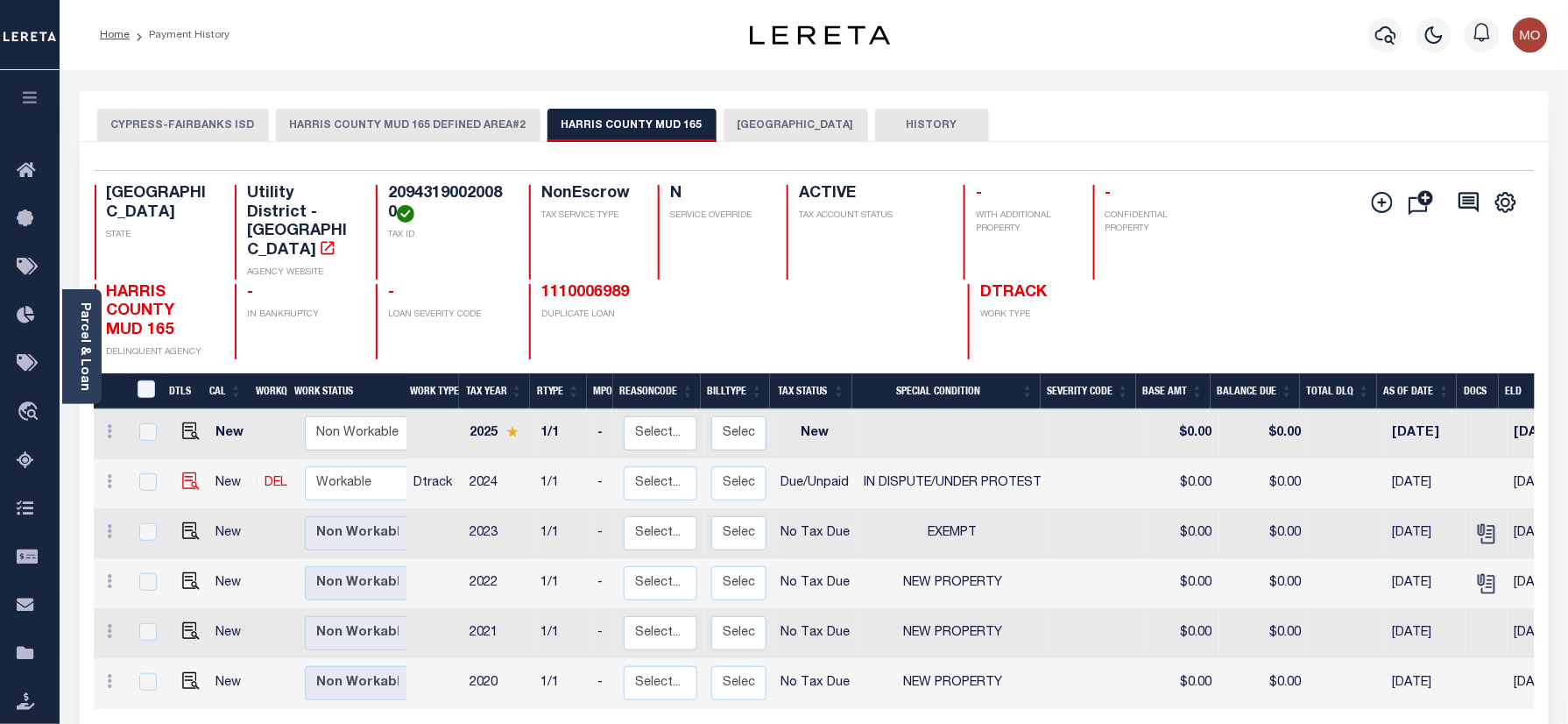
click at [186, 472] on img at bounding box center [191, 480] width 18 height 18
checkbox input "true"
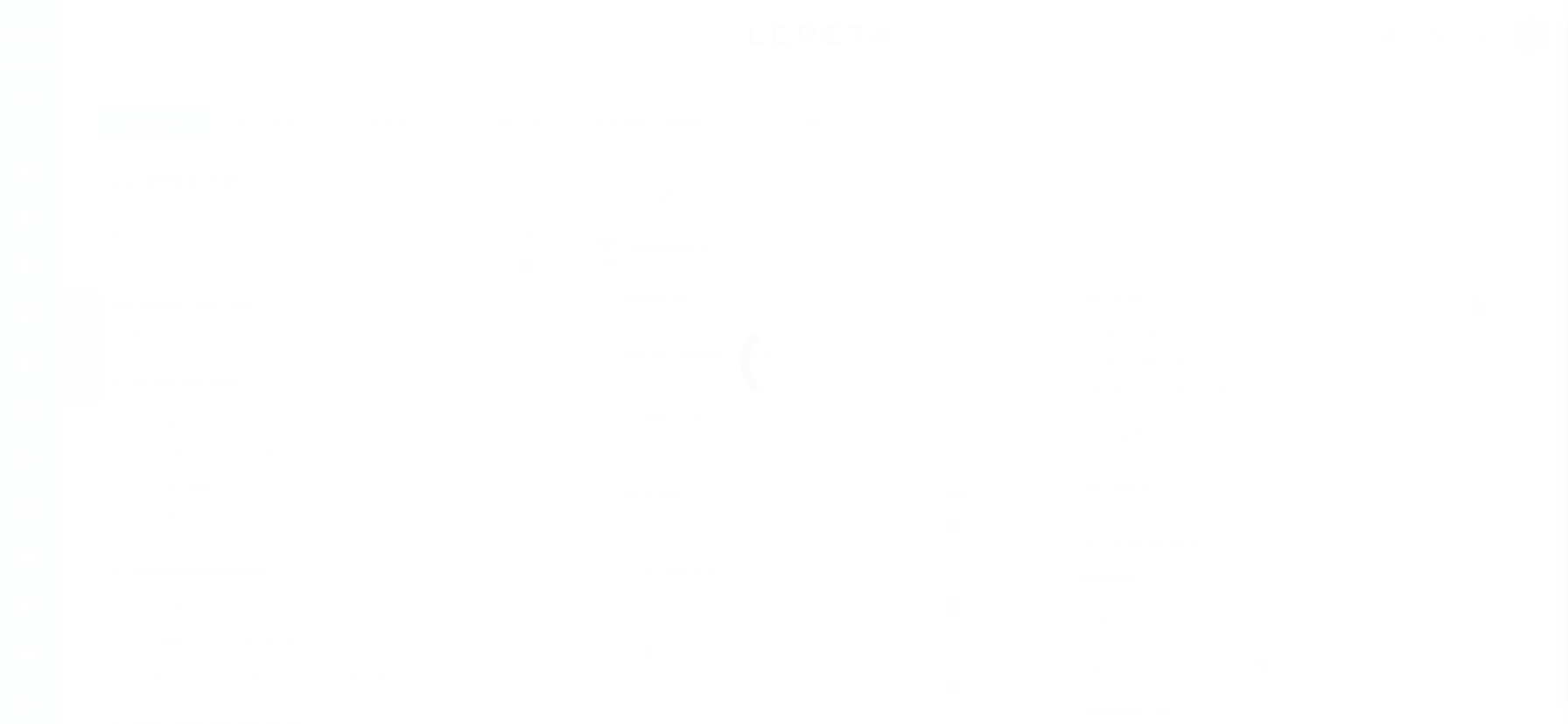
select select "DUE"
select select "14"
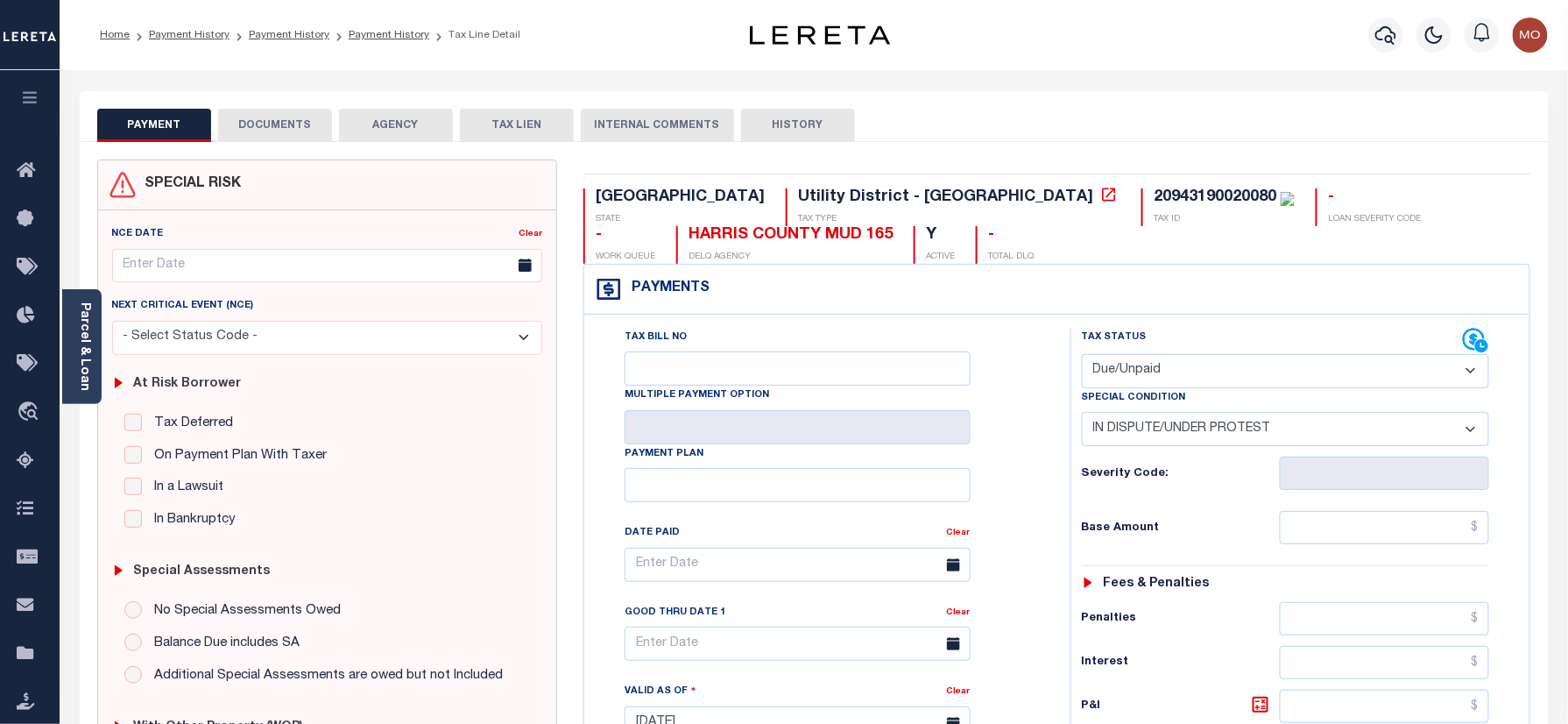
drag, startPoint x: 1178, startPoint y: 365, endPoint x: 1191, endPoint y: 393, distance: 30.9
click at [1178, 365] on select "- Select Status Code - Open Due/Unpaid Paid Incomplete No Tax Due Internal Refu…" at bounding box center [1285, 371] width 408 height 35
select select "PYD"
click at [1081, 356] on select "- Select Status Code - Open Due/Unpaid Paid Incomplete No Tax Due Internal Refu…" at bounding box center [1285, 371] width 408 height 35
select select "0"
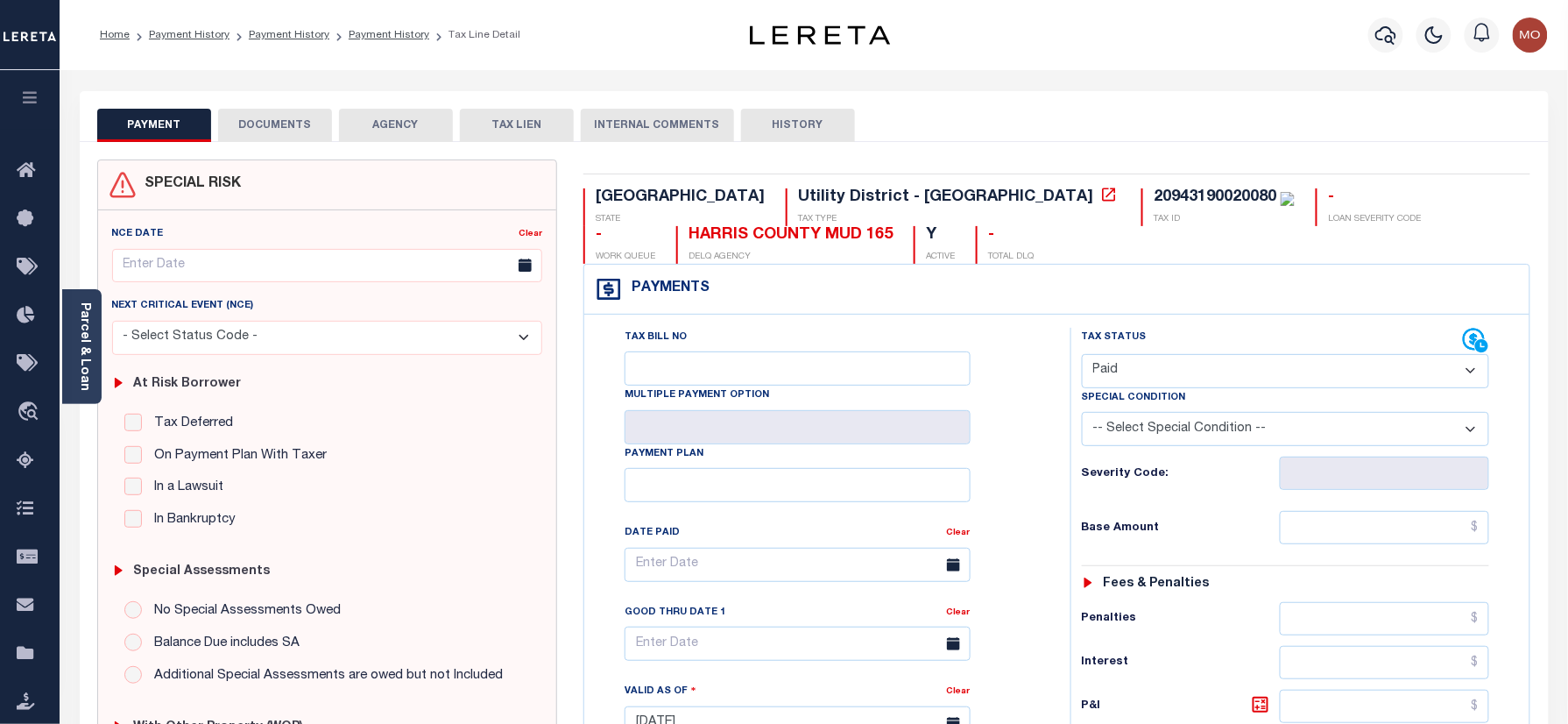
type input "[DATE]"
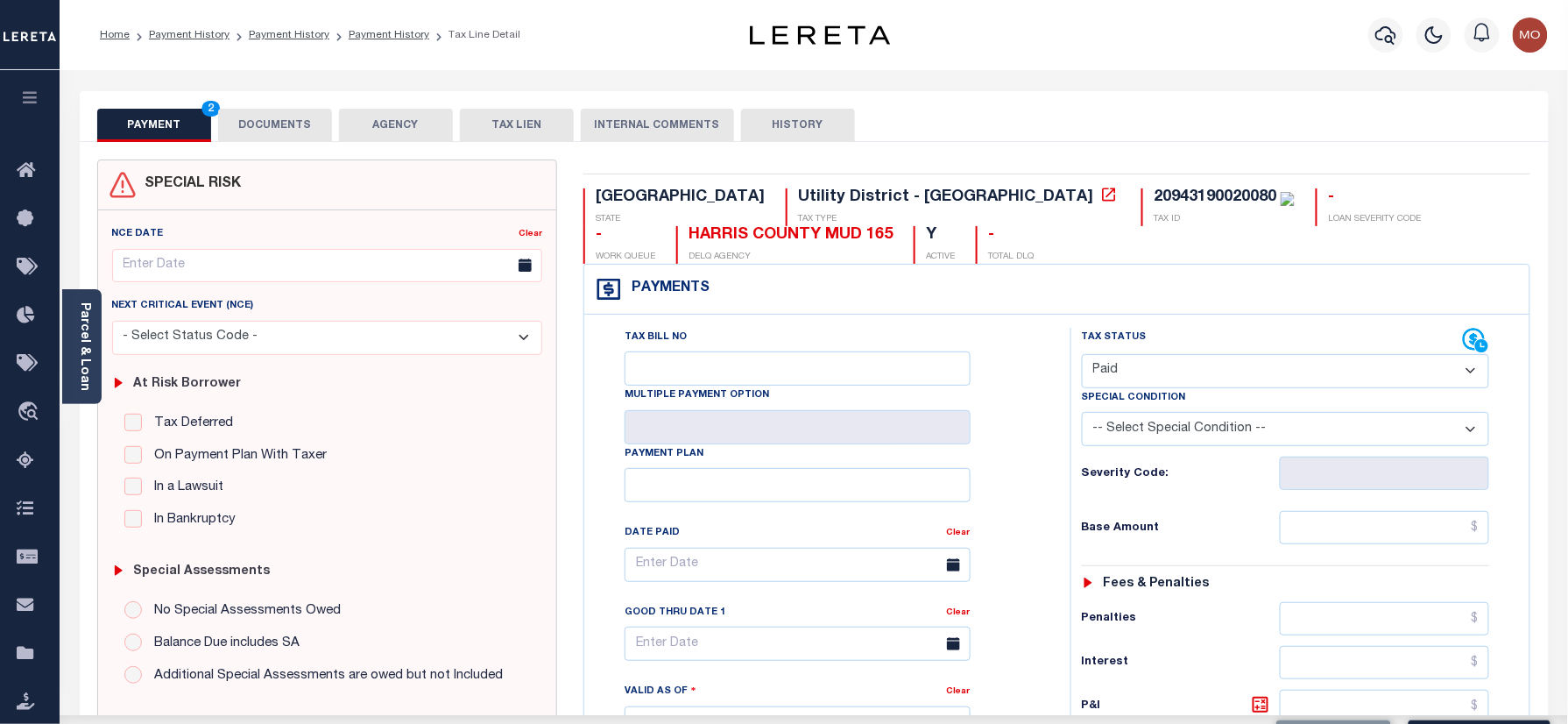
click at [1045, 468] on div "Tax Bill No Multiple Payment Option Payment Plan Clear" at bounding box center [823, 715] width 469 height 774
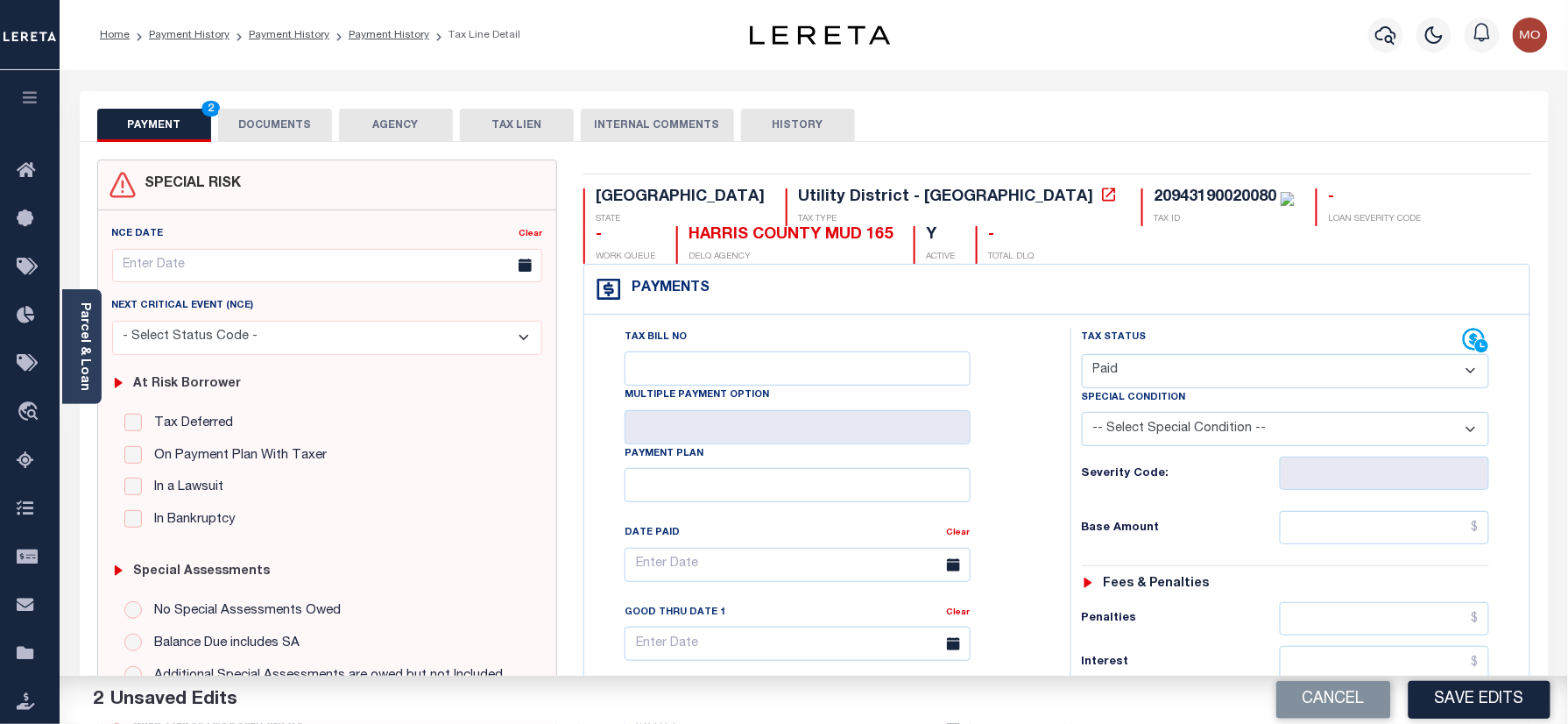
click at [1153, 205] on div "20943190020080" at bounding box center [1214, 197] width 122 height 16
click at [900, 186] on div "TX STATE Utility District - TX TAX TYPE 20943190020080 TAX ID - LOAN SEVERITY C…" at bounding box center [1057, 724] width 973 height 1129
click at [1153, 191] on div "20943190020080" at bounding box center [1214, 197] width 122 height 16
copy div "20943190020080"
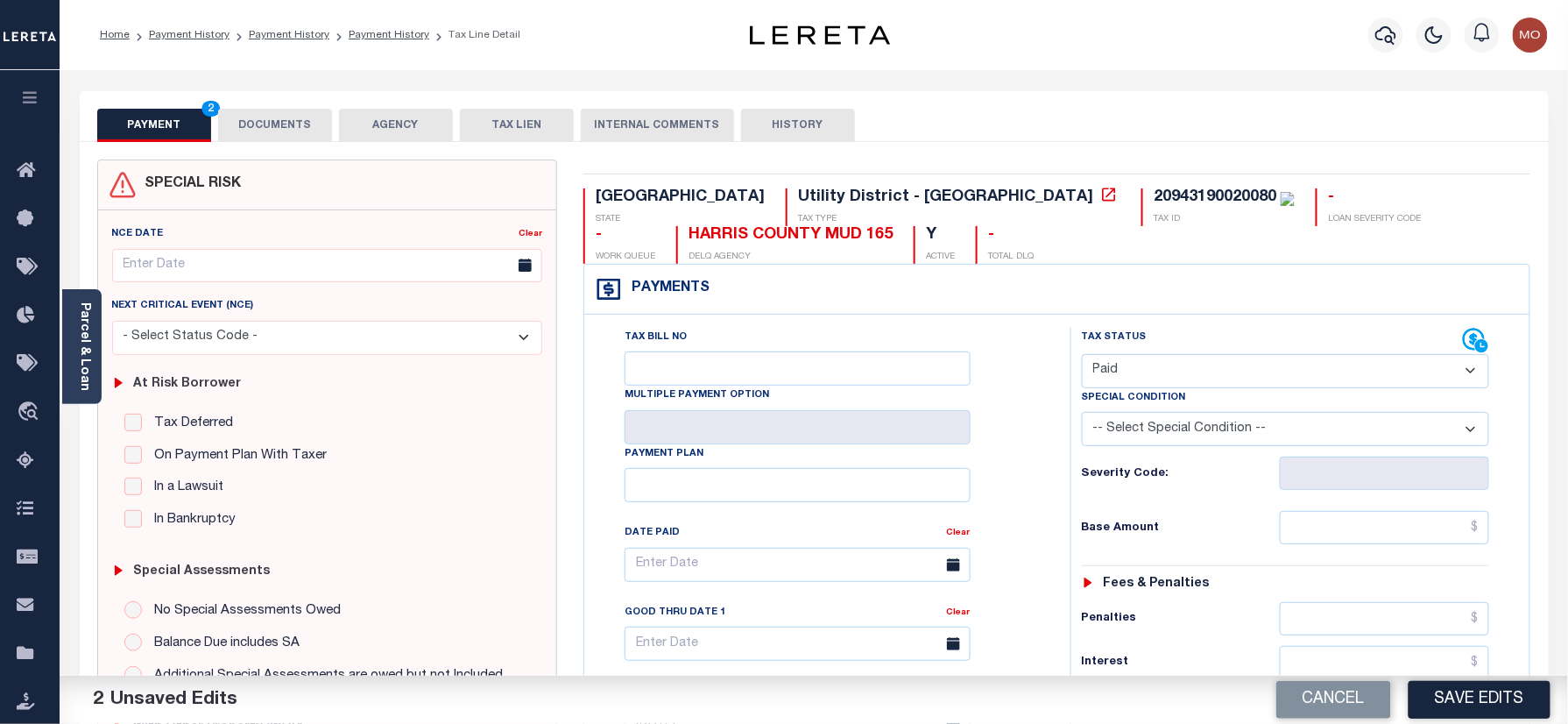
click at [336, 124] on div "PAYMENT 2 DOCUMENTS AGENCY DELINQUENT PAYEE TAX LIEN HISTORY" at bounding box center [813, 124] width 1434 height 33
click at [258, 140] on button "DOCUMENTS" at bounding box center [275, 125] width 114 height 34
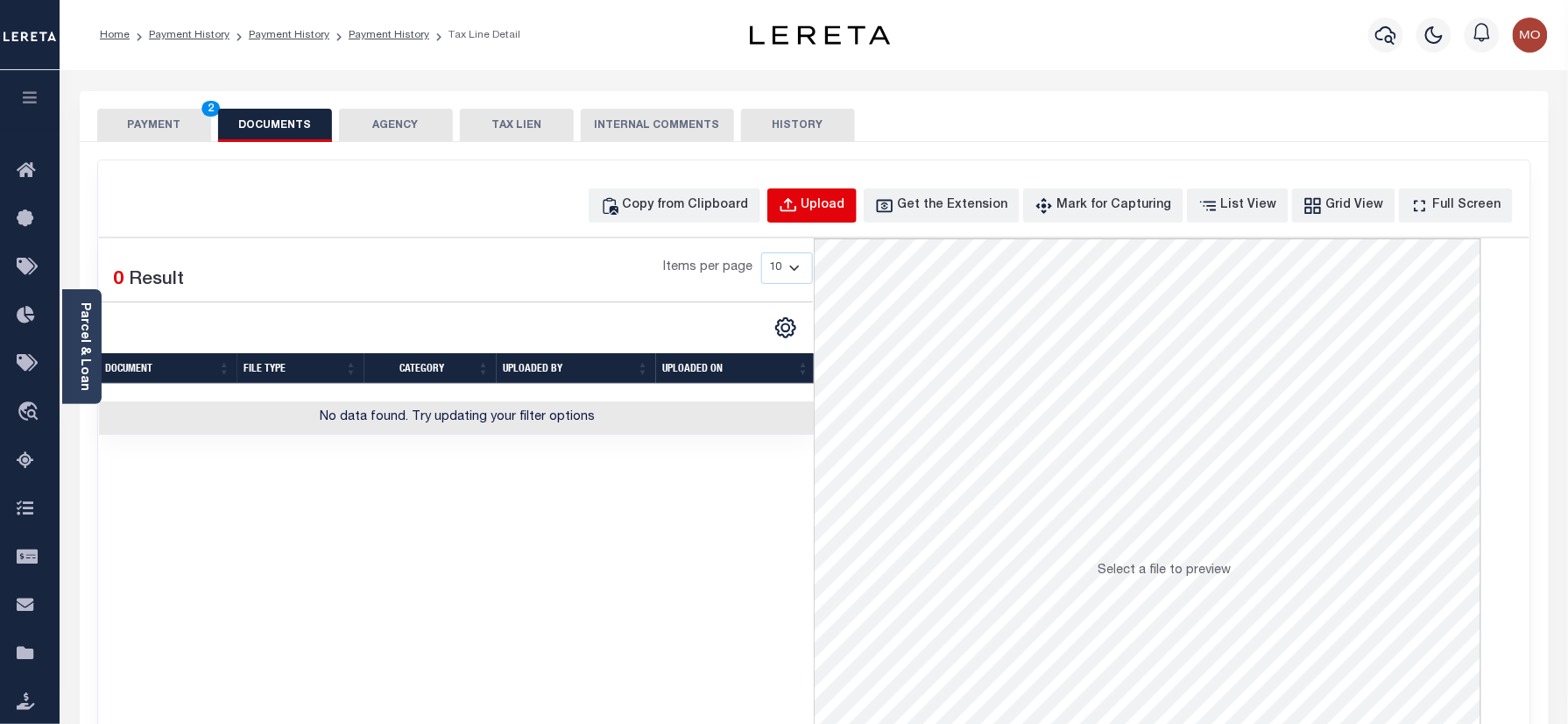
click at [830, 197] on button "Upload" at bounding box center [812, 206] width 90 height 35
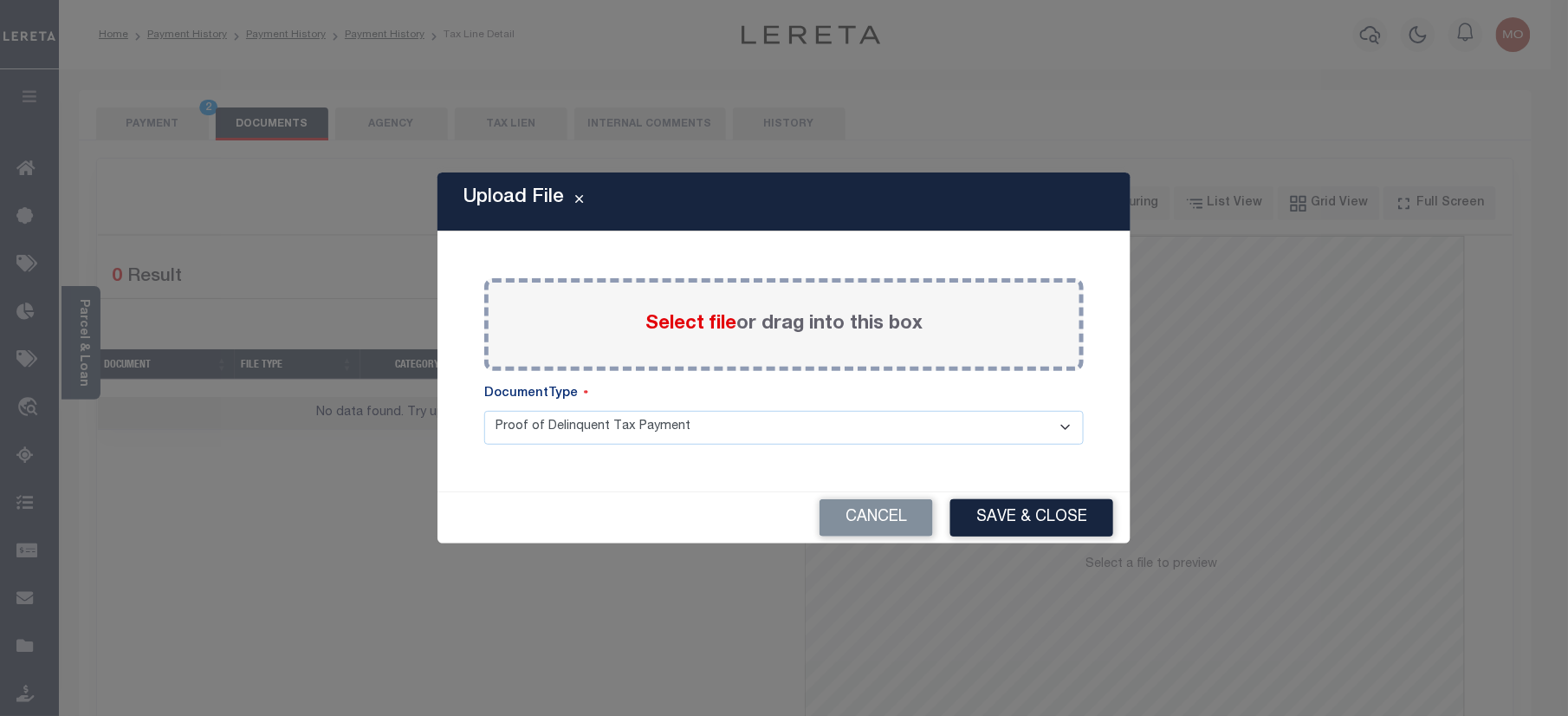
click at [688, 322] on span "Select file" at bounding box center [691, 323] width 91 height 19
click at [0, 0] on input "Select file or drag into this box" at bounding box center [0, 0] width 0 height 0
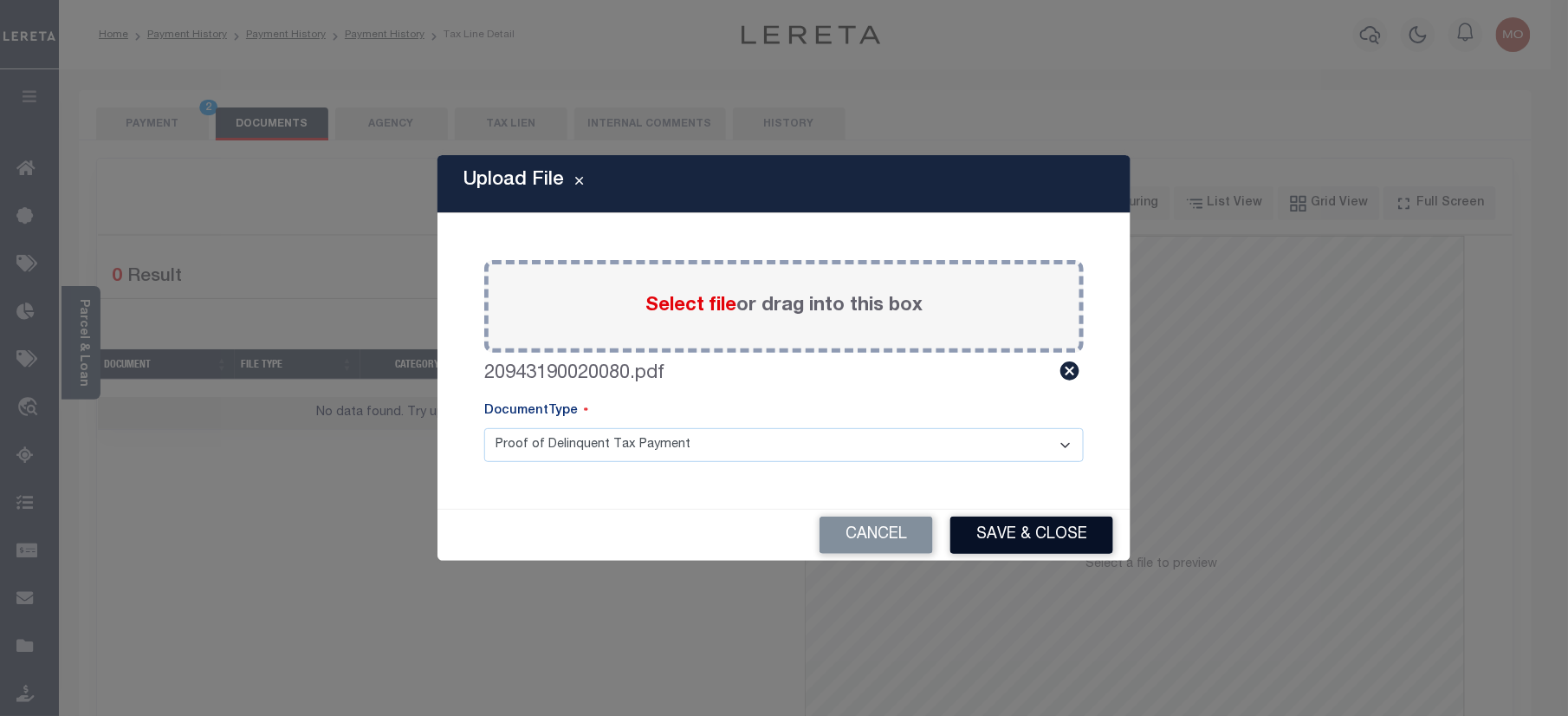
click at [1013, 528] on button "Save & Close" at bounding box center [1032, 535] width 163 height 37
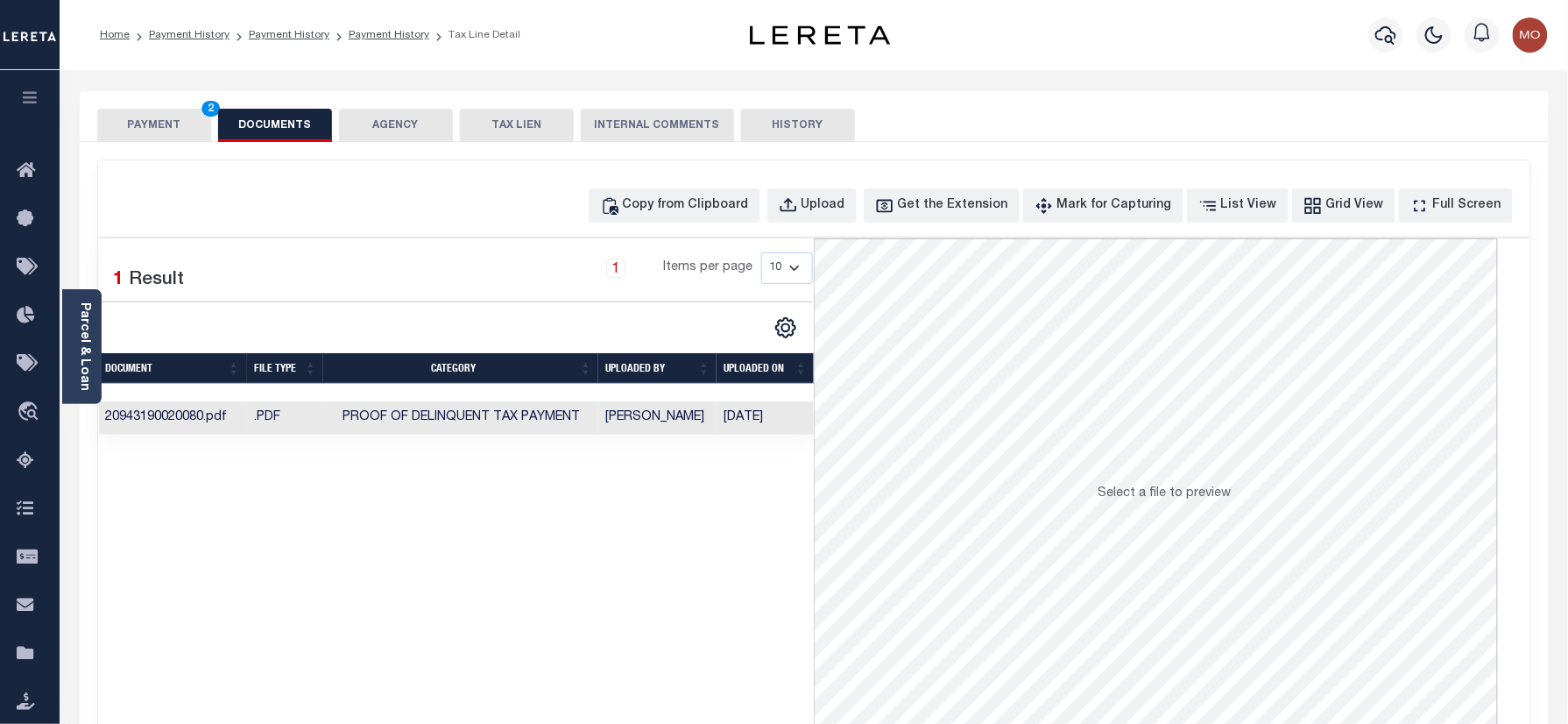
click at [169, 118] on button "PAYMENT 2" at bounding box center [154, 125] width 114 height 34
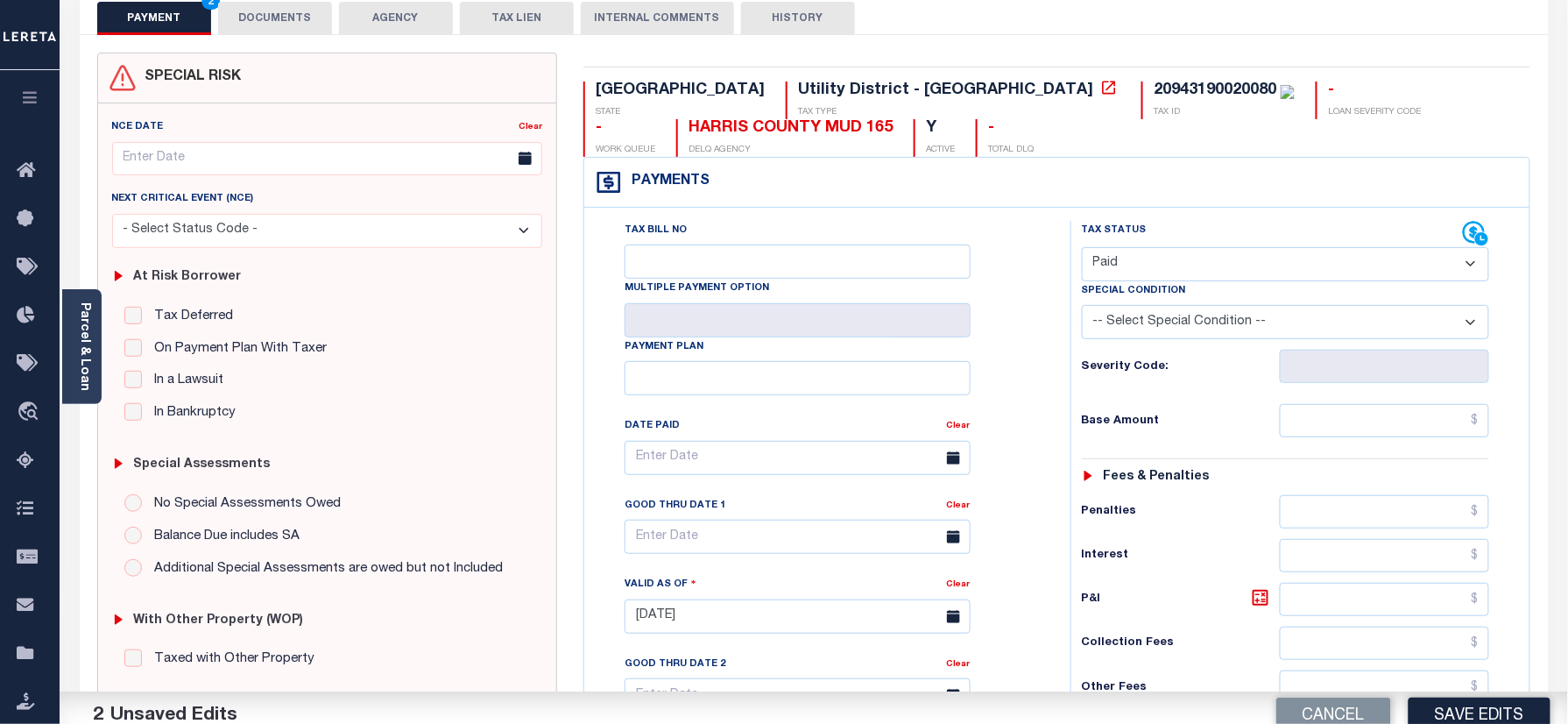
scroll to position [350, 0]
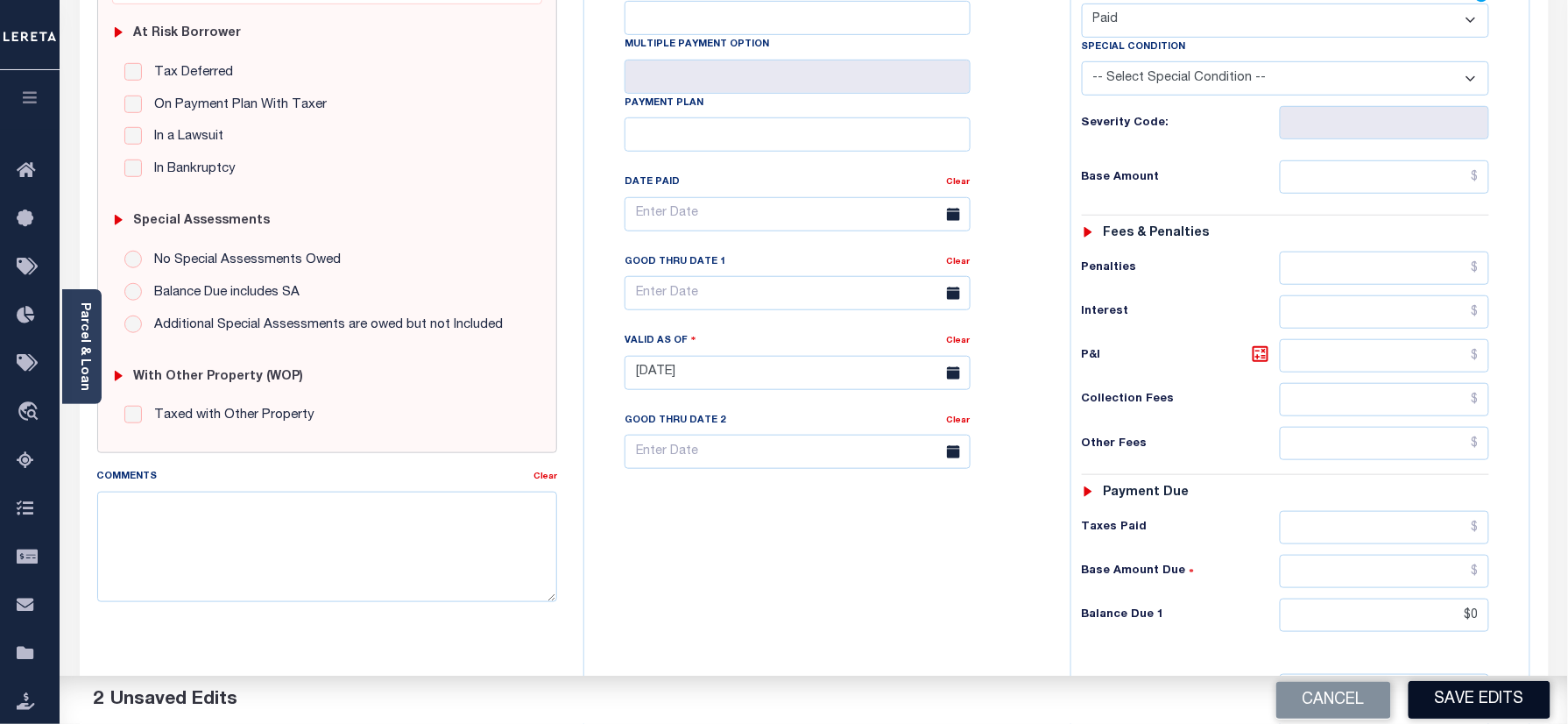
click at [1454, 698] on button "Save Edits" at bounding box center [1479, 700] width 142 height 37
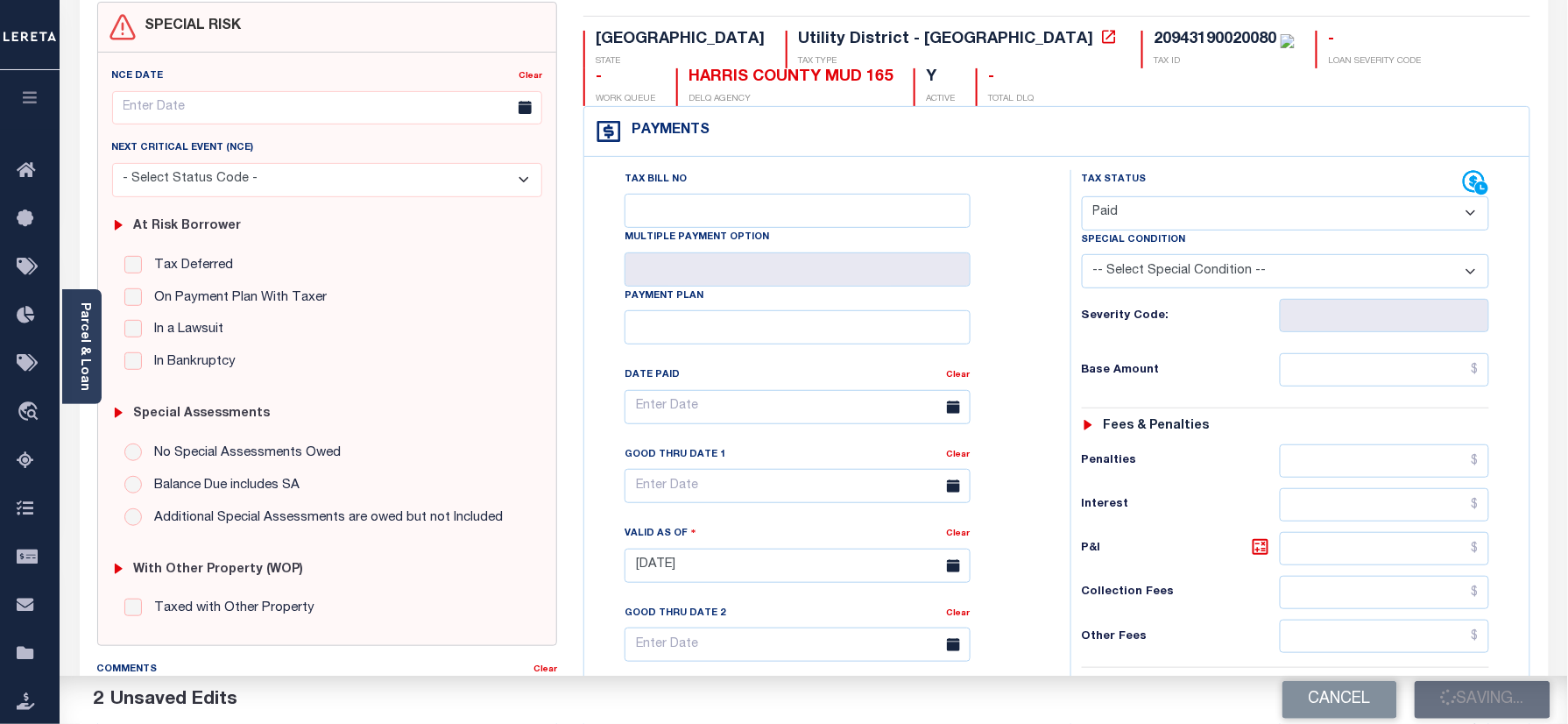
scroll to position [0, 0]
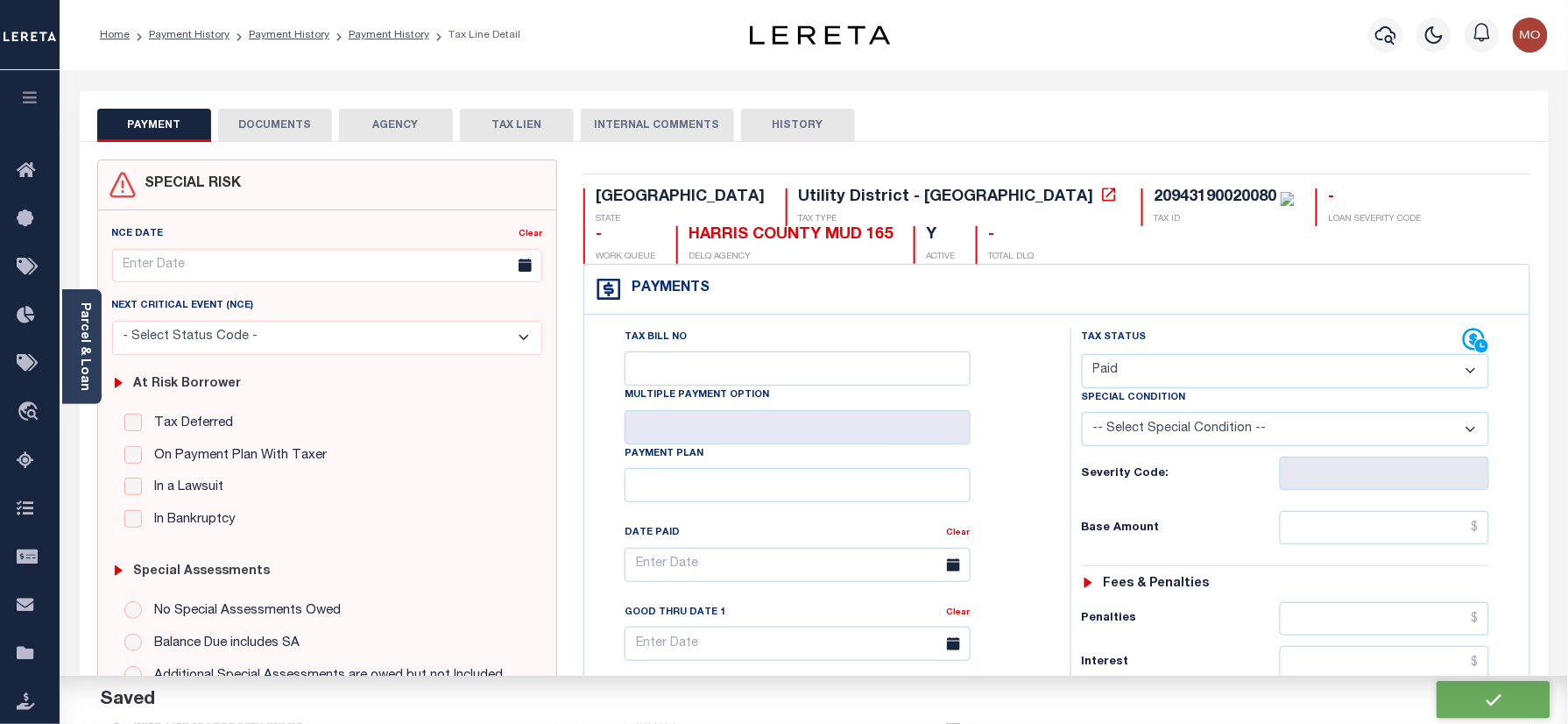
checkbox input "false"
type input "$0"
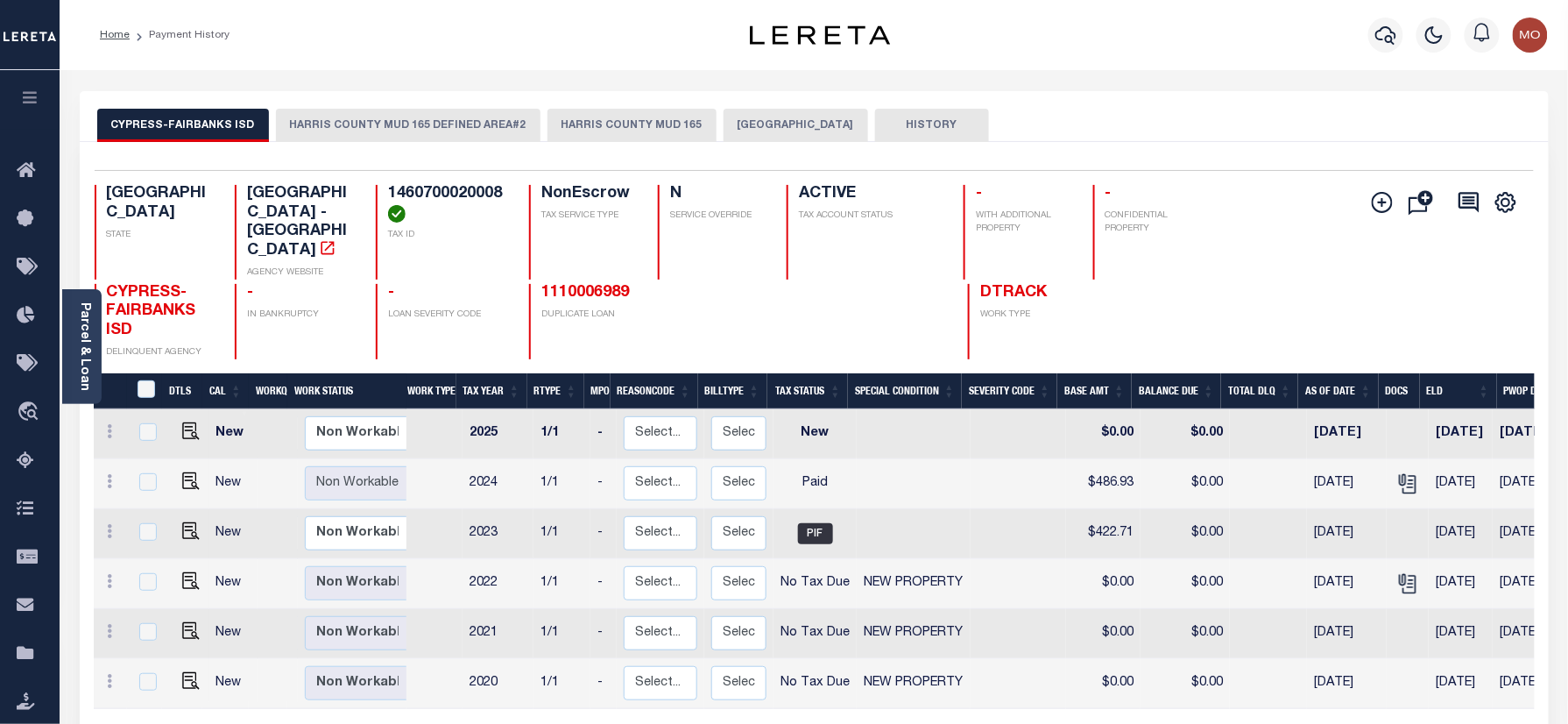
click at [611, 116] on button "HARRIS COUNTY MUD 165" at bounding box center [631, 125] width 169 height 34
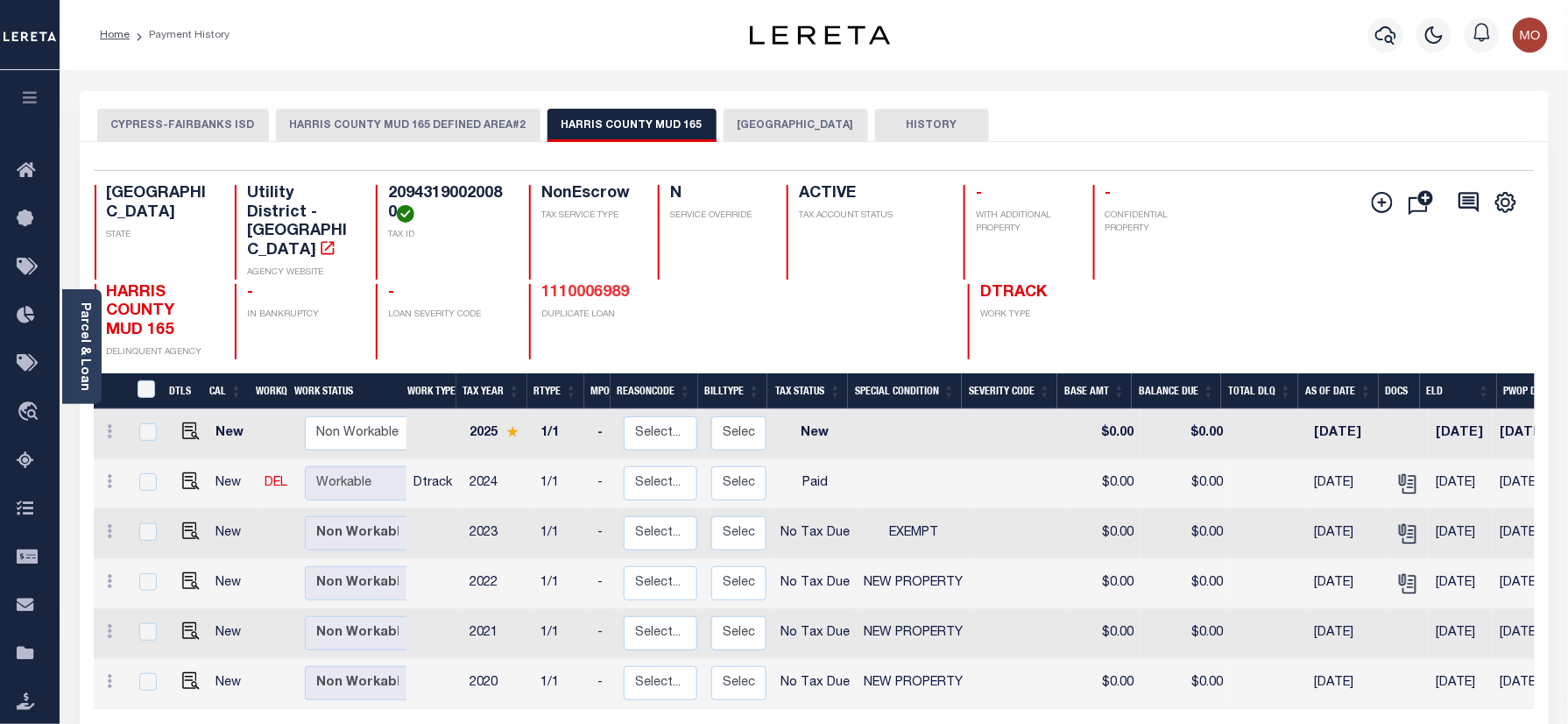
click at [579, 285] on link "1110006989" at bounding box center [586, 292] width 88 height 16
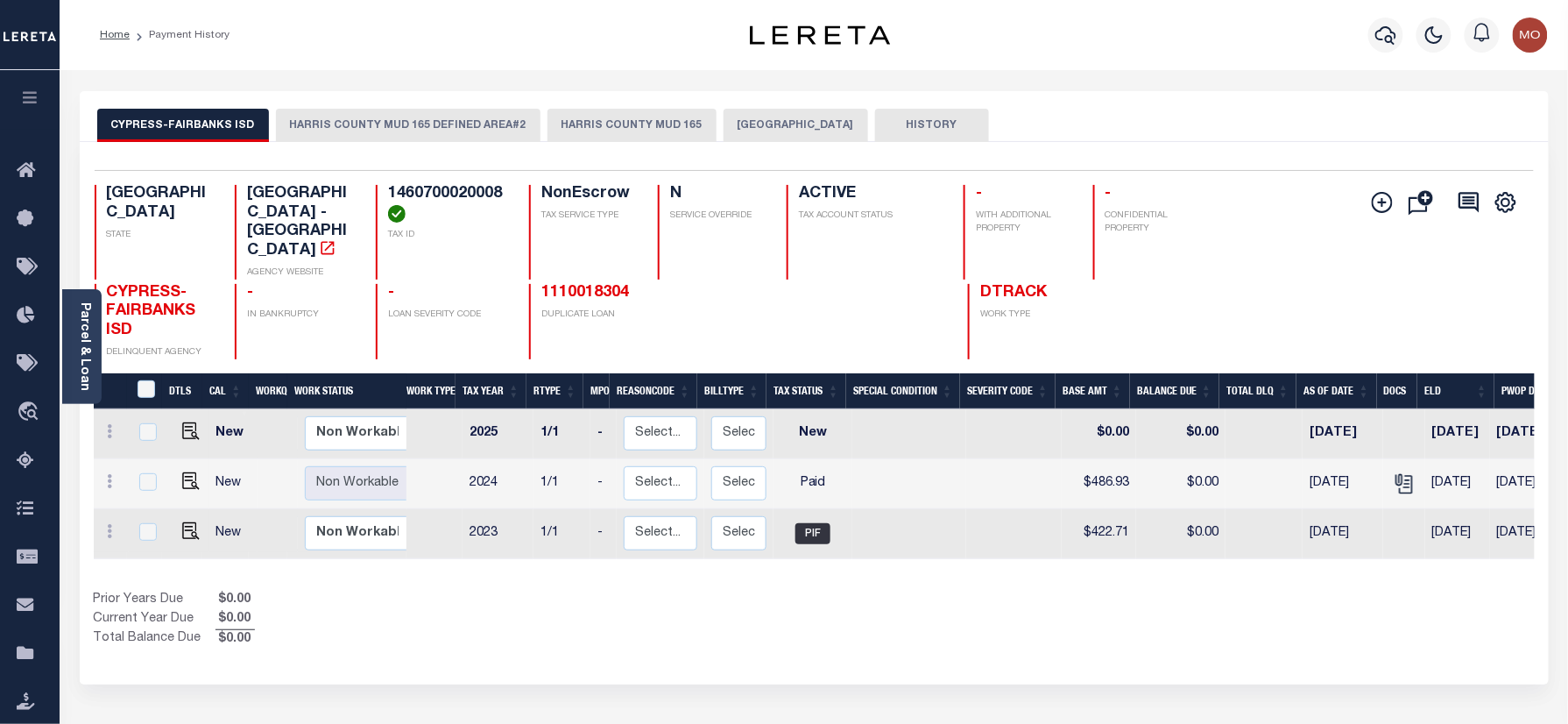
click at [580, 141] on button "HARRIS COUNTY MUD 165" at bounding box center [631, 125] width 169 height 34
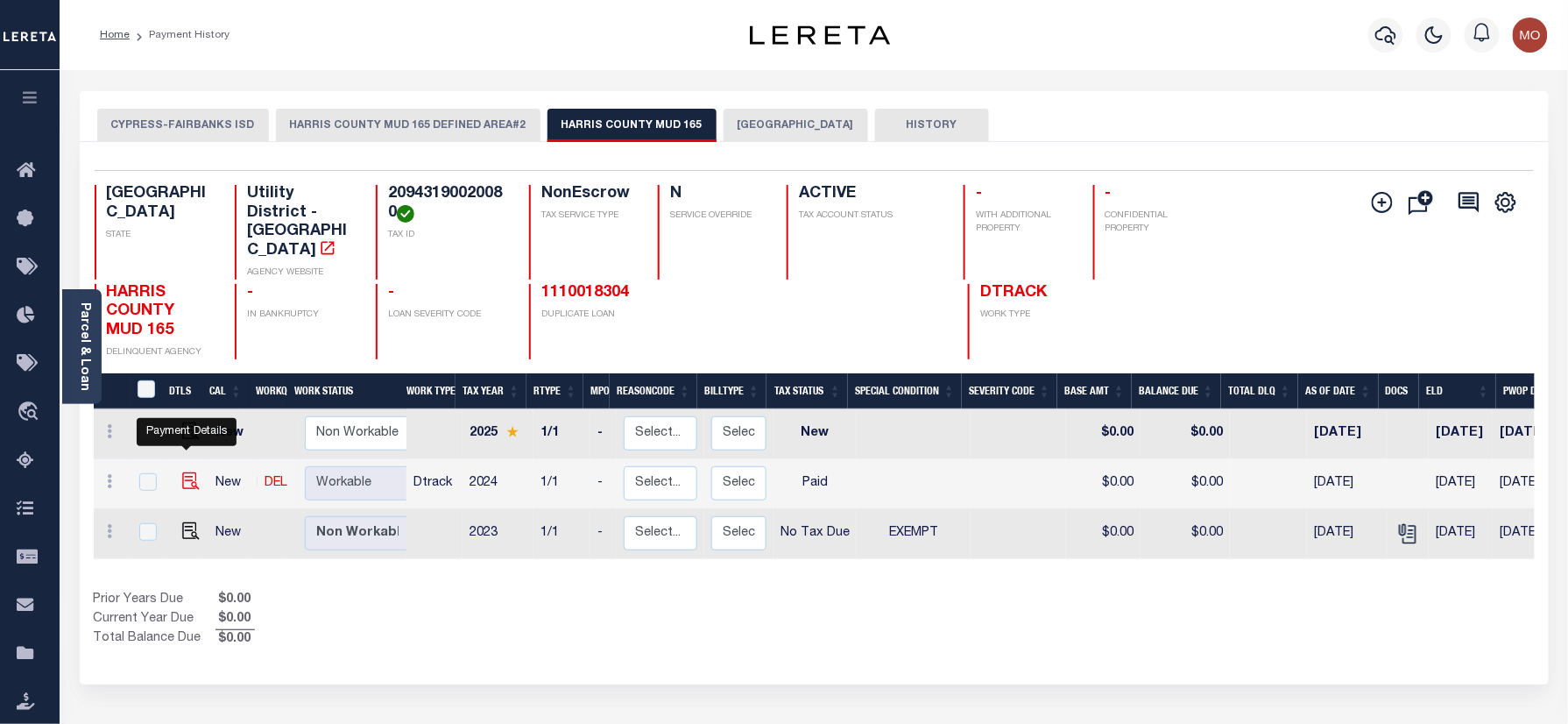
click at [182, 472] on img "" at bounding box center [191, 480] width 18 height 18
checkbox input "true"
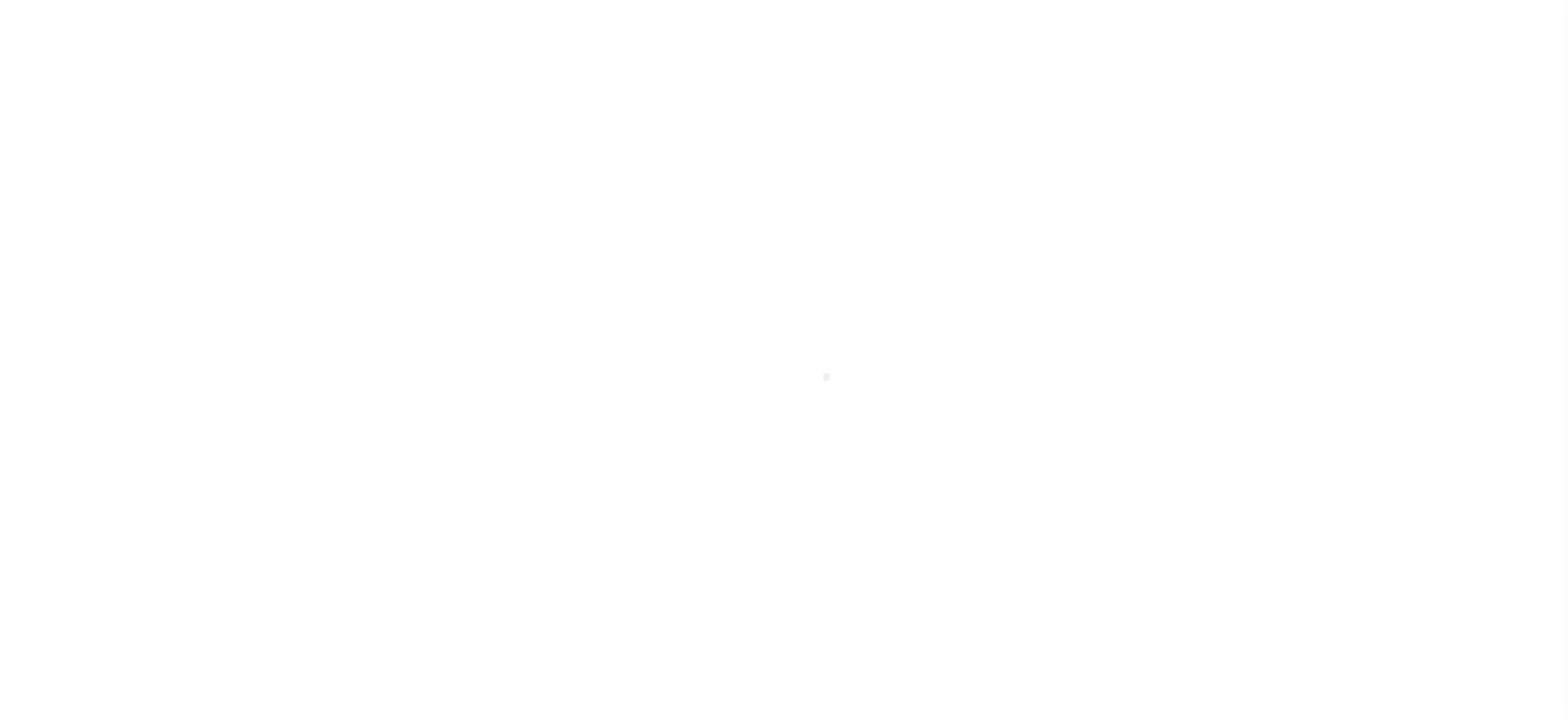
select select "PYD"
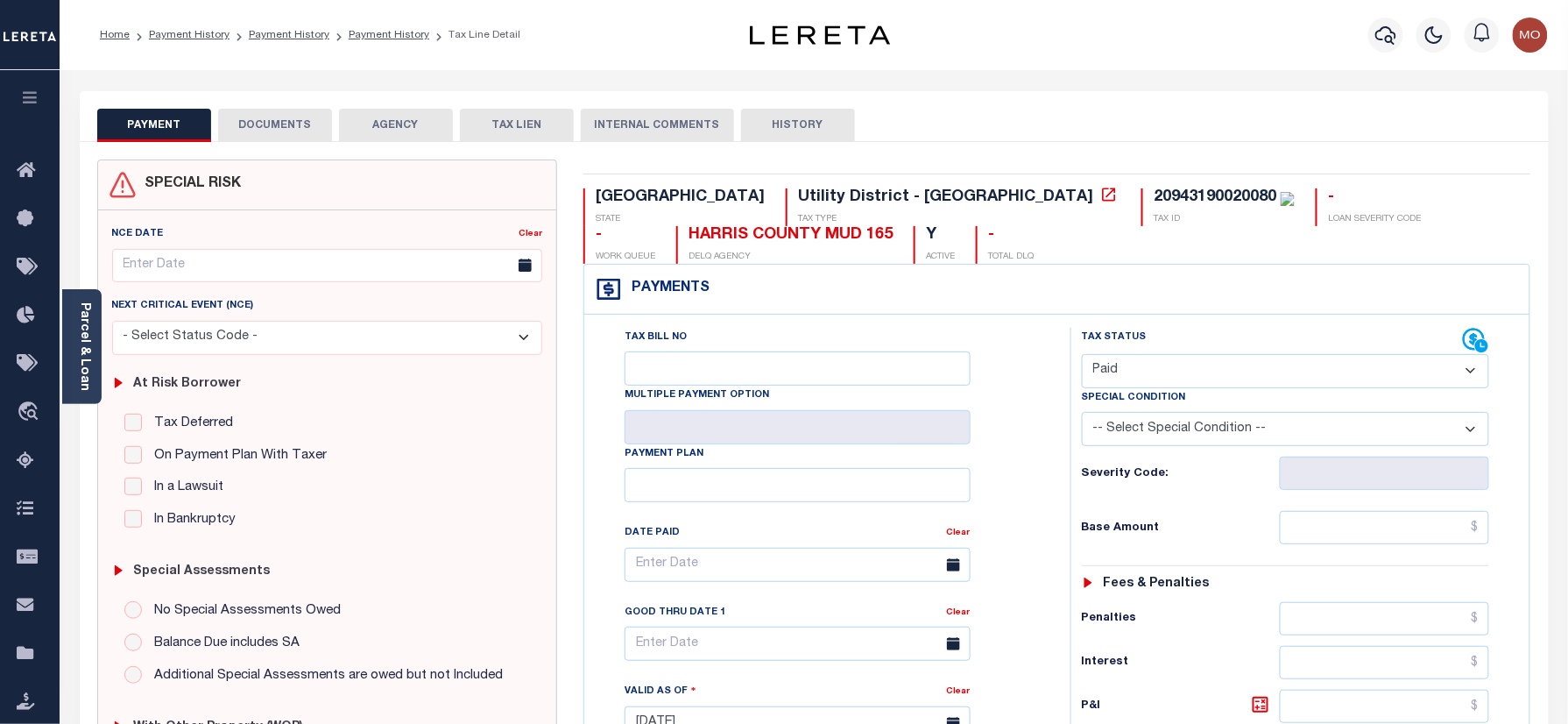
click at [1153, 192] on div "20943190020080" at bounding box center [1214, 197] width 122 height 16
copy div "20943190020080"
click at [286, 120] on button "DOCUMENTS" at bounding box center [275, 125] width 114 height 34
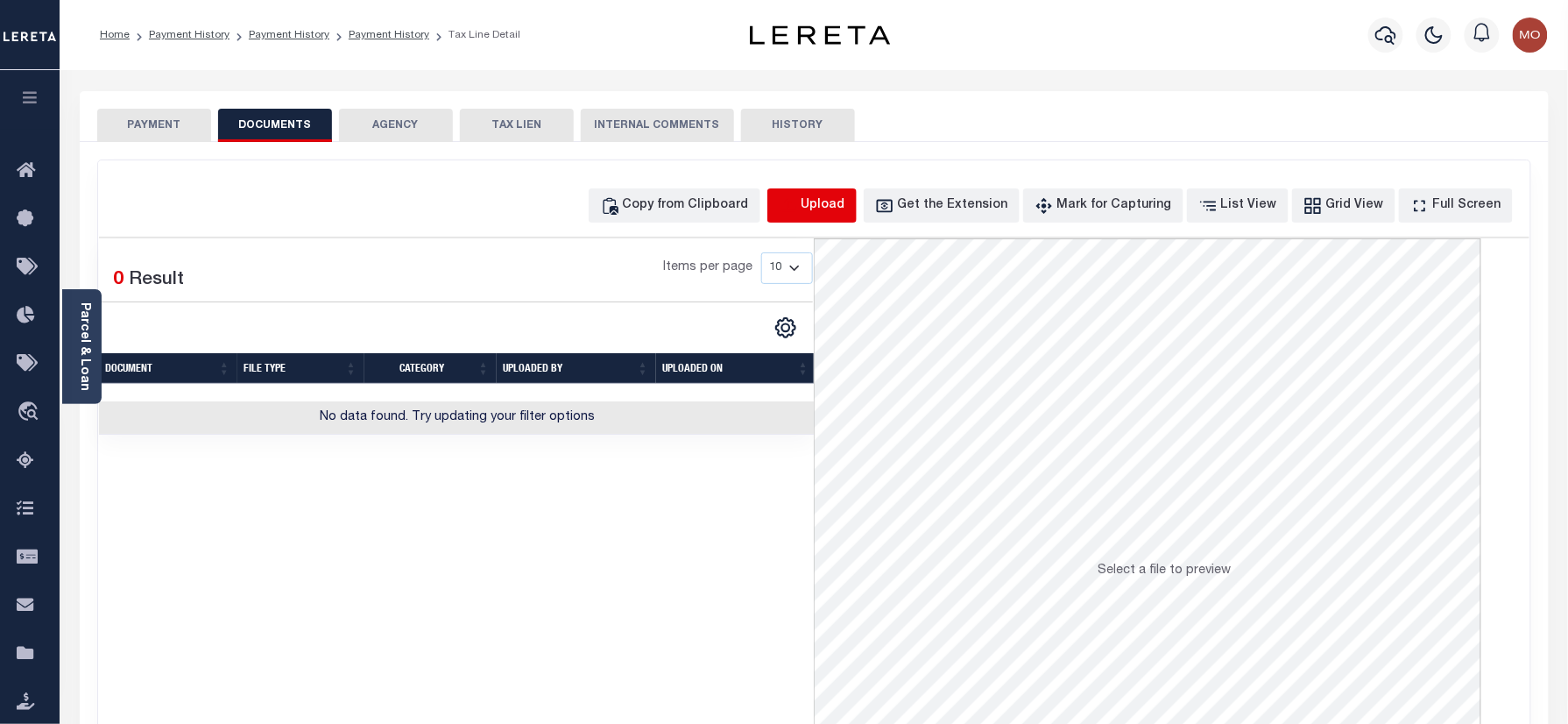
click at [798, 206] on icon "button" at bounding box center [788, 206] width 20 height 20
select select "POP"
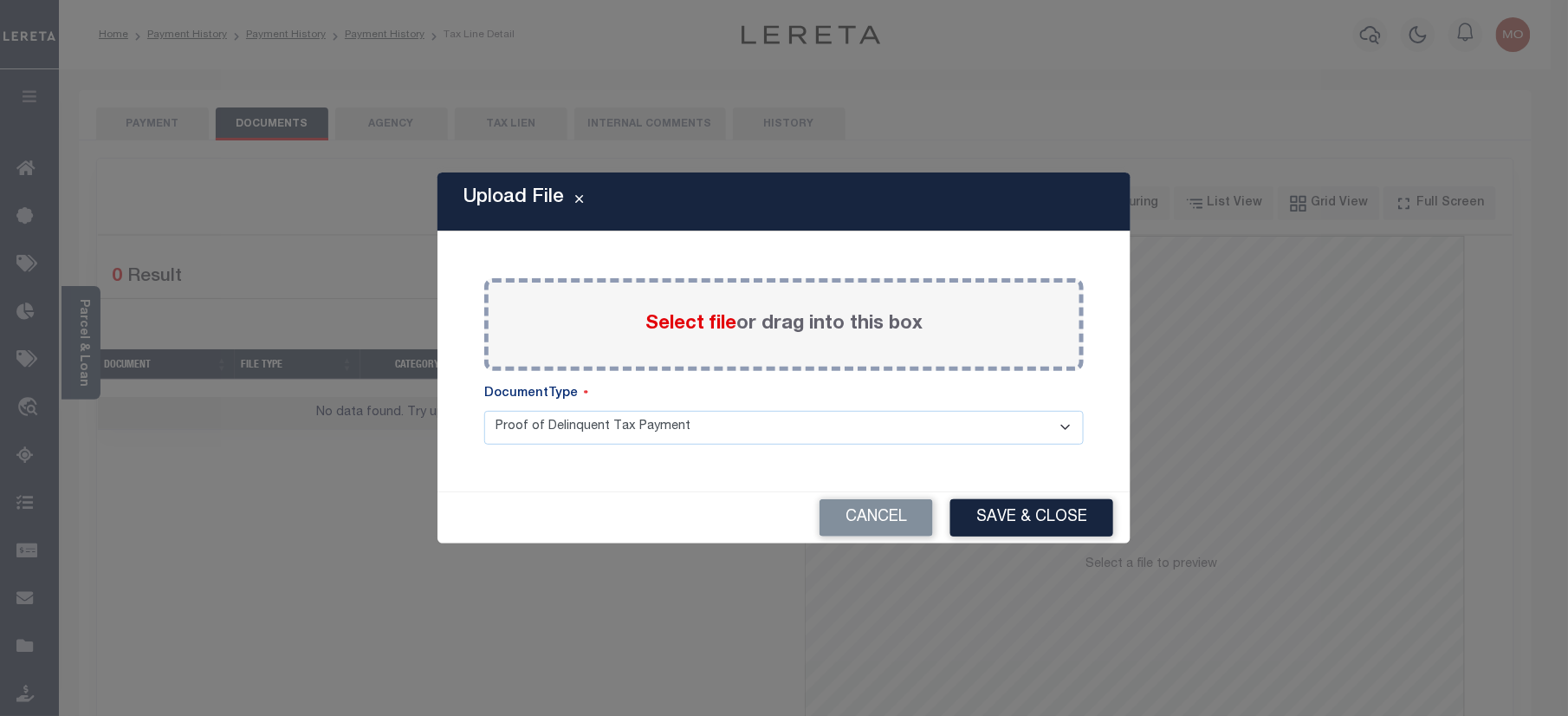
click at [680, 324] on span "Select file" at bounding box center [691, 323] width 91 height 19
click at [0, 0] on input "Select file or drag into this box" at bounding box center [0, 0] width 0 height 0
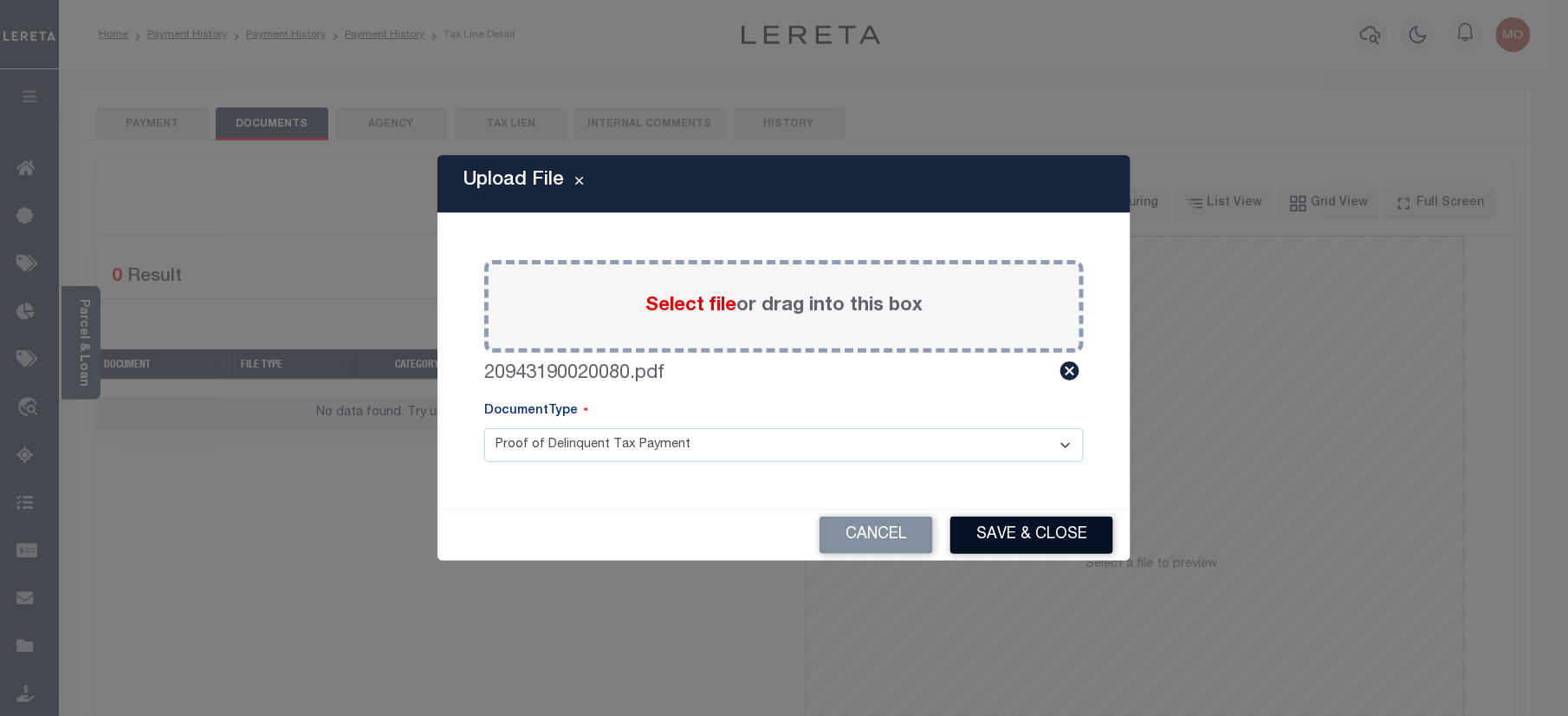
click at [1023, 539] on button "Save & Close" at bounding box center [1032, 535] width 163 height 37
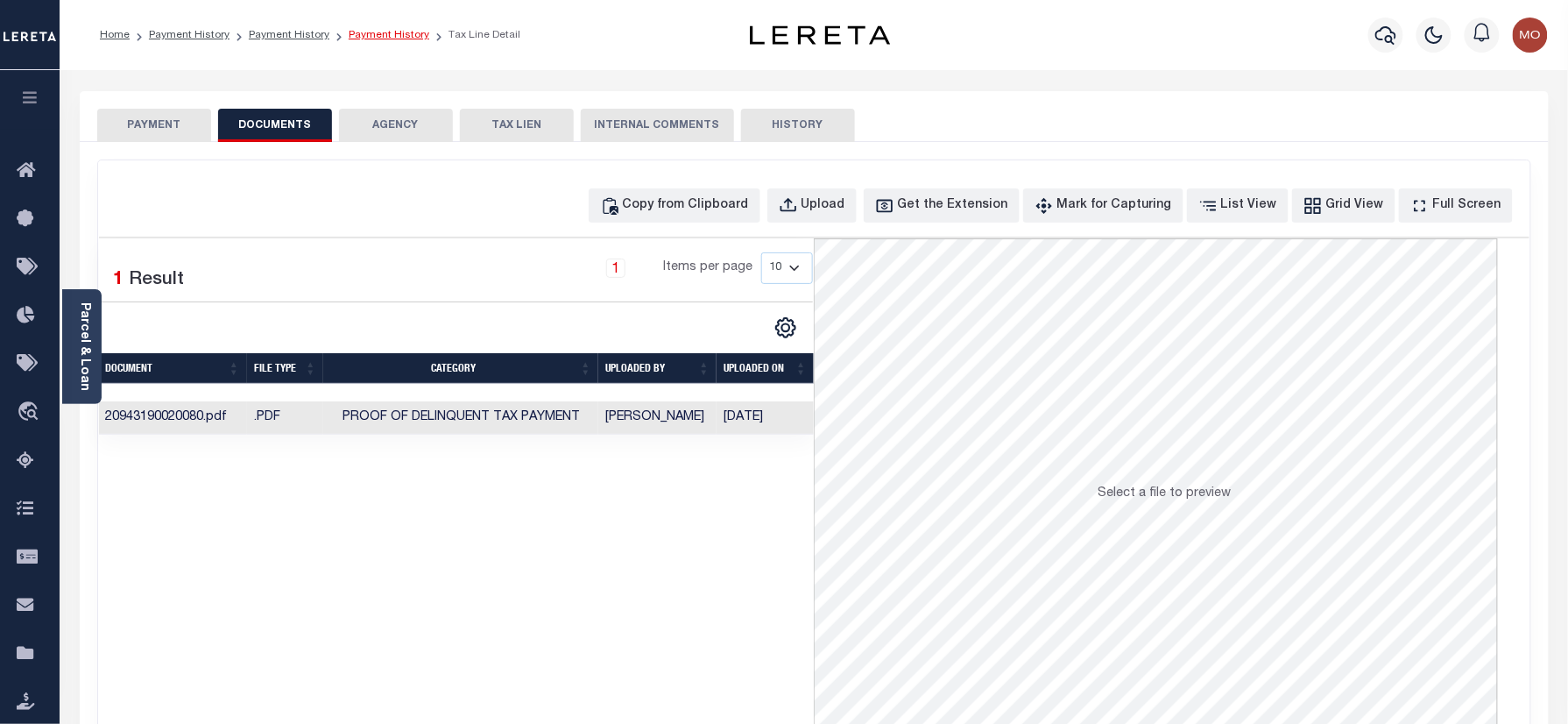
click at [374, 30] on link "Payment History" at bounding box center [388, 35] width 80 height 10
